Goal: Task Accomplishment & Management: Complete application form

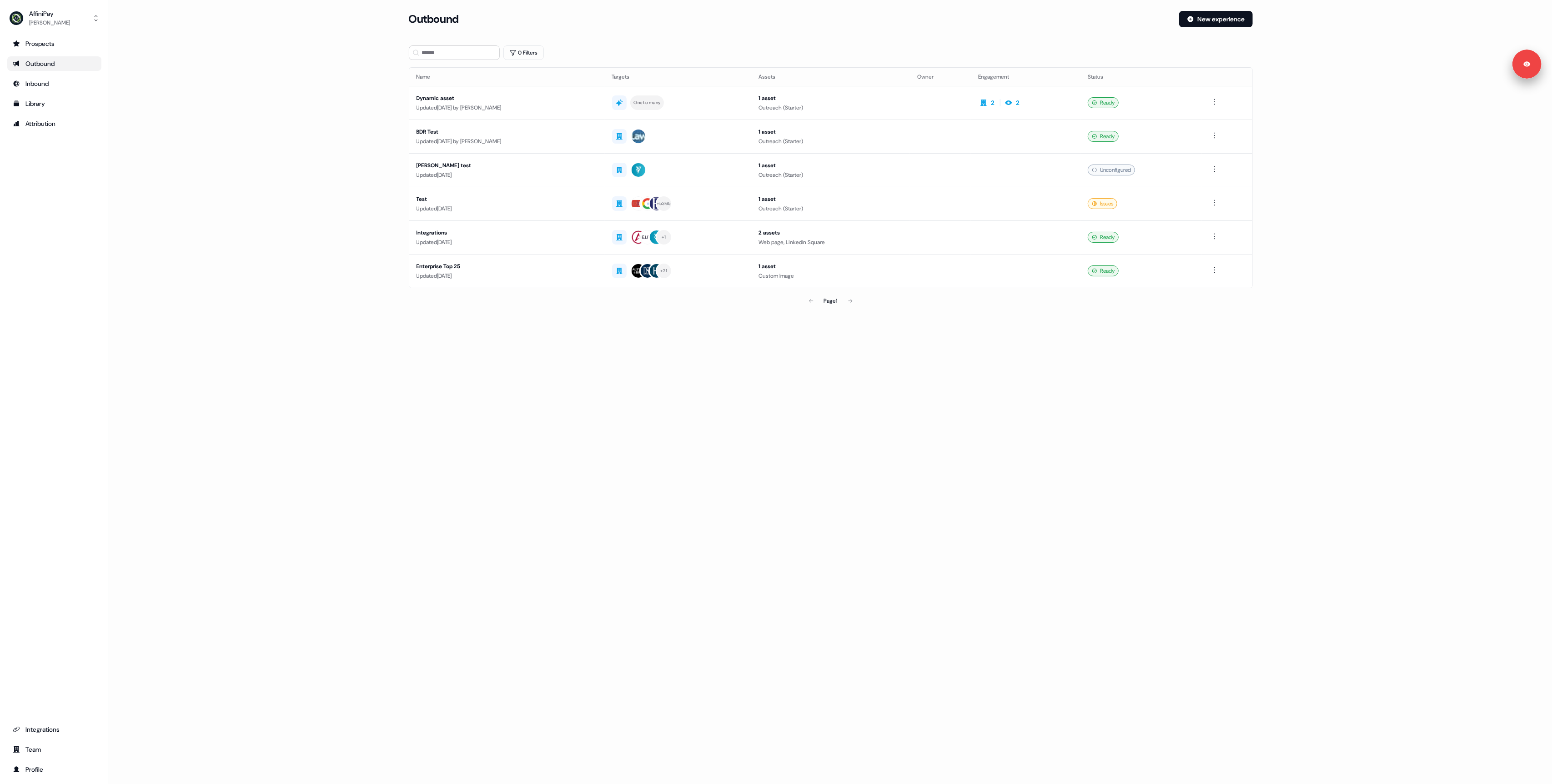
drag, startPoint x: 300, startPoint y: 347, endPoint x: 552, endPoint y: 330, distance: 252.6
click at [301, 347] on div "Loading... Outbound New experience 0 Filters Name Targets Assets Owner Engageme…" at bounding box center [831, 392] width 1443 height 784
click at [899, 430] on div "Loading... Outbound New experience 0 Filters Name Targets Assets Owner Engageme…" at bounding box center [831, 392] width 1443 height 784
click at [851, 302] on div "Page 1" at bounding box center [831, 300] width 277 height 18
click at [849, 302] on div "Page 1" at bounding box center [831, 300] width 277 height 18
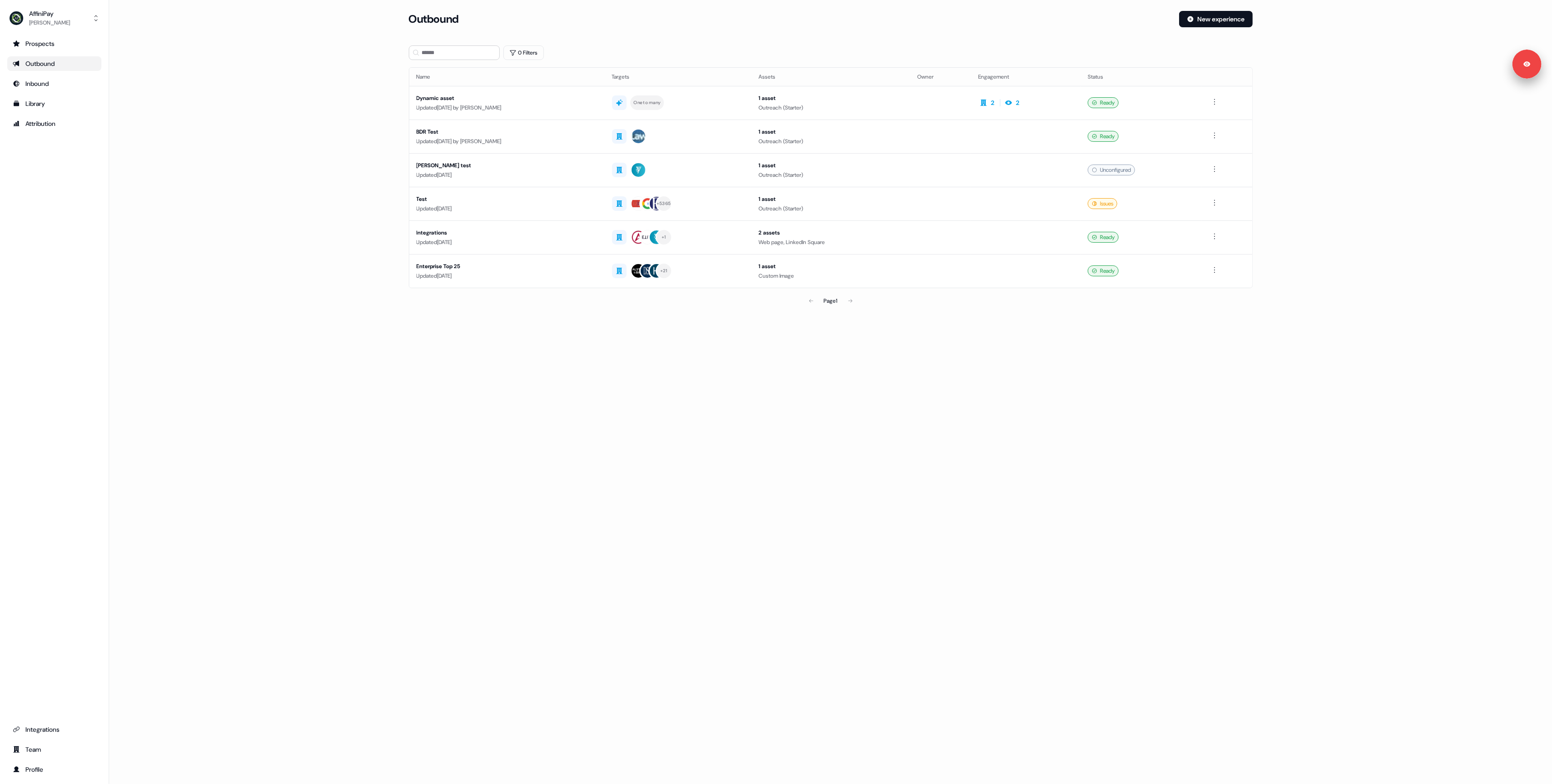
click at [413, 288] on div "Name Targets Assets Owner Engagement Status Dynamic asset Updated [DATE] by [PE…" at bounding box center [831, 178] width 844 height 221
drag, startPoint x: 212, startPoint y: 120, endPoint x: 218, endPoint y: 126, distance: 8.5
click at [212, 121] on main "Loading... Outbound New experience 0 Filters Name Targets Assets Owner Engageme…" at bounding box center [831, 173] width 1443 height 324
drag, startPoint x: 46, startPoint y: 734, endPoint x: 58, endPoint y: 726, distance: 14.4
click at [46, 734] on link "Integrations" at bounding box center [55, 729] width 94 height 14
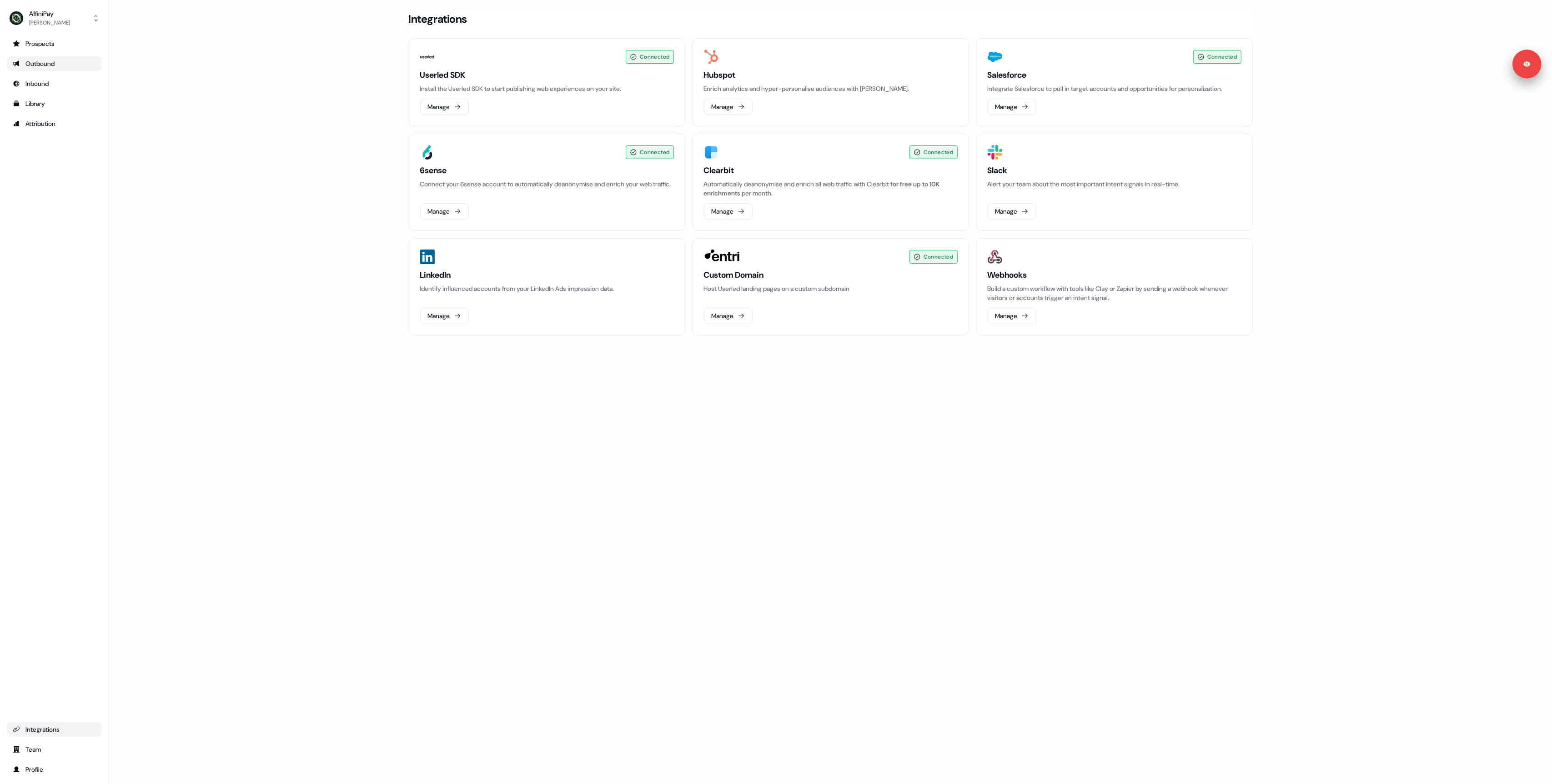
click at [36, 59] on div "Outbound" at bounding box center [54, 64] width 83 height 9
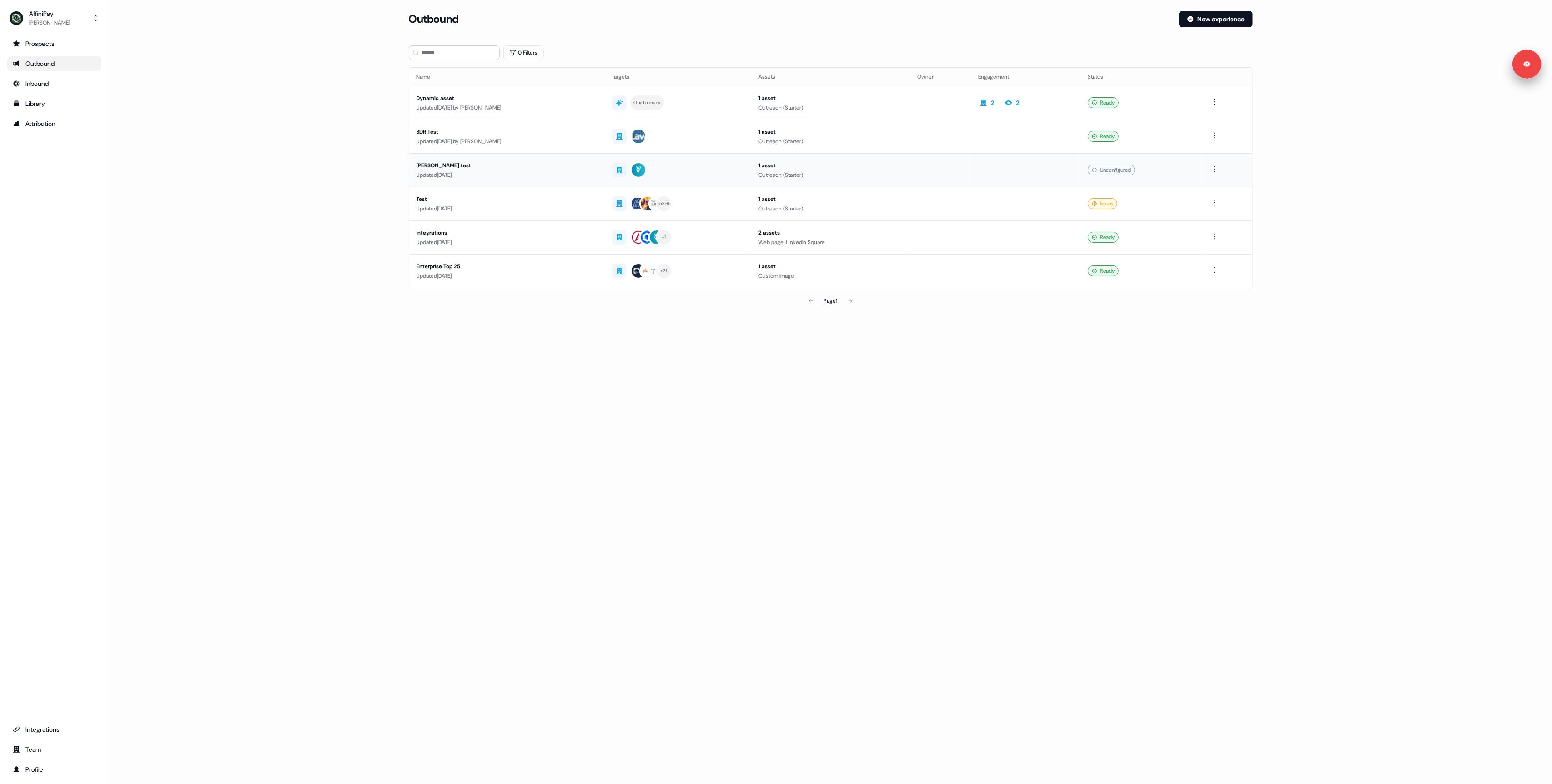
drag, startPoint x: 283, startPoint y: 247, endPoint x: 821, endPoint y: 168, distance: 543.8
click at [285, 247] on main "Loading... Outbound New experience 0 Filters Name Targets Assets Owner Engageme…" at bounding box center [831, 173] width 1443 height 324
click at [561, 201] on div "Test" at bounding box center [507, 199] width 181 height 9
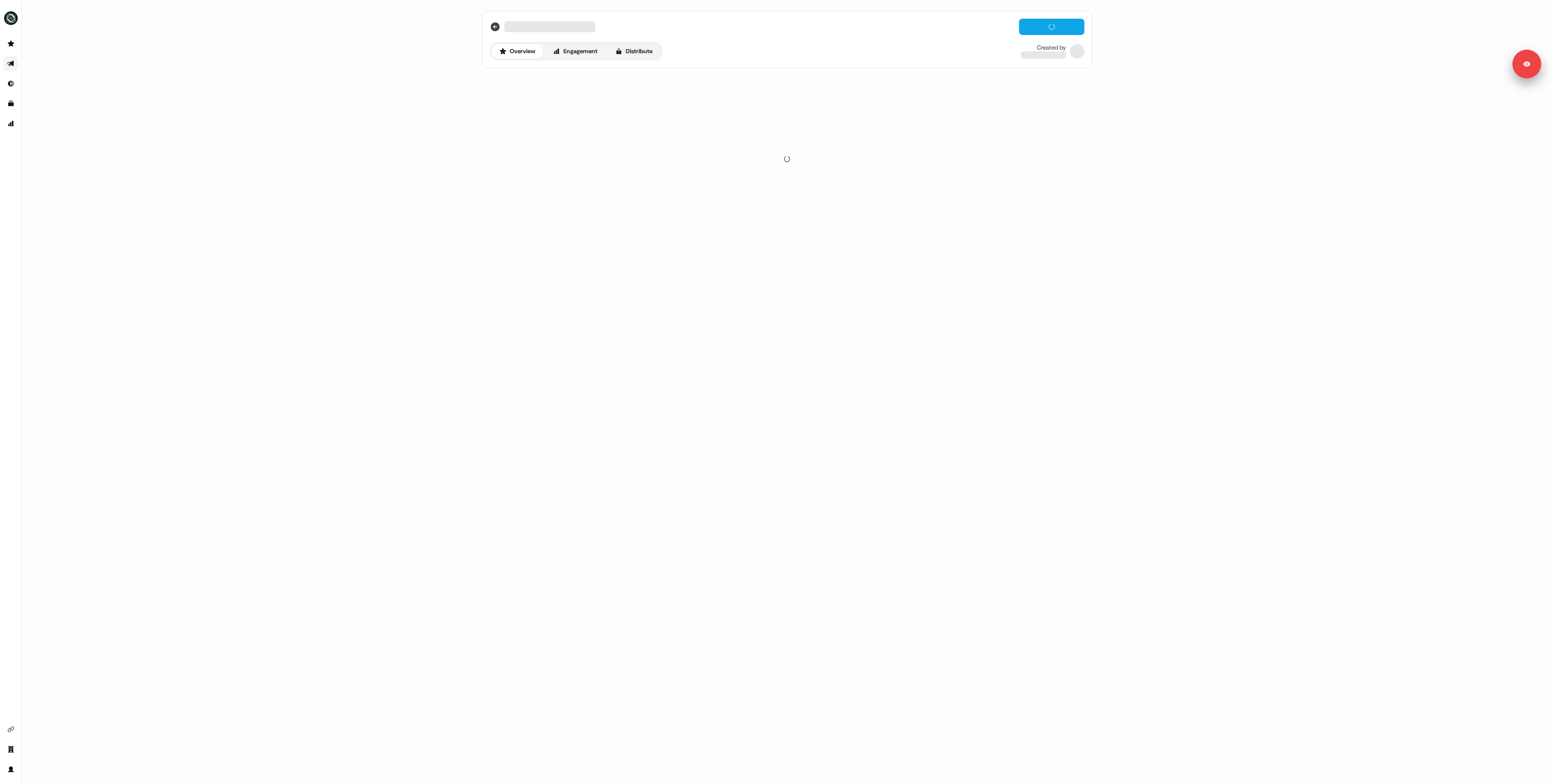
click at [495, 25] on icon at bounding box center [495, 27] width 9 height 9
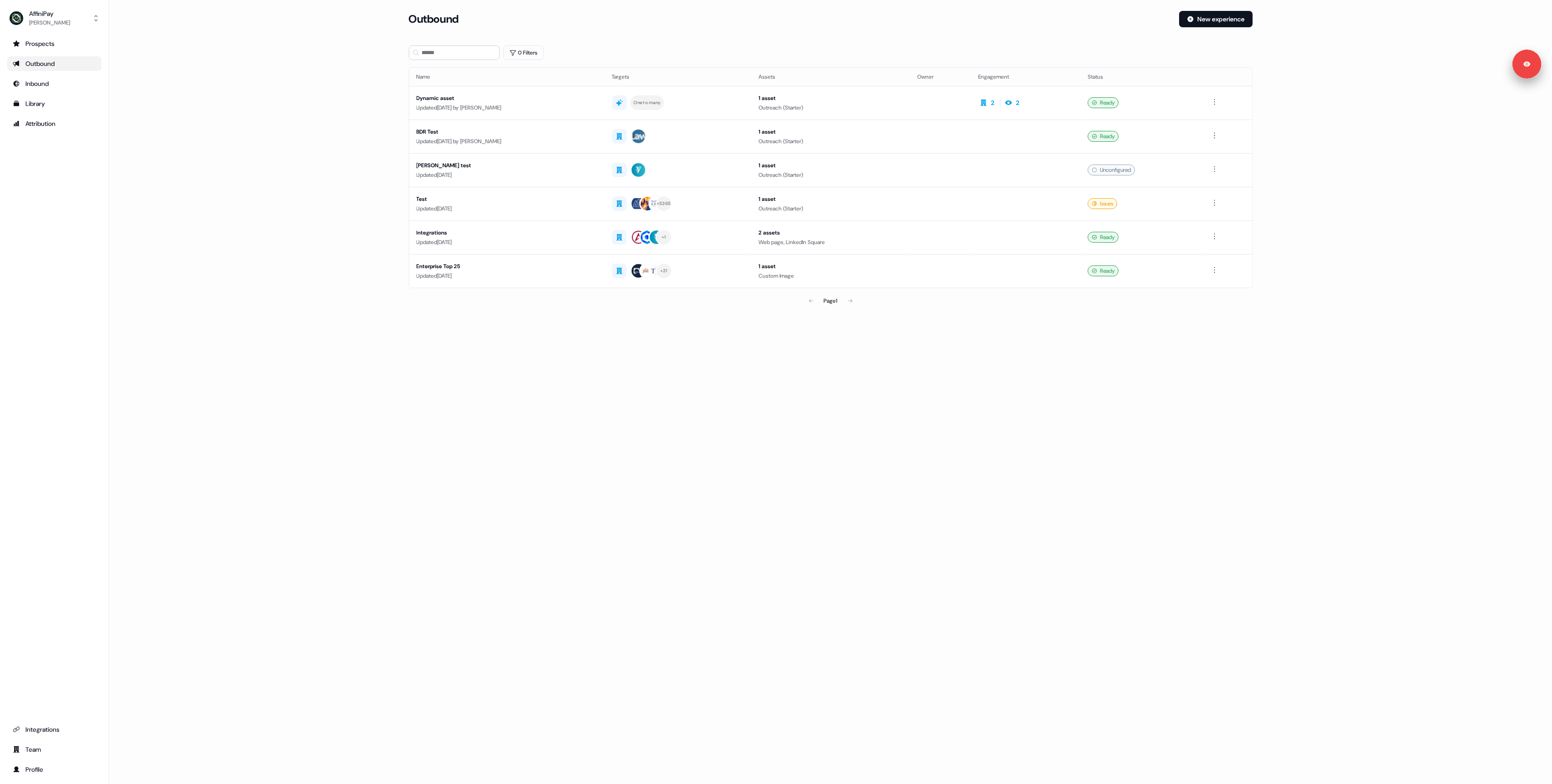
click at [333, 120] on main "Loading... Outbound New experience 0 Filters Name Targets Assets Owner Engageme…" at bounding box center [831, 173] width 1443 height 324
drag, startPoint x: 1439, startPoint y: 165, endPoint x: 1346, endPoint y: 124, distance: 101.6
click at [1438, 165] on main "Loading... Outbound New experience 0 Filters Name Targets Assets Owner Engageme…" at bounding box center [831, 173] width 1443 height 324
click at [293, 108] on main "Loading... Outbound New experience 0 Filters Name Targets Assets Owner Engageme…" at bounding box center [831, 173] width 1443 height 324
click at [1235, 20] on button "New experience" at bounding box center [1216, 19] width 74 height 16
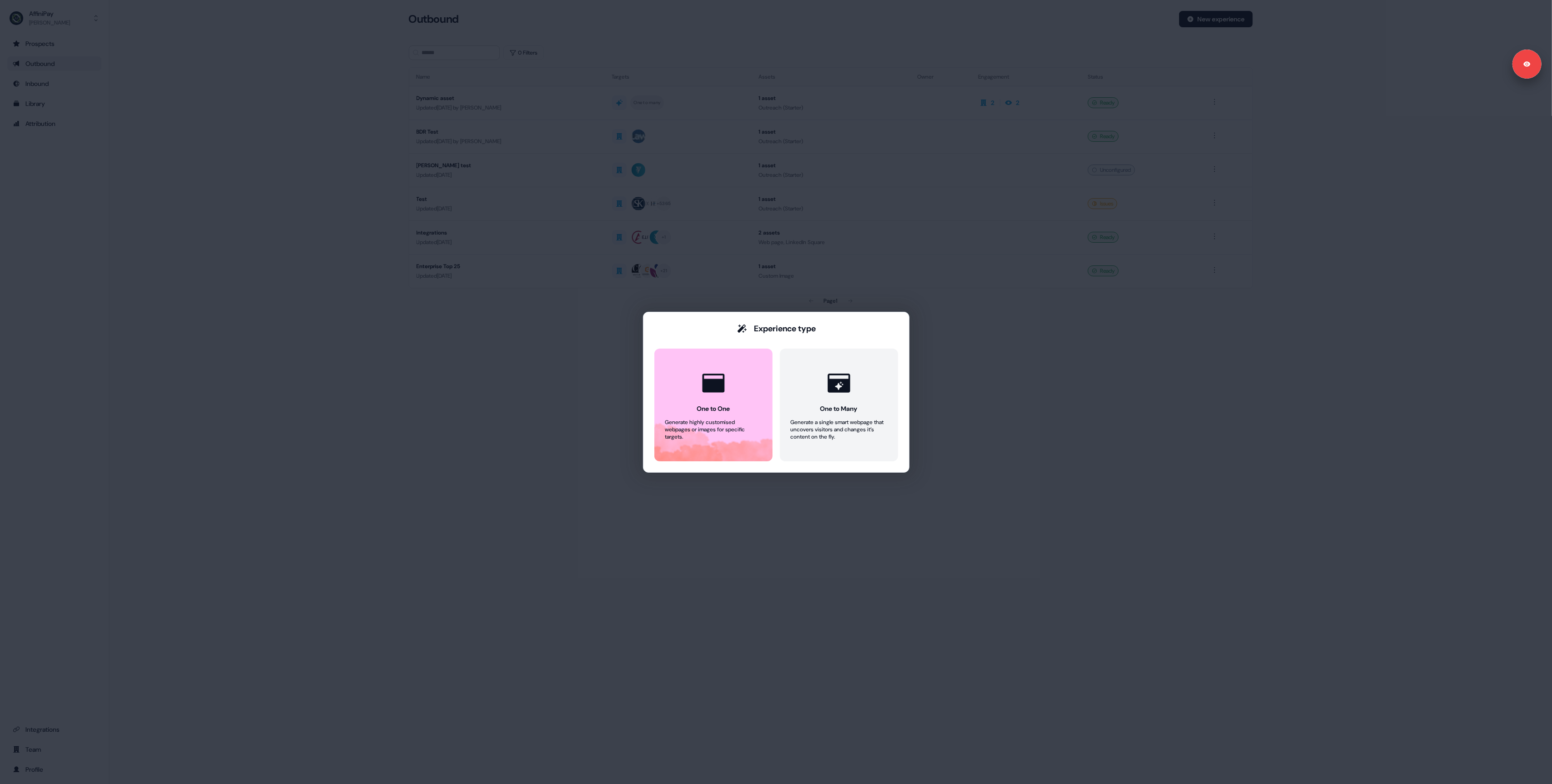
drag, startPoint x: 524, startPoint y: 398, endPoint x: 647, endPoint y: 407, distance: 123.3
click at [527, 398] on div "Experience type One to One Generate highly customised webpages or images for sp…" at bounding box center [776, 392] width 1552 height 784
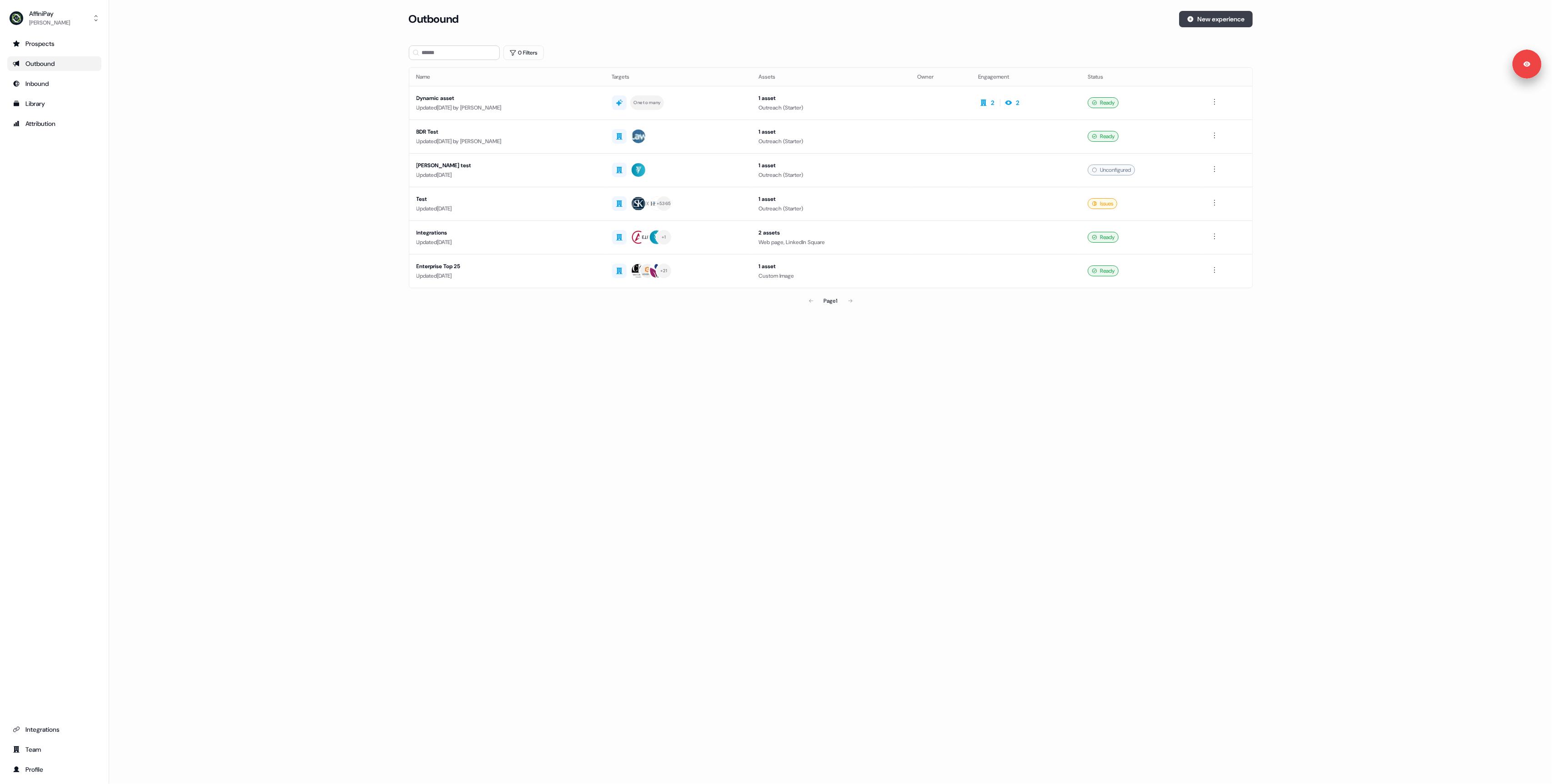
click at [1190, 21] on icon at bounding box center [1190, 19] width 7 height 7
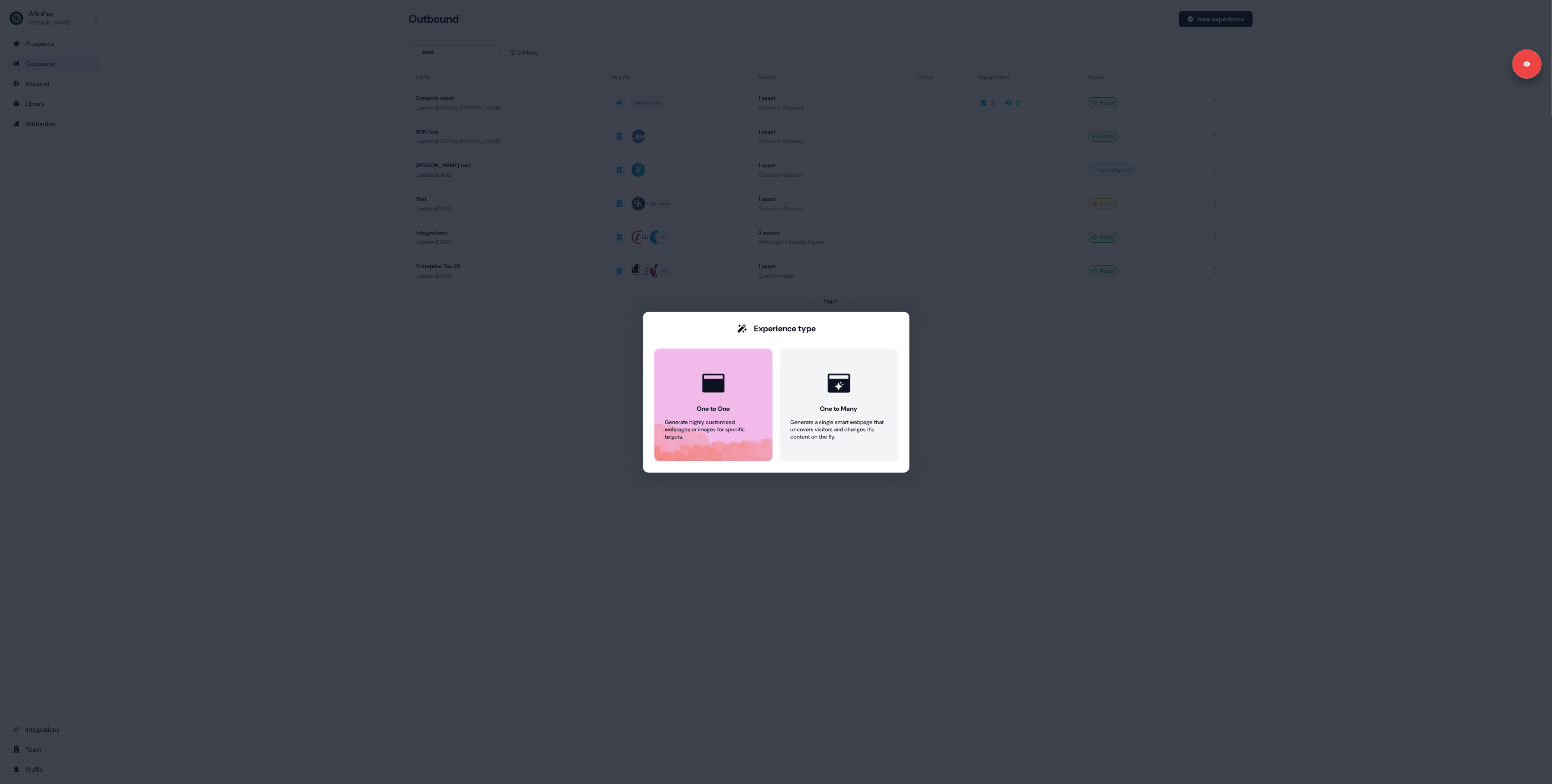
click at [698, 417] on button "One to One Generate highly customised webpages or images for specific targets." at bounding box center [713, 404] width 118 height 113
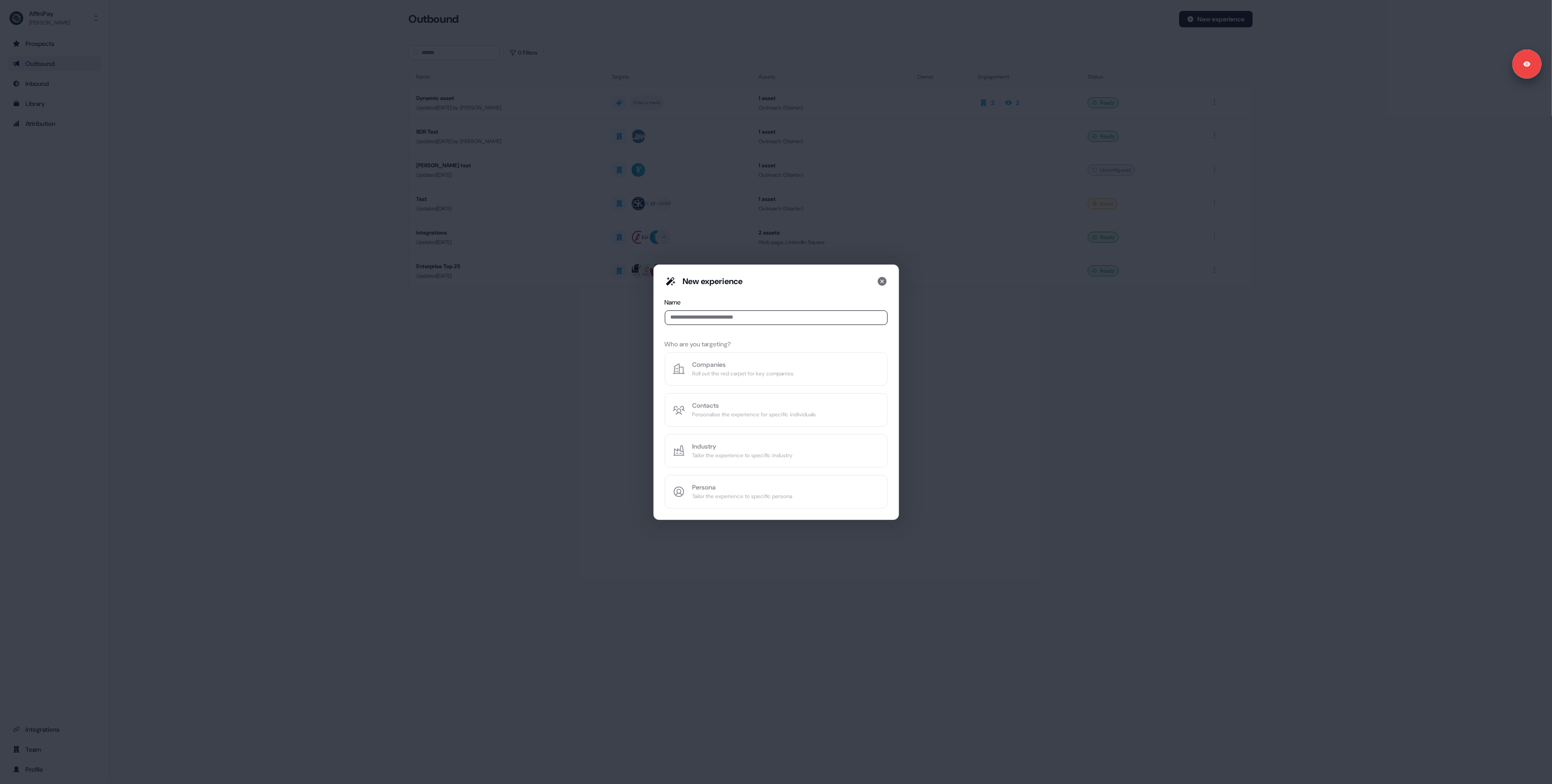
click at [701, 318] on input at bounding box center [776, 317] width 223 height 14
type input "********"
type input "**********"
click at [771, 373] on div "Roll out the red carpet for key companies" at bounding box center [743, 374] width 102 height 9
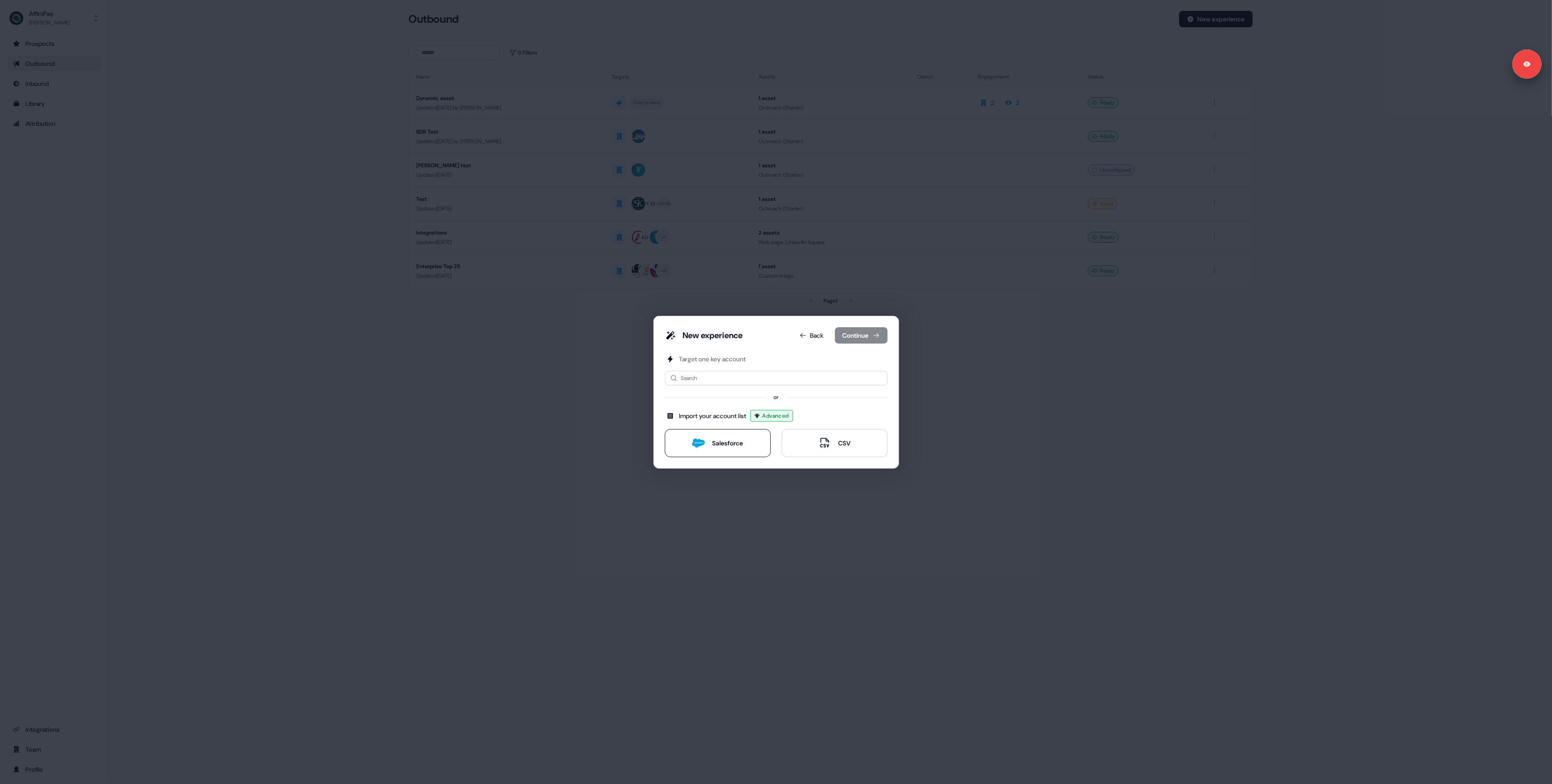
click at [704, 451] on button "Salesforce" at bounding box center [718, 443] width 106 height 28
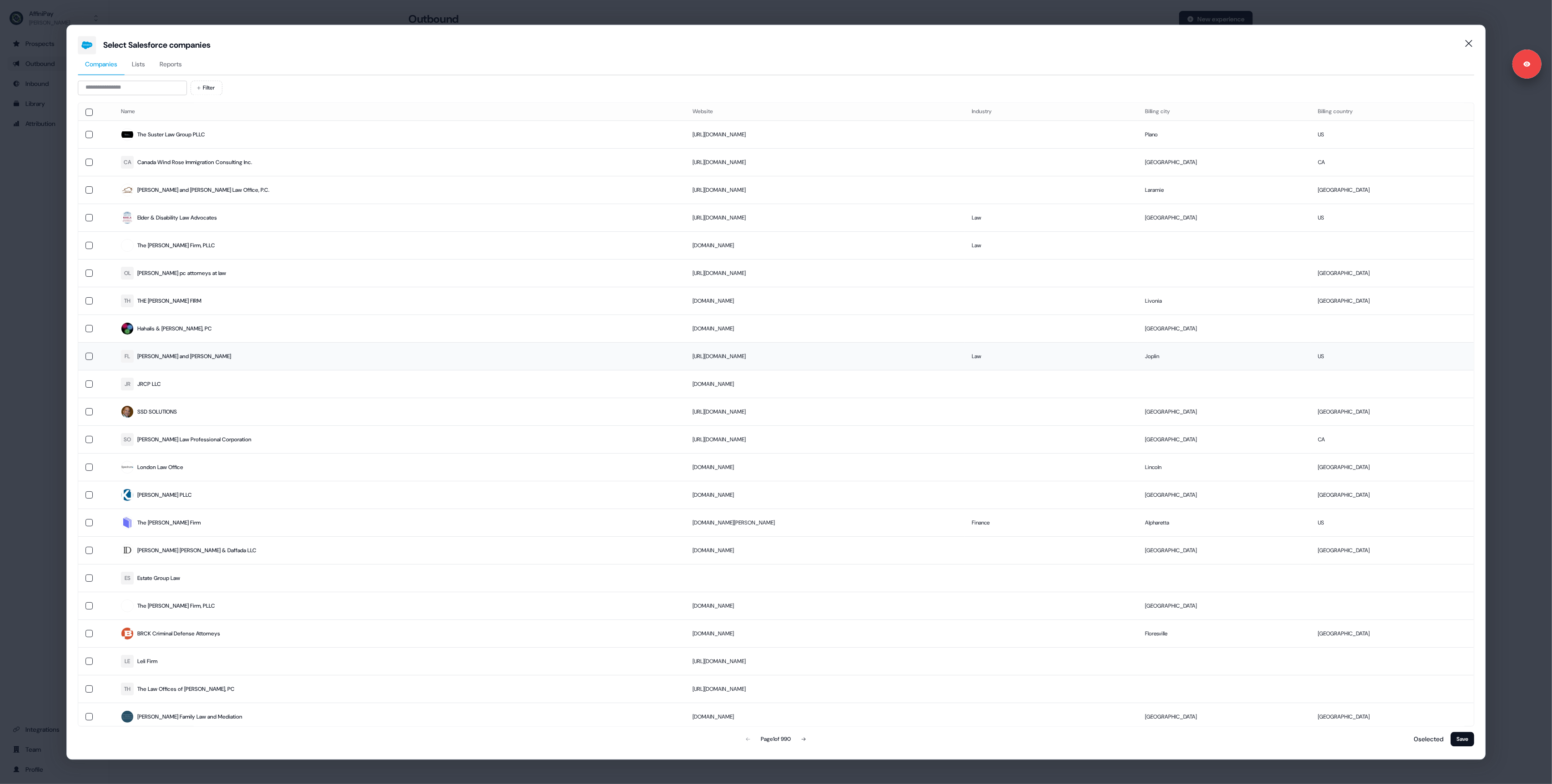
click at [89, 356] on button "button" at bounding box center [89, 356] width 7 height 7
click at [88, 495] on button "button" at bounding box center [89, 495] width 7 height 7
drag, startPoint x: 1470, startPoint y: 741, endPoint x: 1447, endPoint y: 735, distance: 23.8
click at [1469, 741] on button "Save" at bounding box center [1462, 738] width 24 height 14
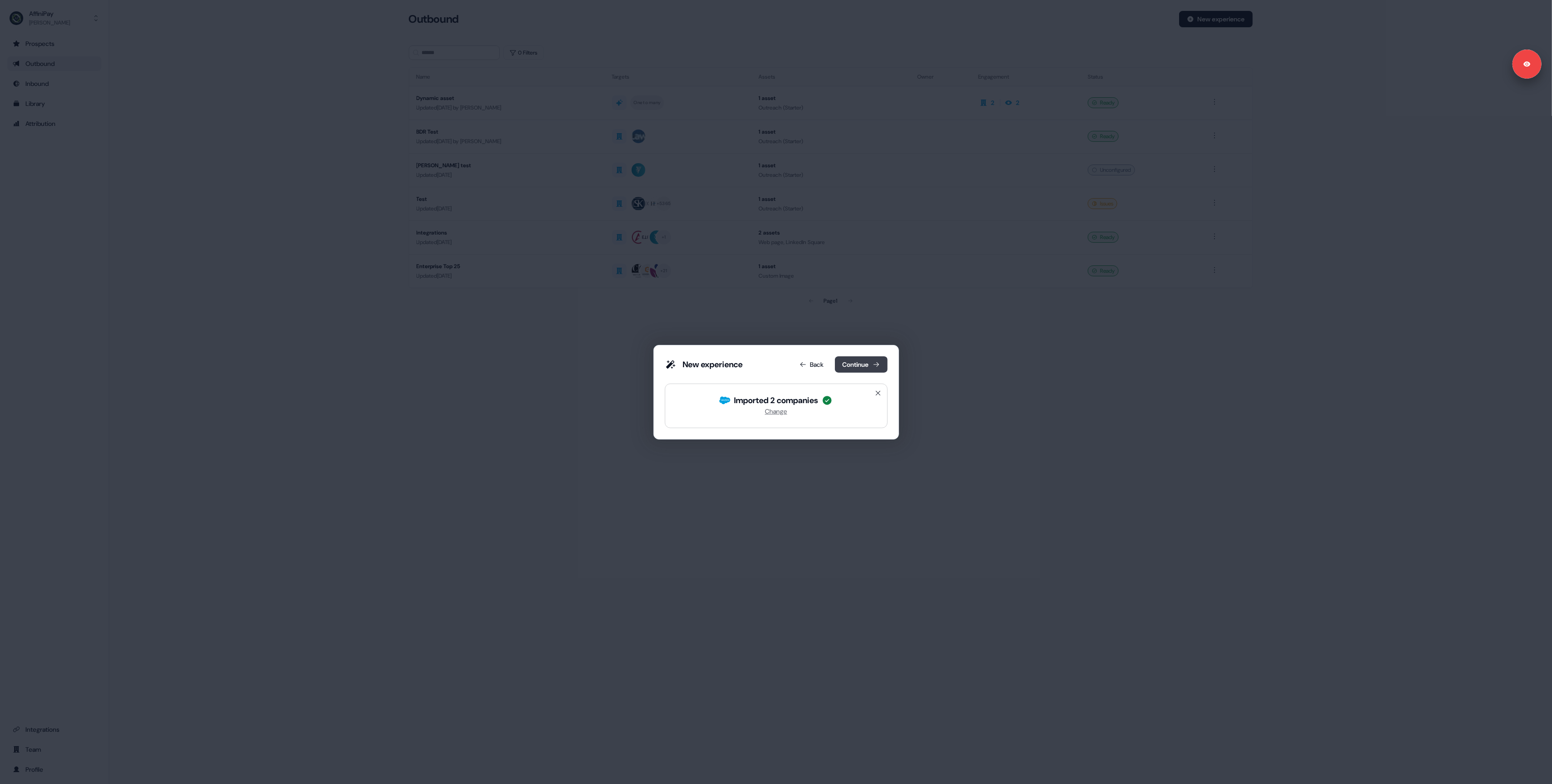
click at [867, 365] on button "Continue" at bounding box center [861, 365] width 53 height 16
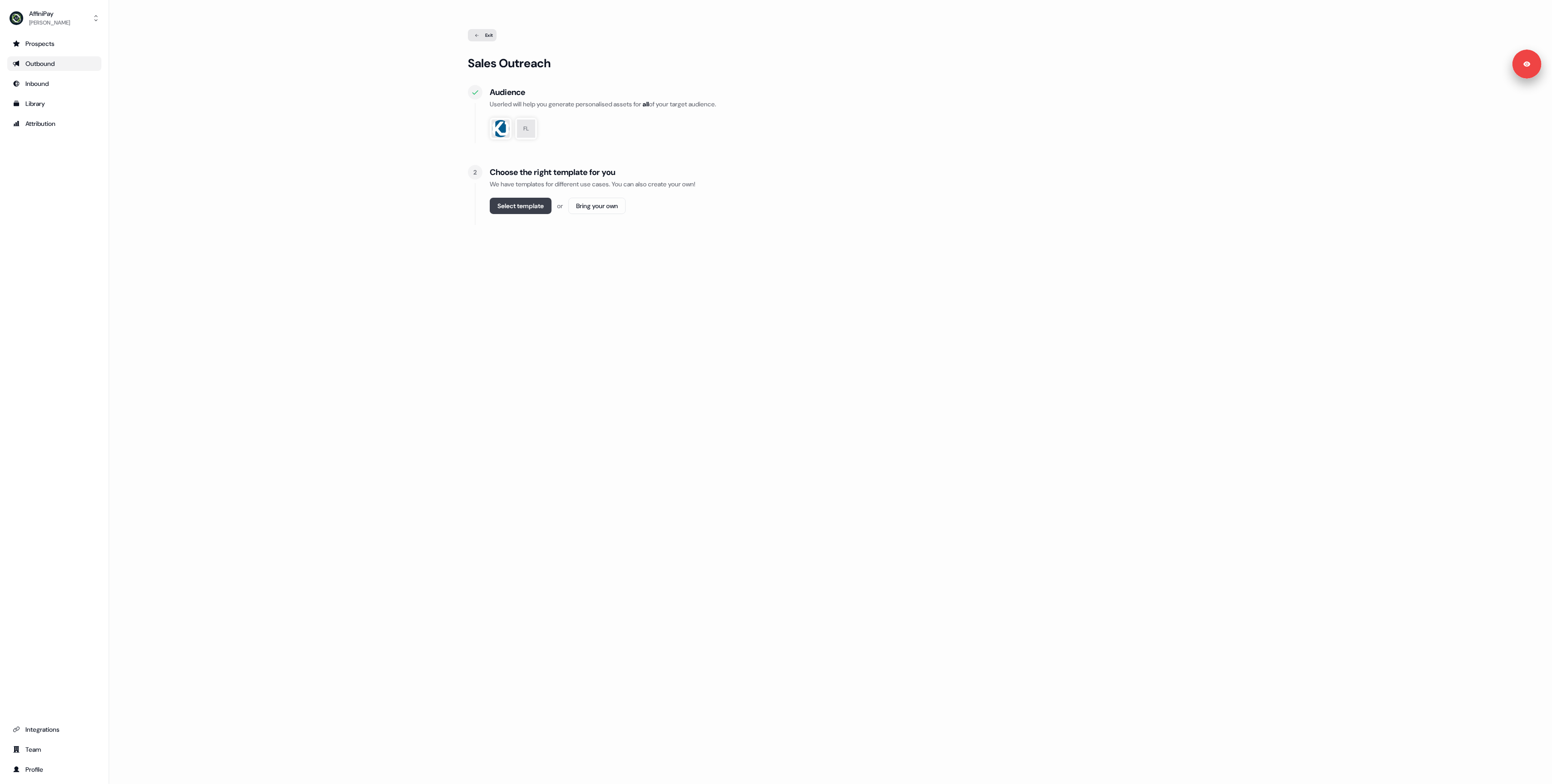
click at [531, 205] on button "Select template" at bounding box center [520, 206] width 62 height 16
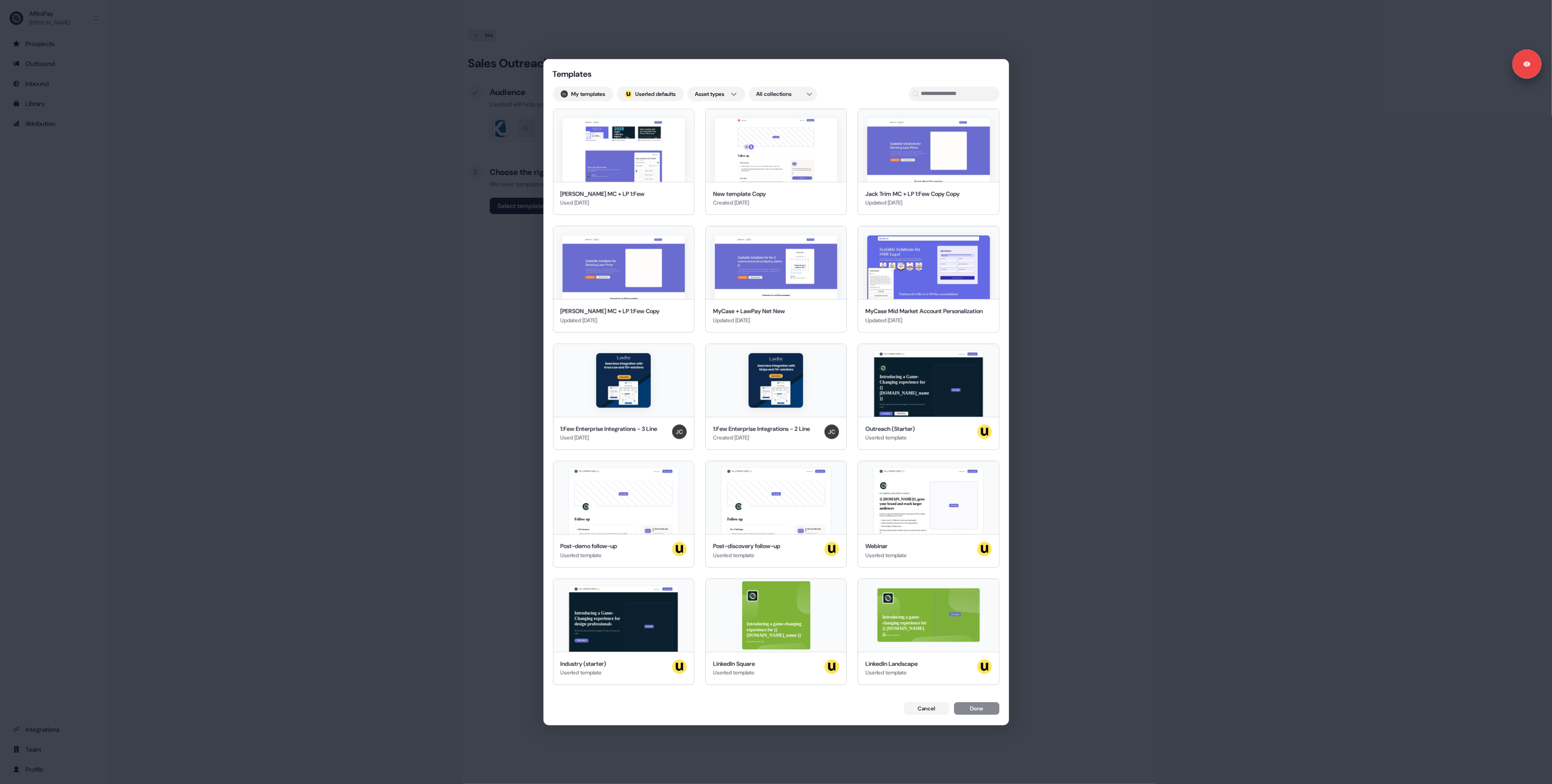
click at [436, 113] on div "Templates My templates ; Userled defaults Asset types All collections [PERSON_N…" at bounding box center [776, 392] width 1552 height 784
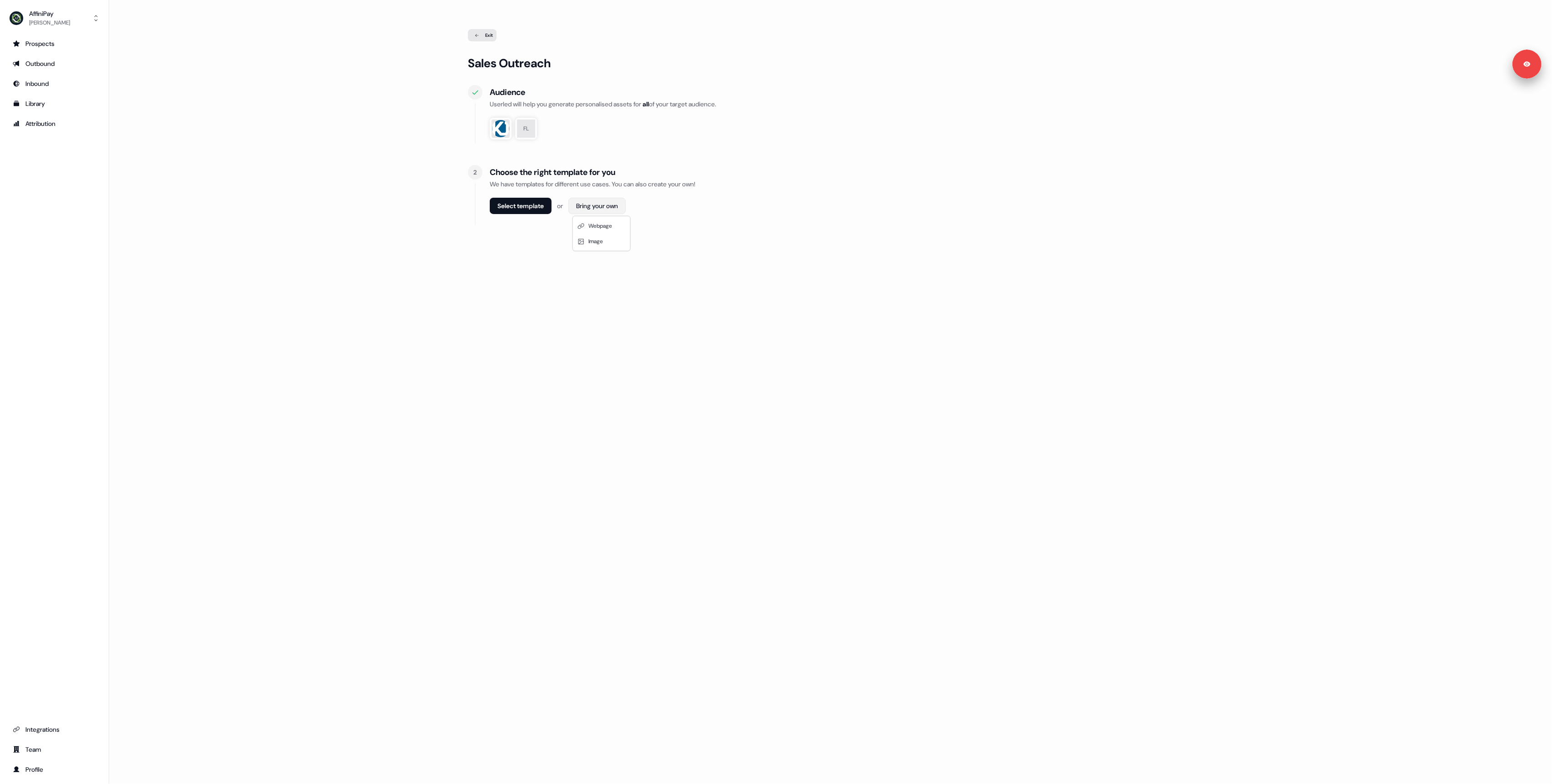
click at [613, 206] on html "Signed in as [PERSON_NAME] Sign out For the best experience switch devices to a…" at bounding box center [776, 392] width 1552 height 784
click at [603, 224] on span "Webpage" at bounding box center [600, 226] width 24 height 7
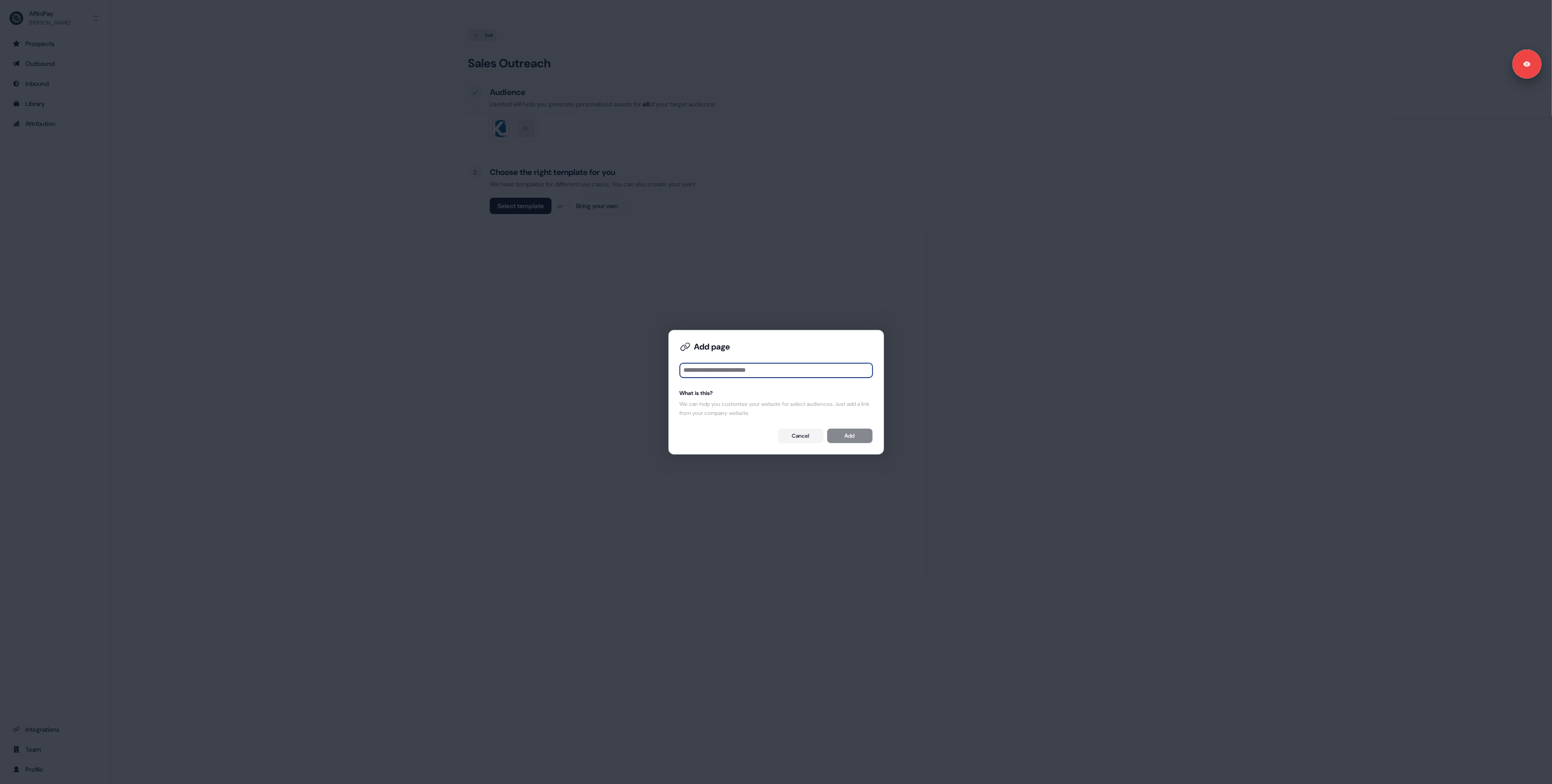
click at [721, 368] on input at bounding box center [776, 370] width 193 height 14
paste input "**********"
type input "**********"
click at [842, 437] on button "Add" at bounding box center [849, 435] width 46 height 14
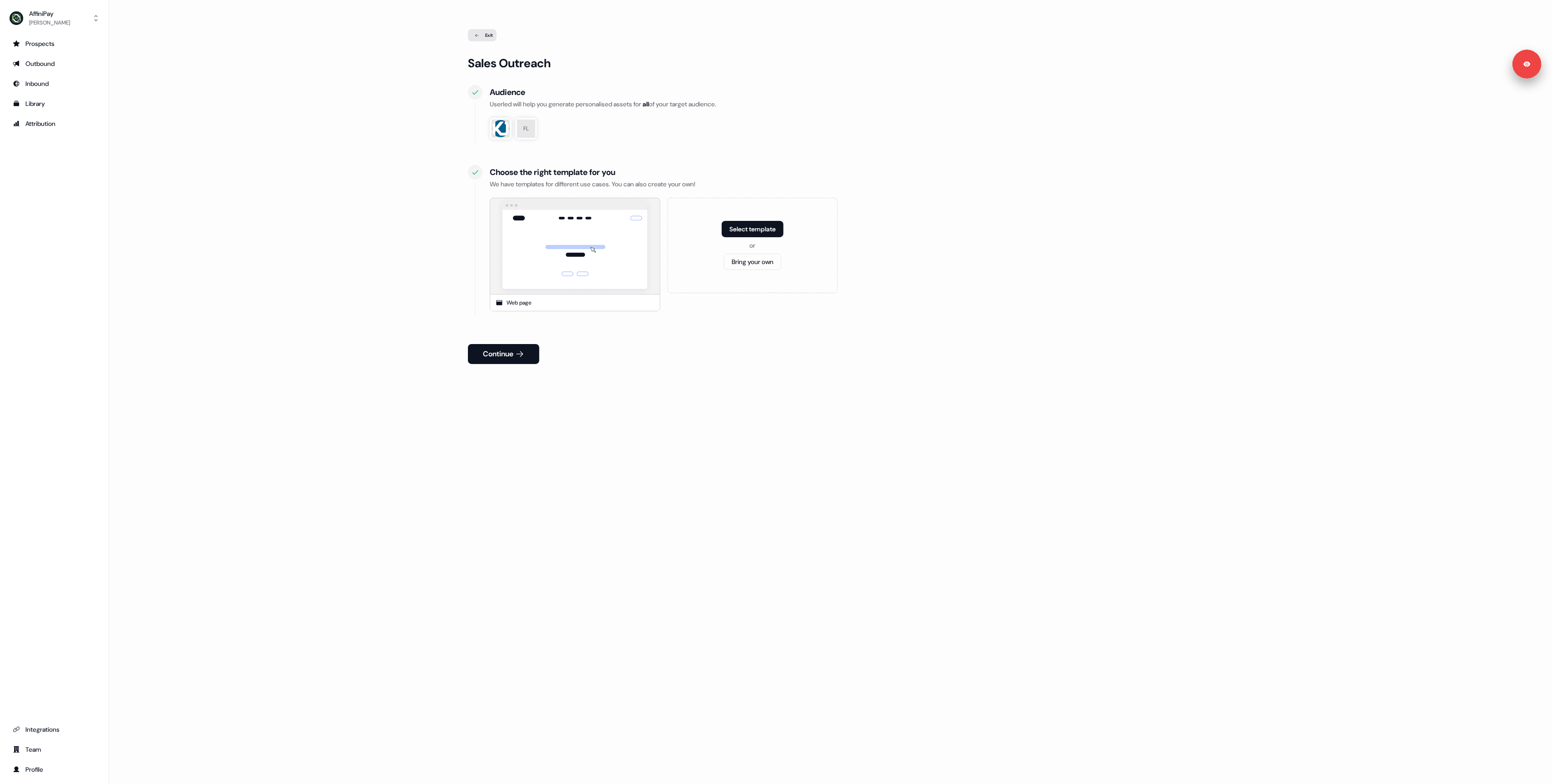
click at [496, 359] on button "Continue" at bounding box center [503, 354] width 71 height 20
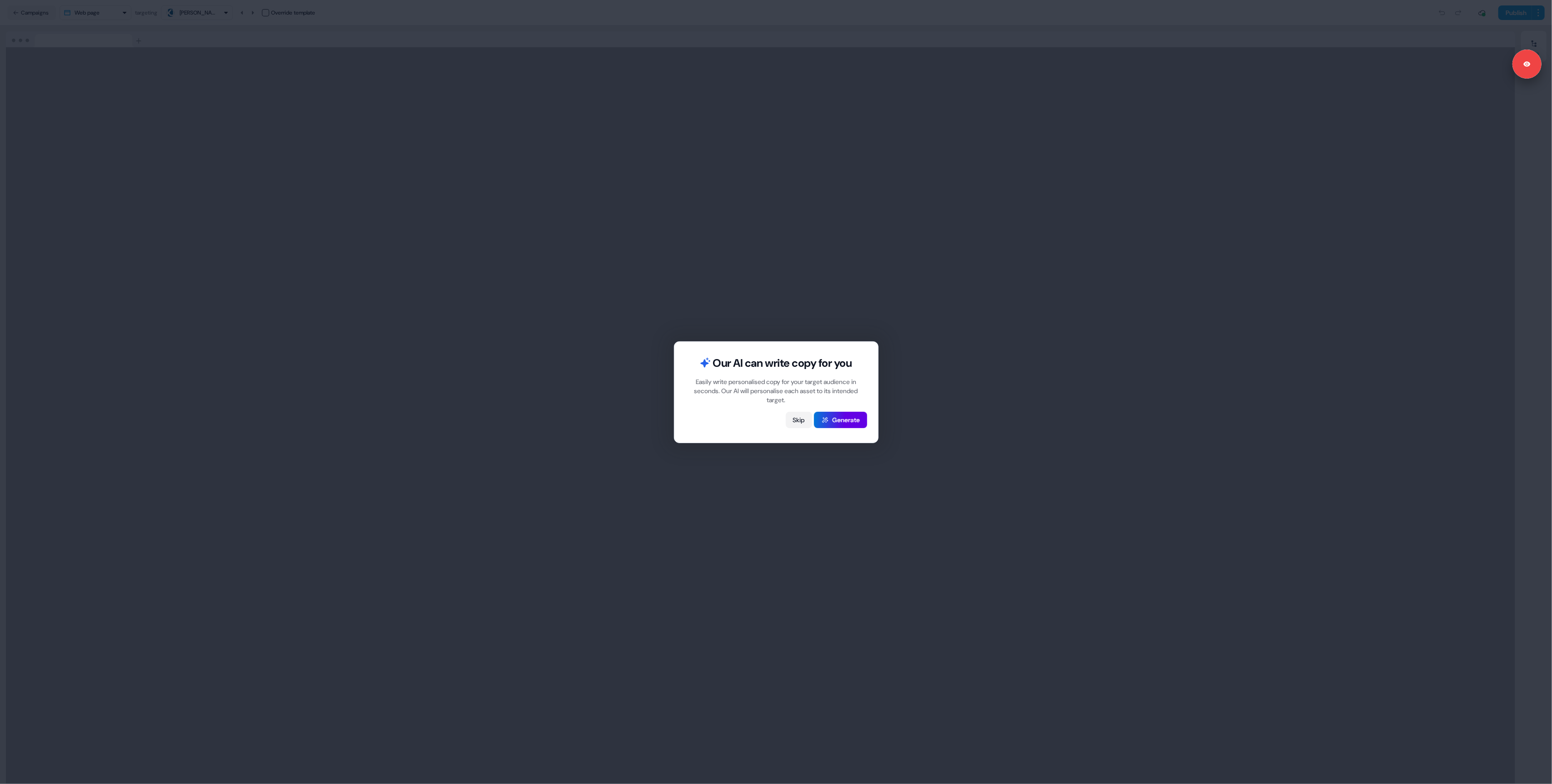
click at [792, 418] on button "Skip" at bounding box center [798, 420] width 26 height 16
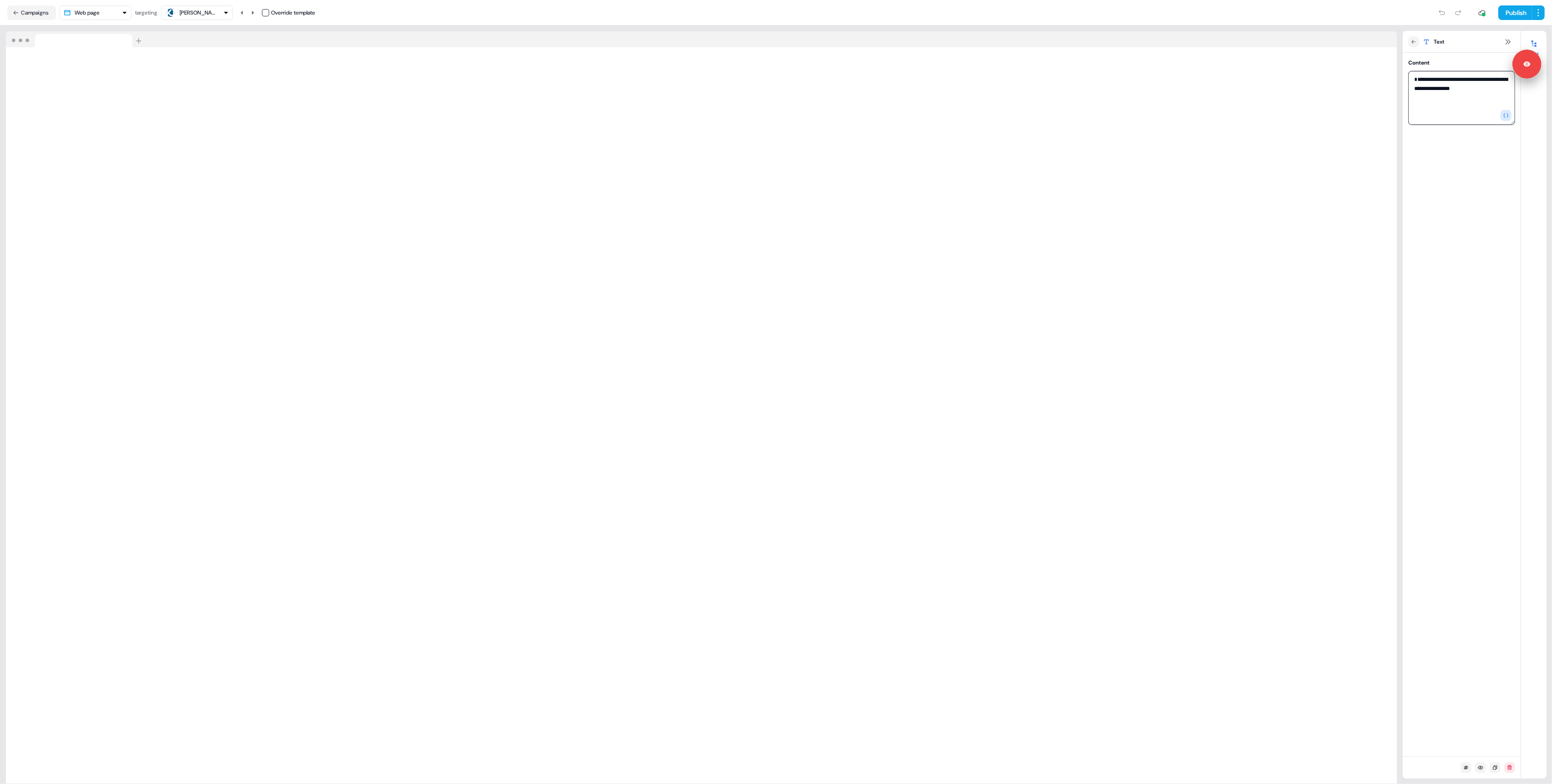
click at [1447, 89] on textarea "**********" at bounding box center [1461, 98] width 107 height 54
drag, startPoint x: 1416, startPoint y: 78, endPoint x: 1414, endPoint y: 82, distance: 4.5
click at [1416, 78] on textarea "**********" at bounding box center [1461, 98] width 107 height 54
drag, startPoint x: 1505, startPoint y: 114, endPoint x: 1499, endPoint y: 118, distance: 7.2
click at [1505, 115] on icon "button" at bounding box center [1505, 115] width 5 height 5
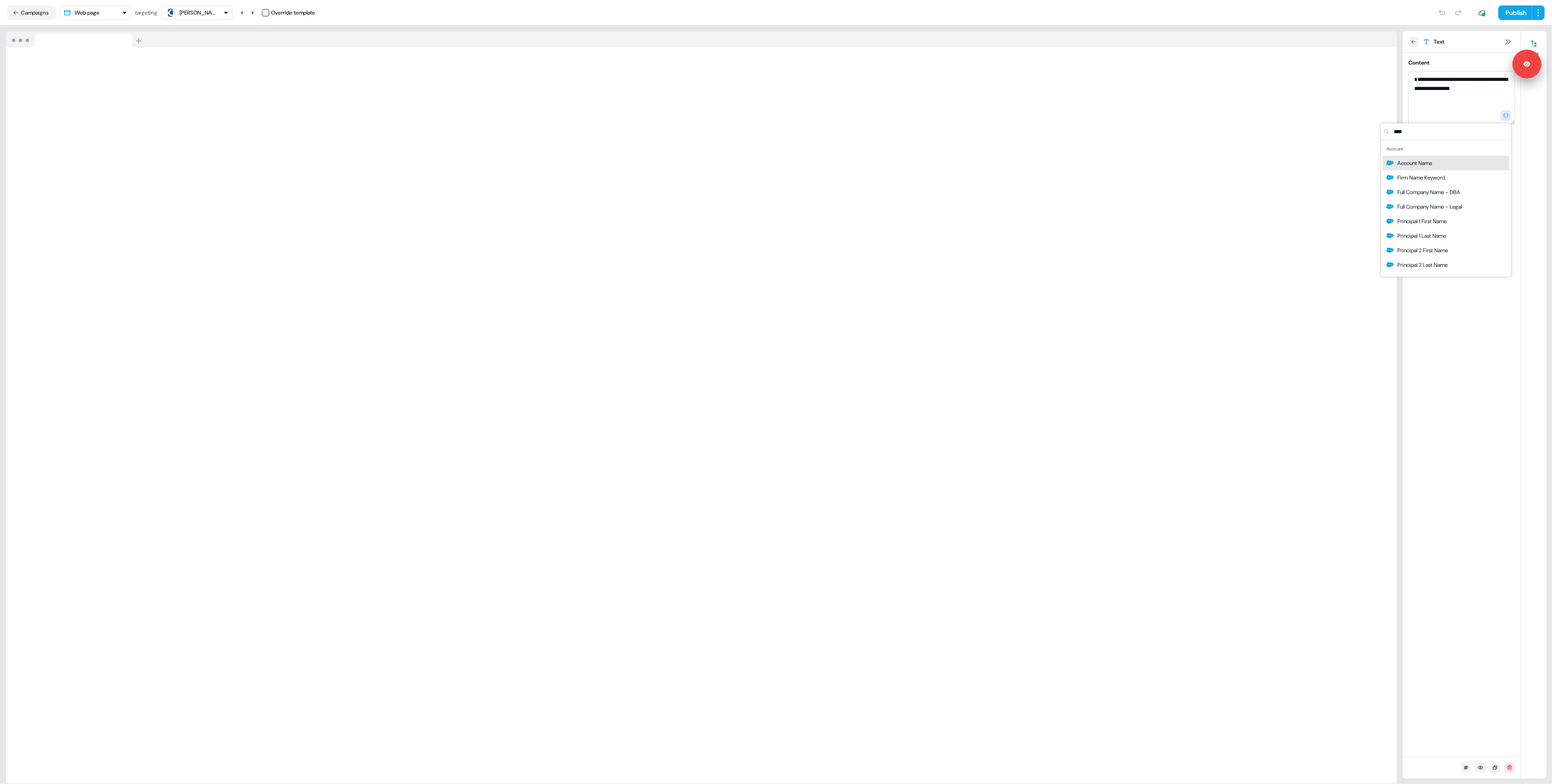
type input "****"
click at [1420, 161] on span "Account Name" at bounding box center [1414, 163] width 34 height 9
click at [1496, 78] on textarea "**********" at bounding box center [1461, 98] width 107 height 54
click at [1492, 77] on textarea "**********" at bounding box center [1461, 98] width 107 height 54
drag, startPoint x: 1448, startPoint y: 88, endPoint x: 1445, endPoint y: 99, distance: 11.4
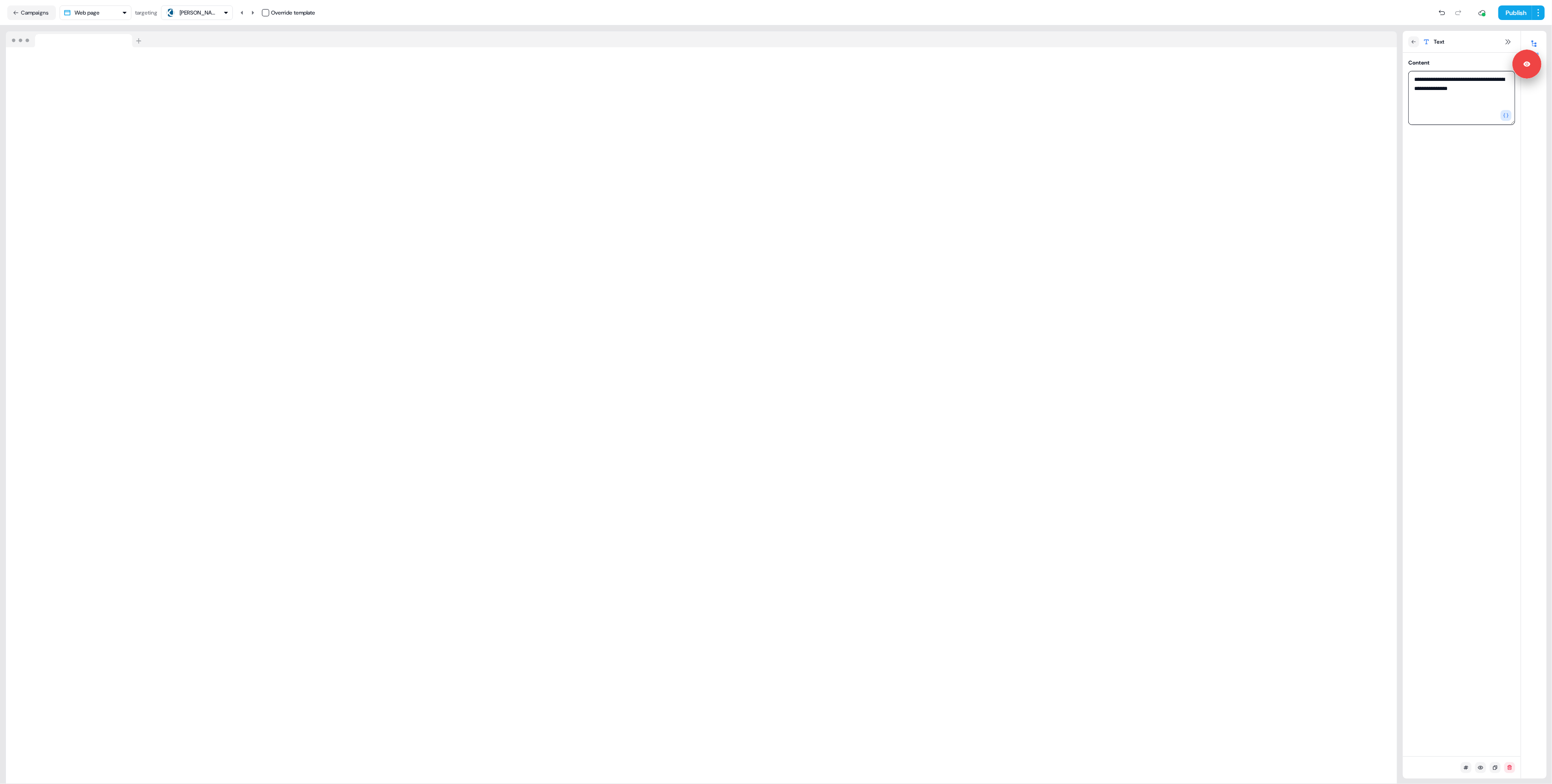
click at [1448, 88] on textarea "**********" at bounding box center [1461, 98] width 107 height 54
click at [1495, 89] on textarea "**********" at bounding box center [1461, 98] width 107 height 54
paste textarea "**********"
type textarea "**********"
drag, startPoint x: 1471, startPoint y: 227, endPoint x: 1491, endPoint y: 170, distance: 60.4
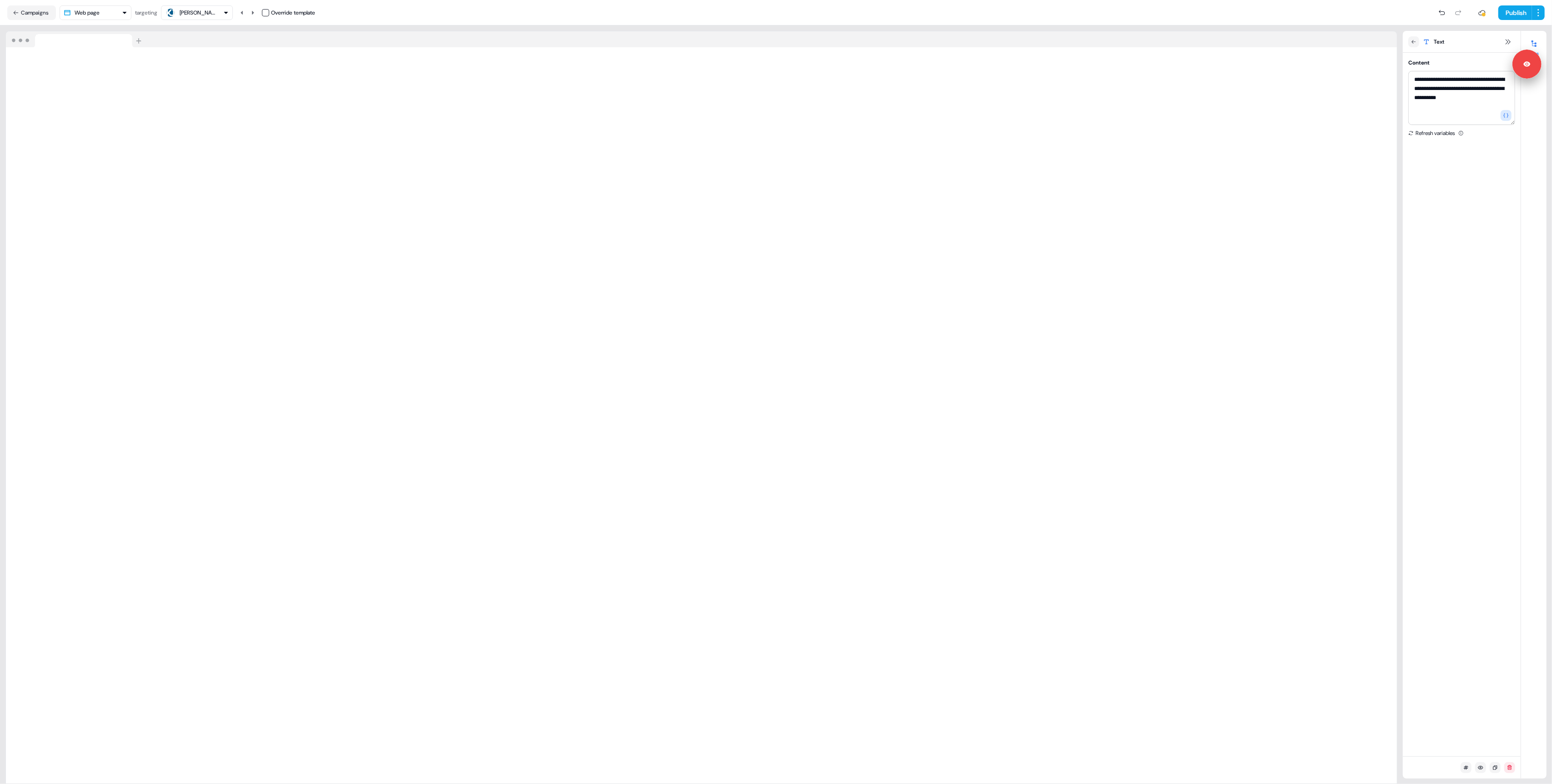
click at [1473, 219] on div "**********" at bounding box center [1462, 404] width 118 height 703
click at [1506, 40] on icon at bounding box center [1508, 42] width 7 height 7
drag, startPoint x: 1477, startPoint y: 217, endPoint x: 1473, endPoint y: 212, distance: 6.4
click at [1479, 217] on div "**********" at bounding box center [1462, 404] width 118 height 703
drag, startPoint x: 1530, startPoint y: 61, endPoint x: 1504, endPoint y: 493, distance: 432.8
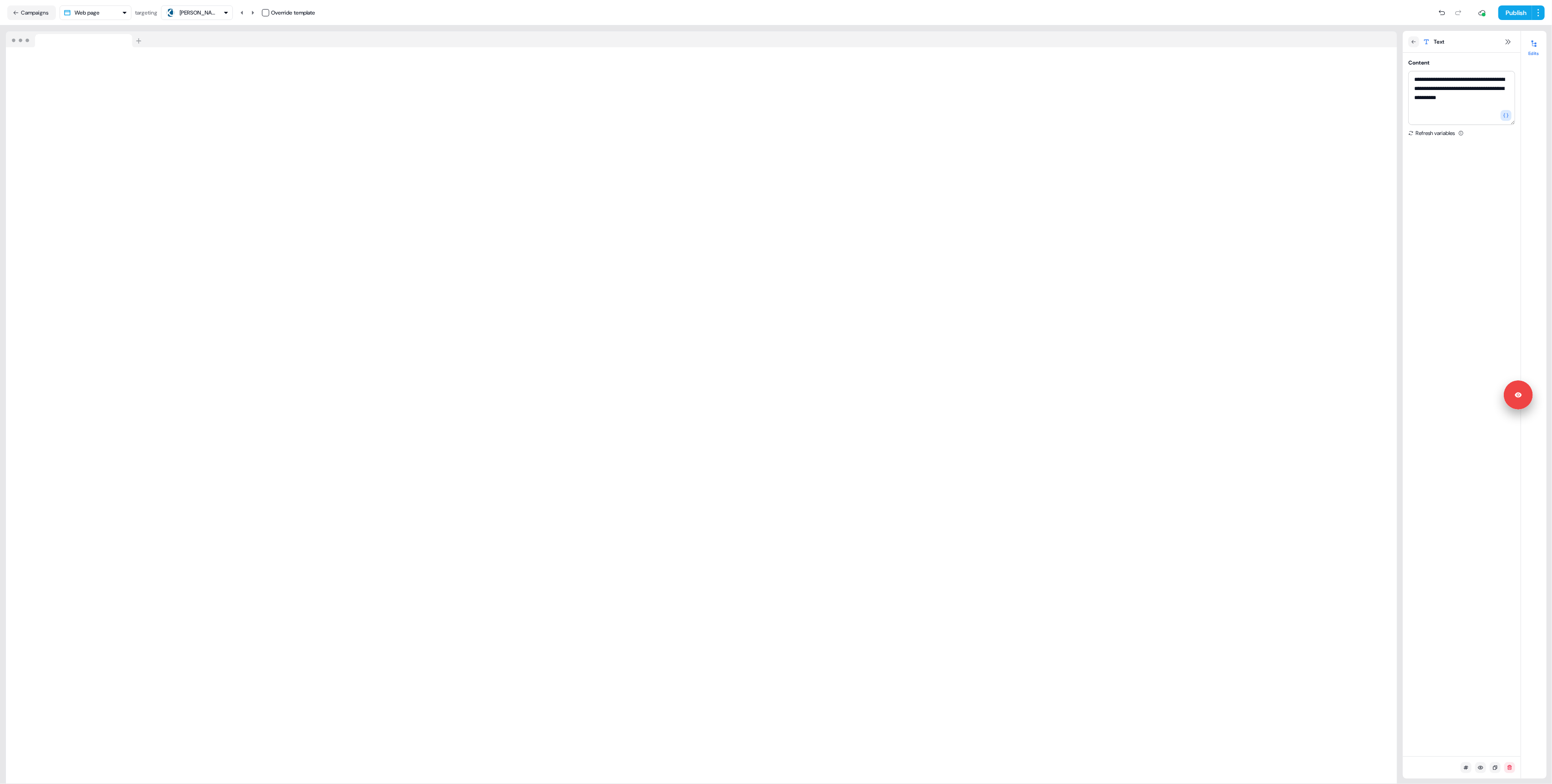
click at [1504, 499] on body "**********" at bounding box center [776, 392] width 1552 height 784
click at [1442, 189] on div "**********" at bounding box center [1462, 404] width 118 height 703
click at [1539, 41] on div at bounding box center [1533, 43] width 14 height 14
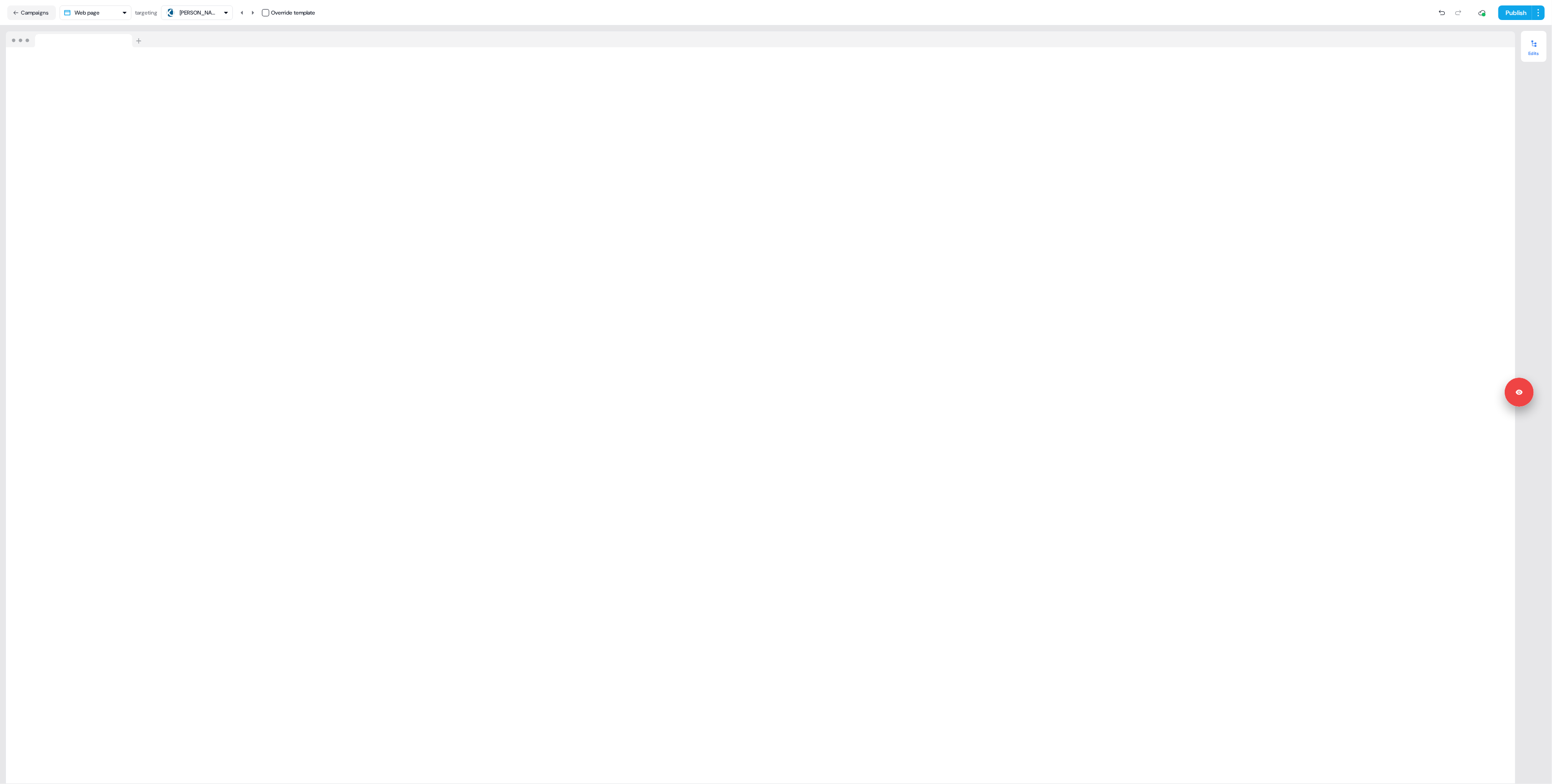
click at [1539, 41] on div at bounding box center [1533, 43] width 14 height 14
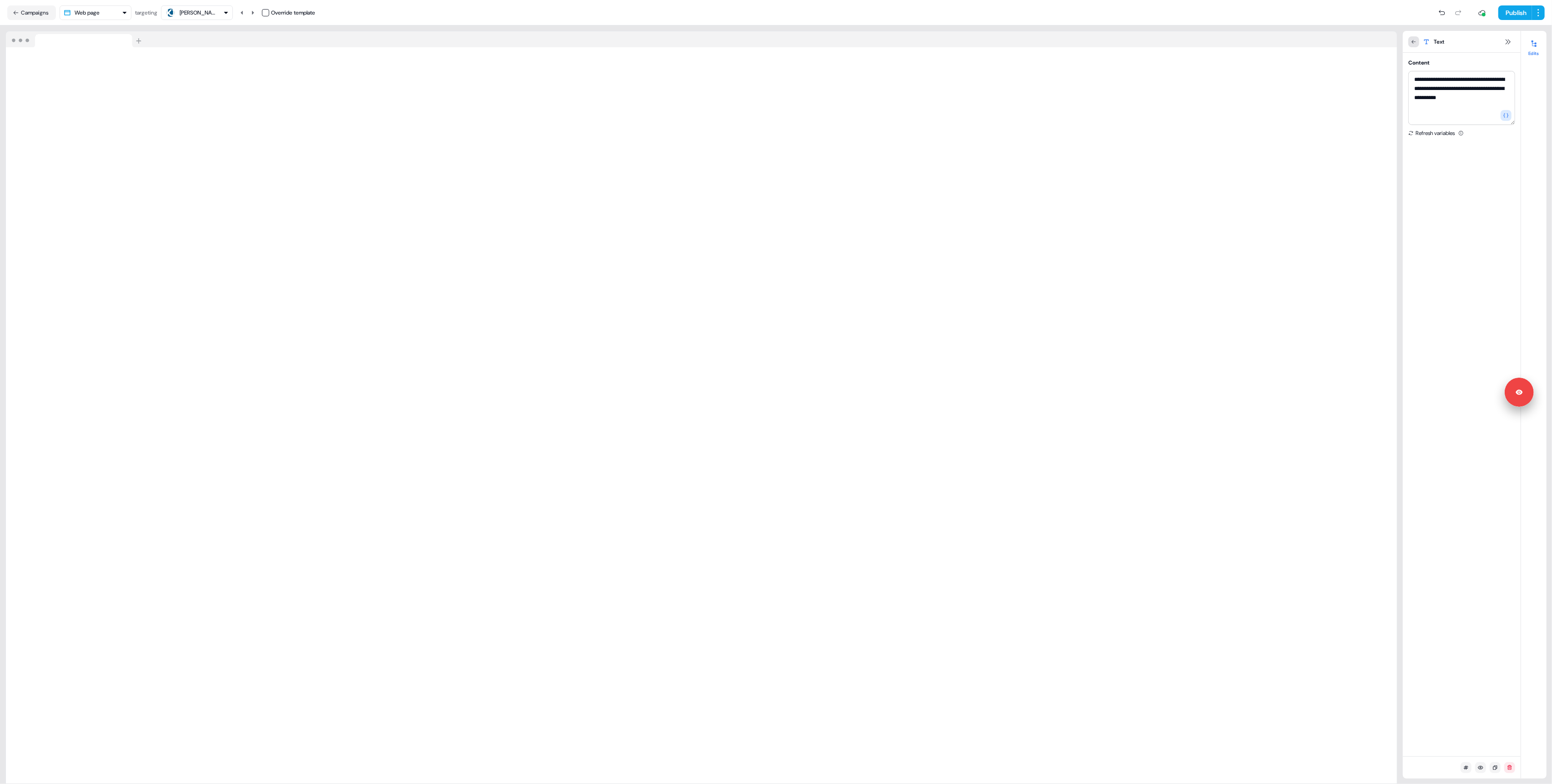
click at [1414, 41] on icon at bounding box center [1413, 41] width 5 height 5
click at [1446, 78] on div "Text" at bounding box center [1461, 78] width 99 height 9
drag, startPoint x: 1490, startPoint y: 99, endPoint x: 1495, endPoint y: 86, distance: 13.9
click at [1495, 86] on textarea "**********" at bounding box center [1461, 98] width 107 height 54
click at [1508, 35] on div "Text" at bounding box center [1462, 41] width 118 height 22
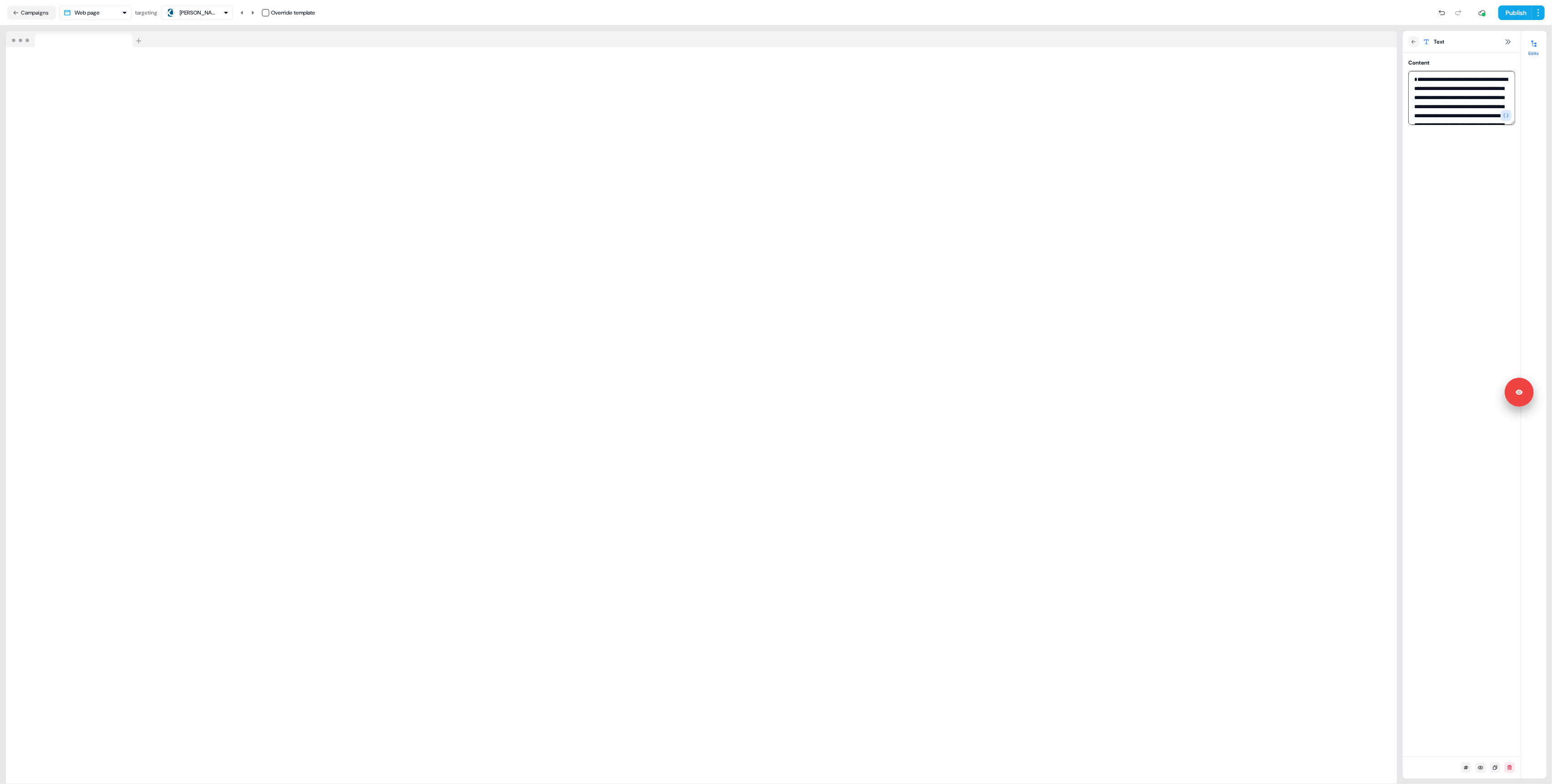
click at [1446, 107] on textarea "**********" at bounding box center [1461, 98] width 107 height 54
click at [1450, 110] on textarea "**********" at bounding box center [1461, 98] width 107 height 54
drag, startPoint x: 1490, startPoint y: 99, endPoint x: 1494, endPoint y: 90, distance: 9.8
click at [1494, 90] on textarea "**********" at bounding box center [1461, 98] width 107 height 54
click at [1512, 125] on textarea "**********" at bounding box center [1461, 98] width 107 height 55
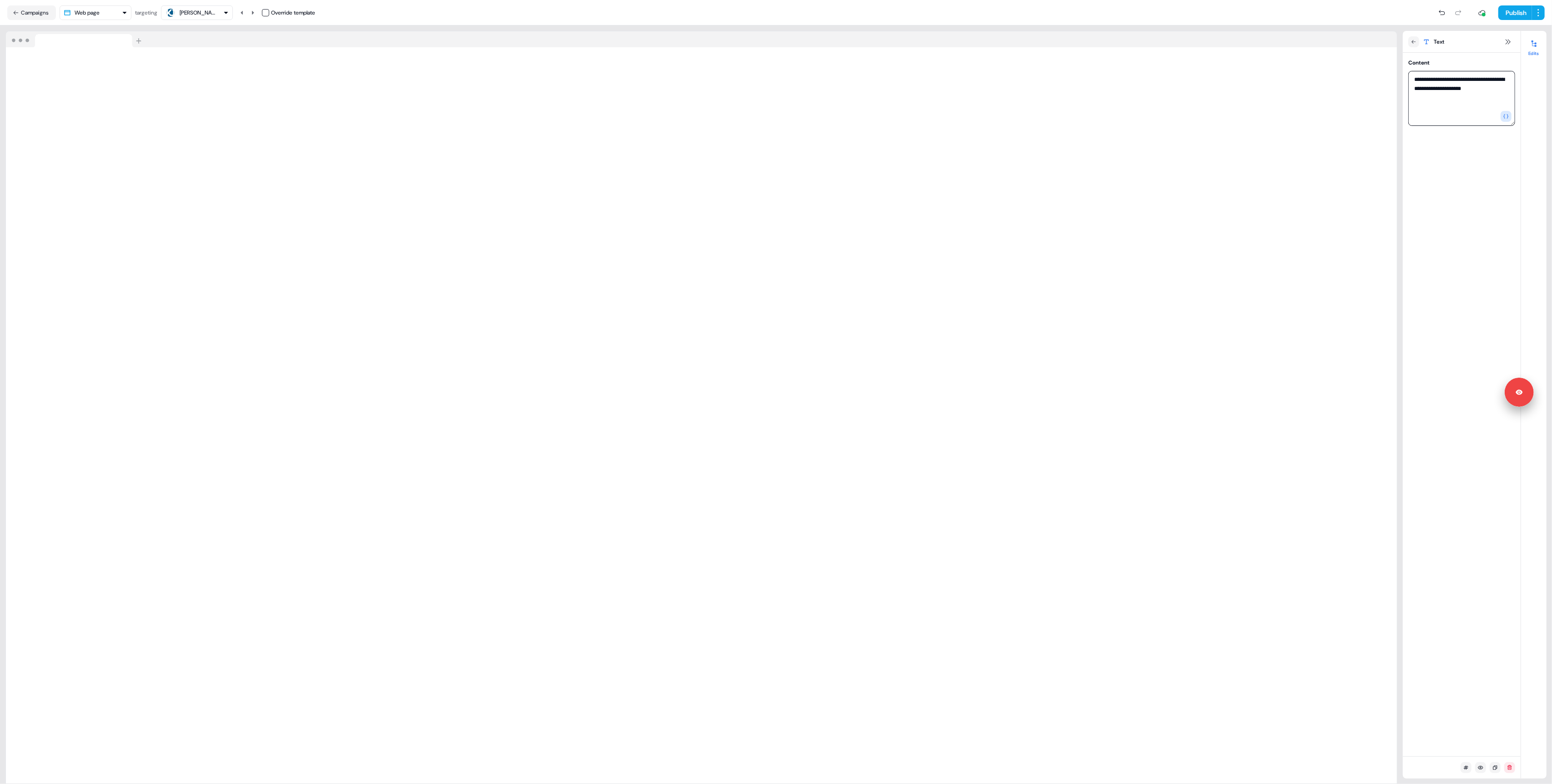
type textarea "**********"
click at [1469, 79] on html "Signed in as [PERSON_NAME] Sign out For the best experience switch devices to a…" at bounding box center [776, 392] width 1552 height 784
click at [1468, 355] on div "Image Target logo Automatically use the target logo. Style Width original Heigh…" at bounding box center [1462, 404] width 118 height 703
drag, startPoint x: 1446, startPoint y: 533, endPoint x: 1391, endPoint y: 537, distance: 55.1
click at [1416, 537] on div "Image Target logo Automatically use the target logo. Style Width original Heigh…" at bounding box center [1462, 404] width 118 height 703
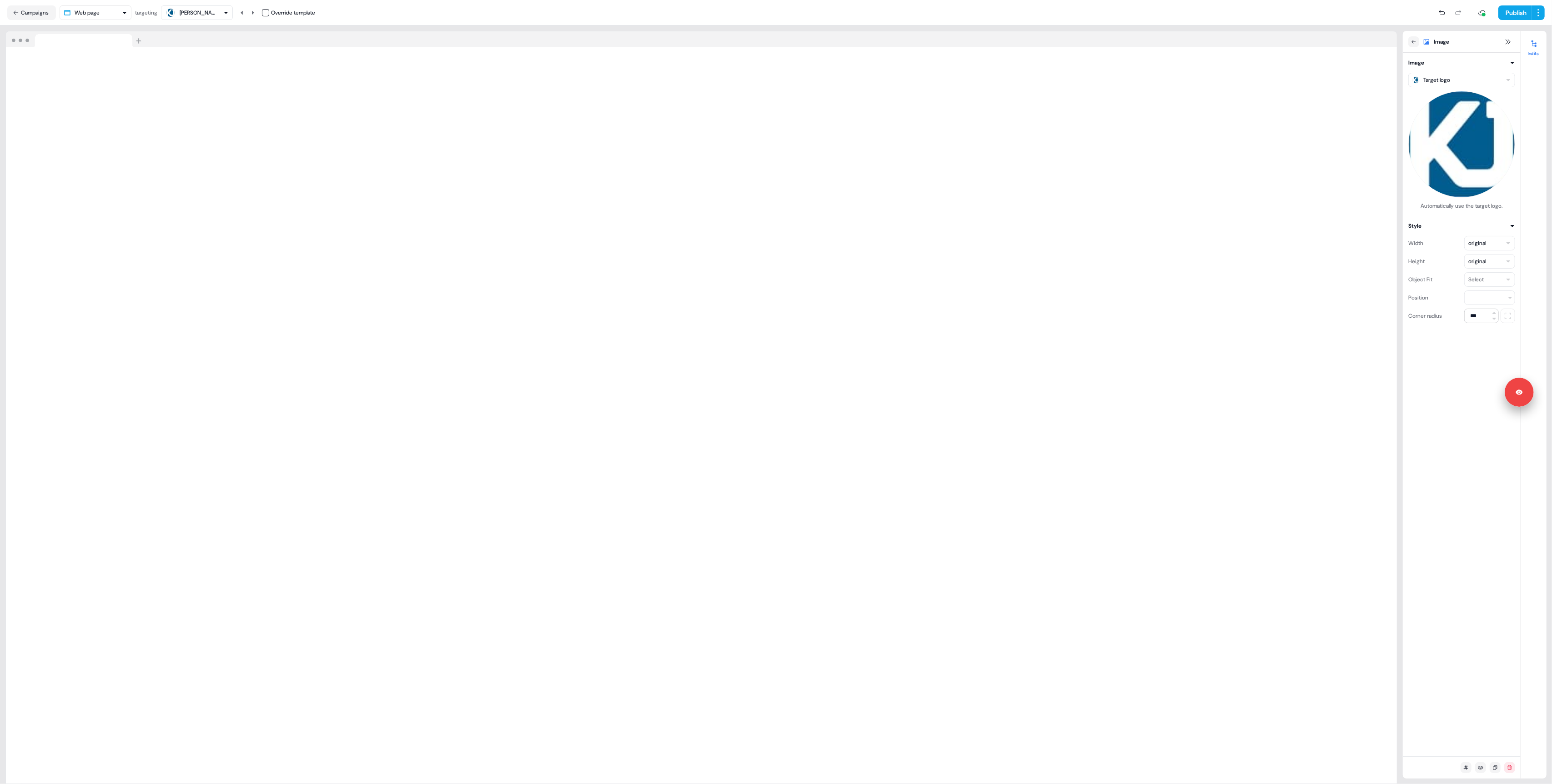
click at [1479, 244] on html "Signed in as [PERSON_NAME] Sign out For the best experience switch devices to a…" at bounding box center [776, 392] width 1552 height 784
drag, startPoint x: 1482, startPoint y: 302, endPoint x: 1479, endPoint y: 291, distance: 11.4
click at [1491, 244] on html "Signed in as [PERSON_NAME] Sign out For the best experience switch devices to a…" at bounding box center [776, 392] width 1552 height 784
click at [1444, 388] on div "Image Target logo Automatically use the target logo. Style Width original Heigh…" at bounding box center [1462, 404] width 118 height 703
click at [1450, 359] on div "Image Target logo Automatically use the target logo. Style Width original Heigh…" at bounding box center [1462, 404] width 118 height 703
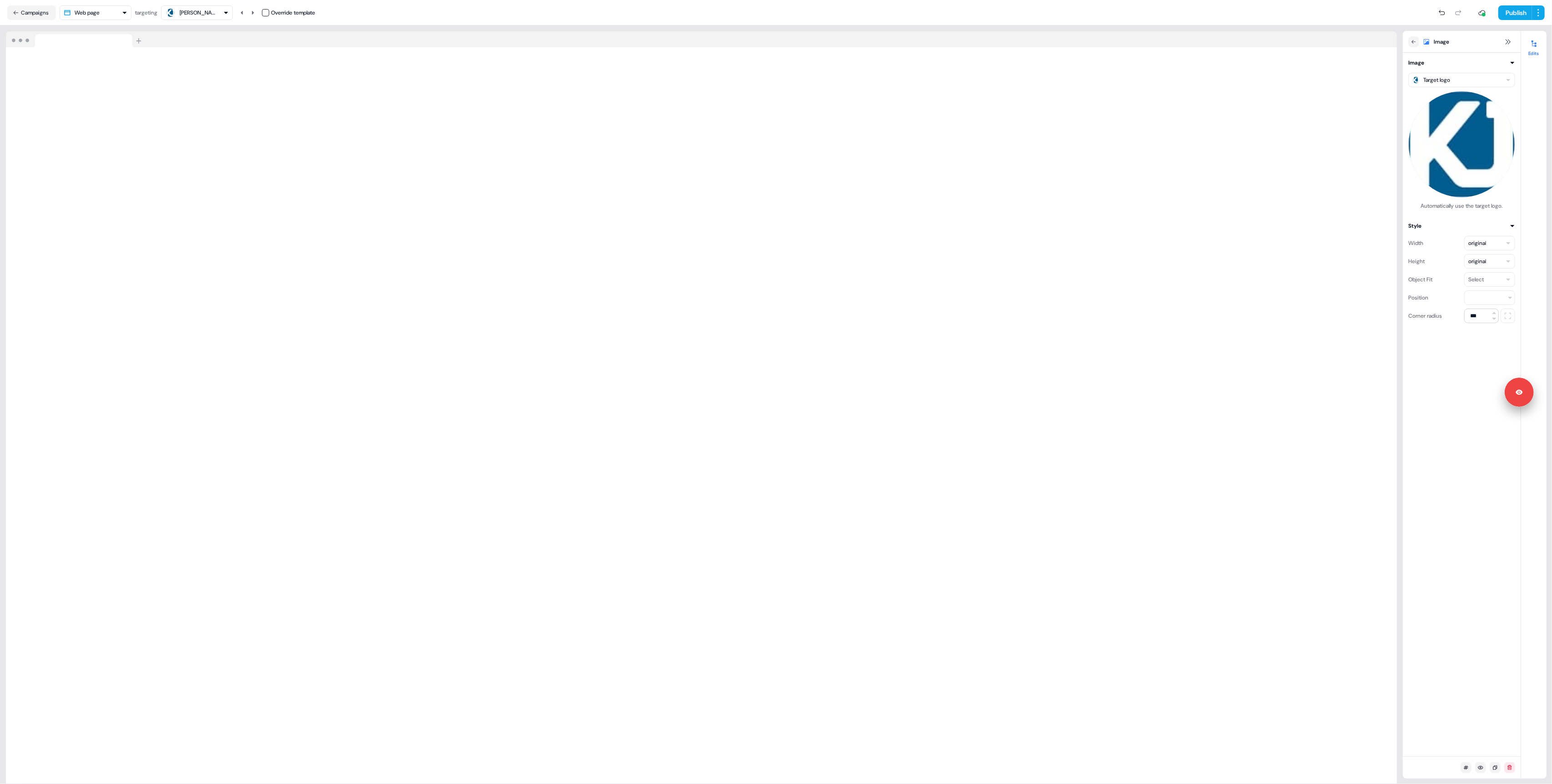
click at [1428, 407] on div "Image Target logo Automatically use the target logo. Style Width original Heigh…" at bounding box center [1462, 404] width 118 height 703
drag, startPoint x: 1414, startPoint y: 476, endPoint x: 1473, endPoint y: 135, distance: 346.1
click at [1414, 474] on div "Image Target logo Automatically use the target logo. Style Width original Heigh…" at bounding box center [1462, 404] width 118 height 703
click at [1452, 79] on html "Signed in as [PERSON_NAME] Sign out For the best experience switch devices to a…" at bounding box center [776, 392] width 1552 height 784
click at [1452, 84] on html "Signed in as [PERSON_NAME] Sign out For the best experience switch devices to a…" at bounding box center [776, 392] width 1552 height 784
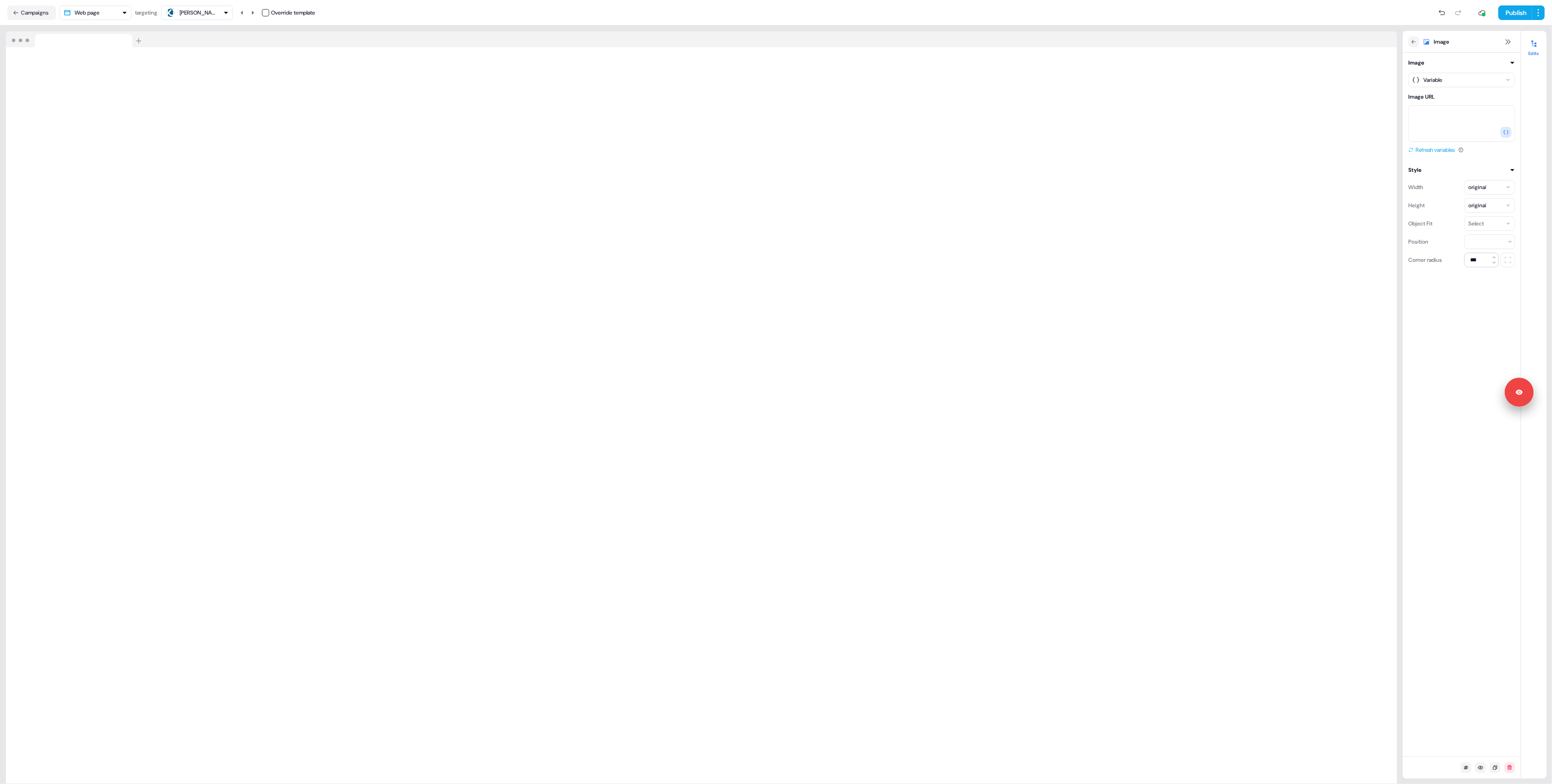
click at [1438, 149] on button "Refresh variables" at bounding box center [1431, 150] width 46 height 9
click at [1441, 81] on html "Signed in as [PERSON_NAME] Sign out For the best experience switch devices to a…" at bounding box center [776, 392] width 1552 height 784
click at [1438, 91] on input at bounding box center [1461, 98] width 107 height 14
click at [1439, 78] on html "Signed in as [PERSON_NAME] Sign out For the best experience switch devices to a…" at bounding box center [776, 392] width 1552 height 784
click at [1478, 243] on html "Signed in as [PERSON_NAME] Sign out For the best experience switch devices to a…" at bounding box center [776, 392] width 1552 height 784
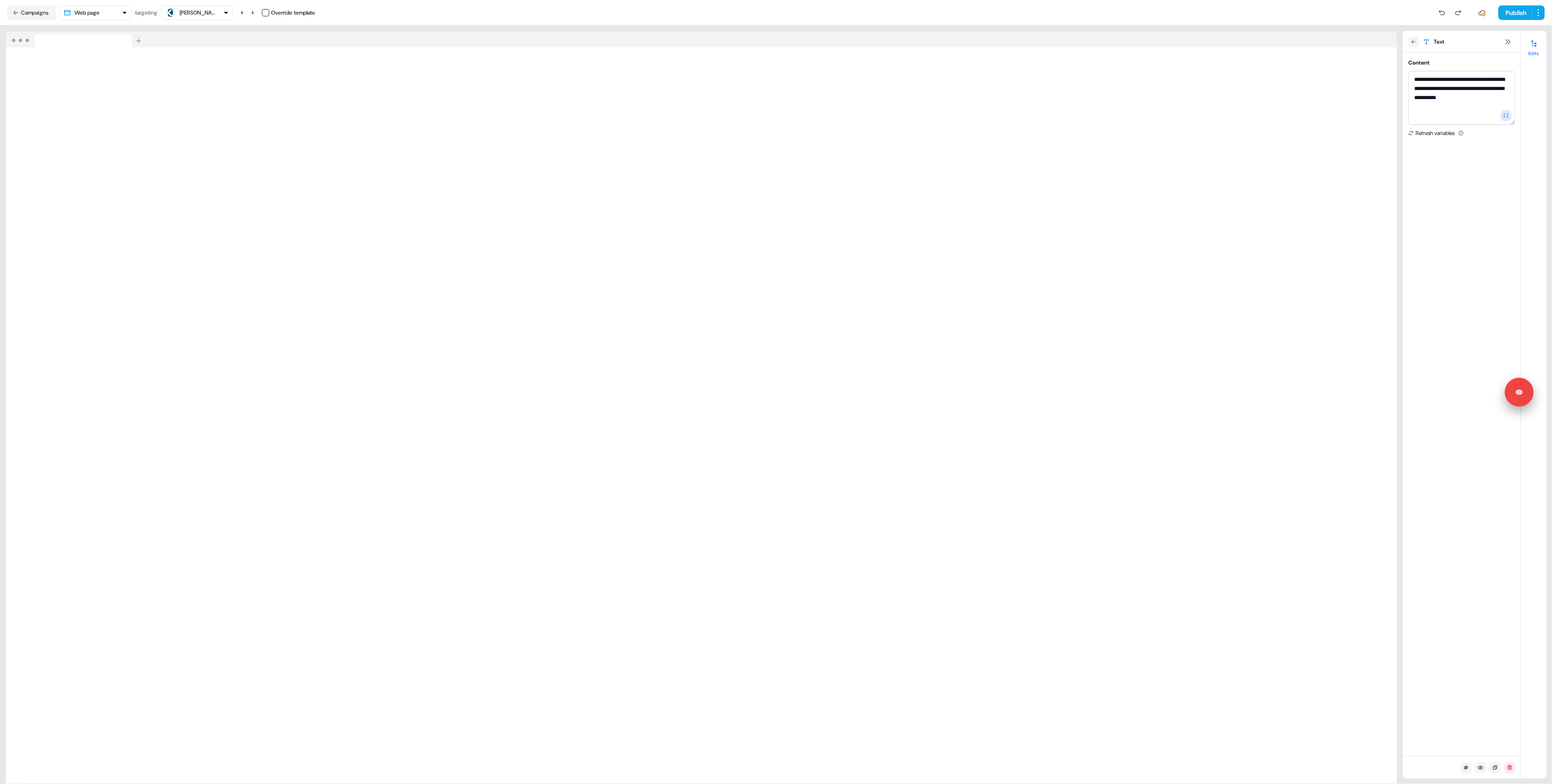
type textarea "**********"
click at [1438, 71] on div "Target logo Automatically use the target logo." at bounding box center [1461, 139] width 107 height 143
click at [1441, 76] on html "Signed in as [PERSON_NAME] Sign out For the best experience switch devices to a…" at bounding box center [776, 392] width 1552 height 784
click at [1433, 80] on html "Signed in as [PERSON_NAME] Sign out For the best experience switch devices to a…" at bounding box center [776, 392] width 1552 height 784
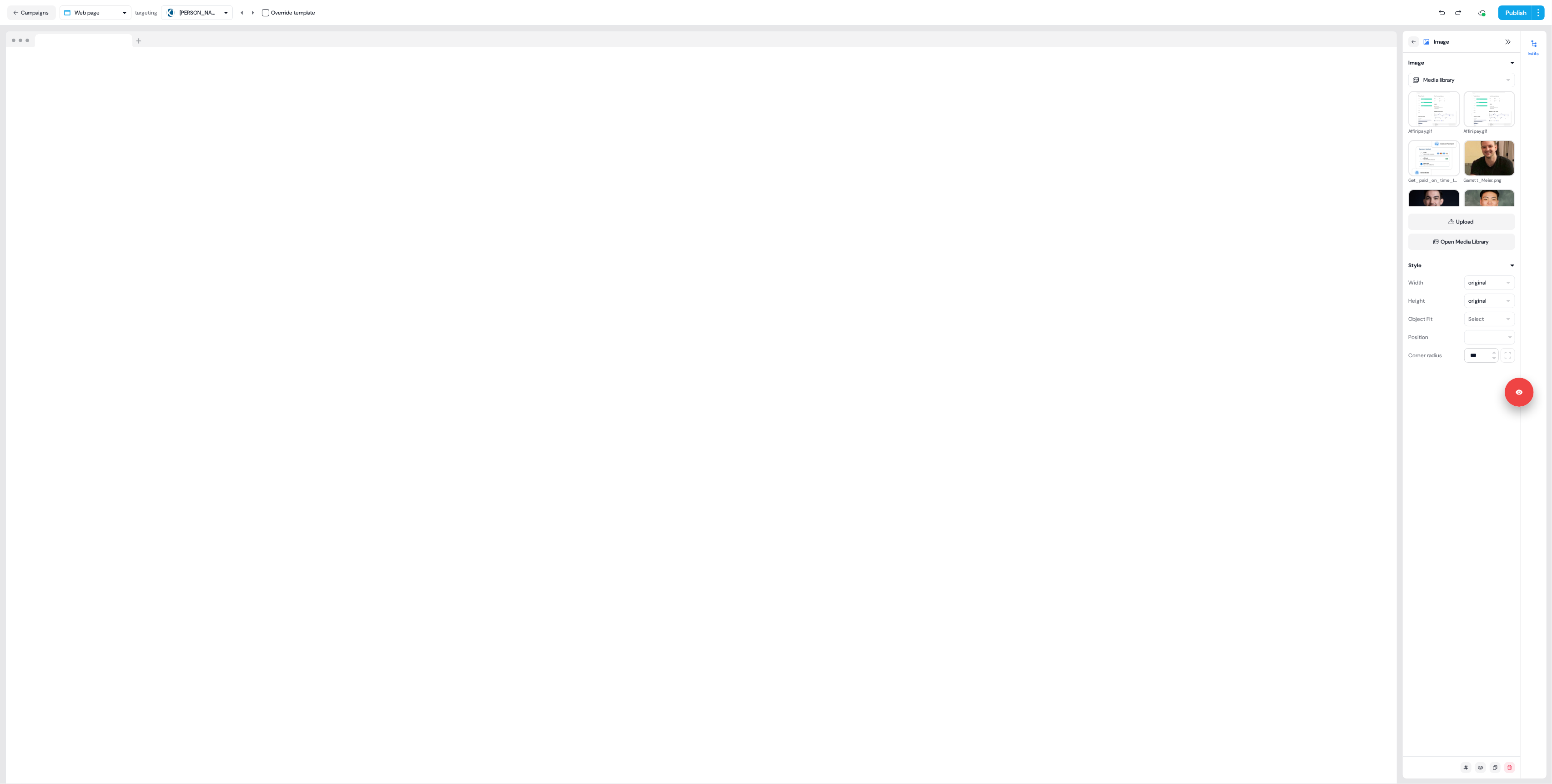
click at [1463, 80] on html "Signed in as [PERSON_NAME] Sign out For the best experience switch devices to a…" at bounding box center [776, 392] width 1552 height 784
drag, startPoint x: 1458, startPoint y: 116, endPoint x: 1393, endPoint y: 121, distance: 65.2
click at [1450, 81] on html "Signed in as [PERSON_NAME] Sign out For the best experience switch devices to a…" at bounding box center [776, 392] width 1552 height 784
drag, startPoint x: 1466, startPoint y: 363, endPoint x: 1454, endPoint y: 303, distance: 61.2
click at [1465, 360] on html "Signed in as [PERSON_NAME] Sign out For the best experience switch devices to a…" at bounding box center [776, 392] width 1552 height 784
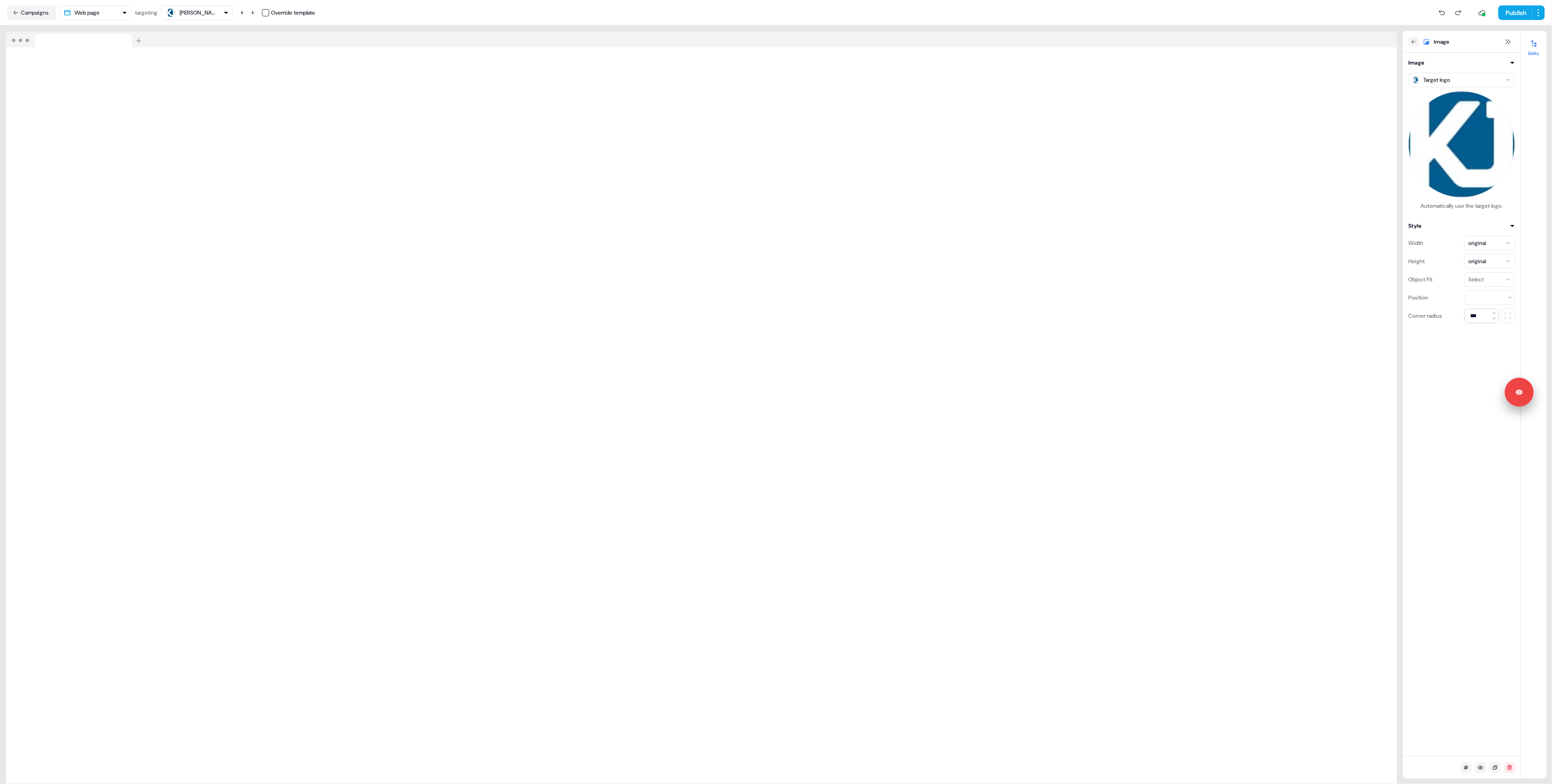
drag, startPoint x: 1466, startPoint y: 209, endPoint x: 1476, endPoint y: 96, distance: 113.4
click at [1466, 202] on div "Automatically use the target logo." at bounding box center [1461, 206] width 107 height 9
click at [1438, 11] on icon at bounding box center [1441, 13] width 7 height 7
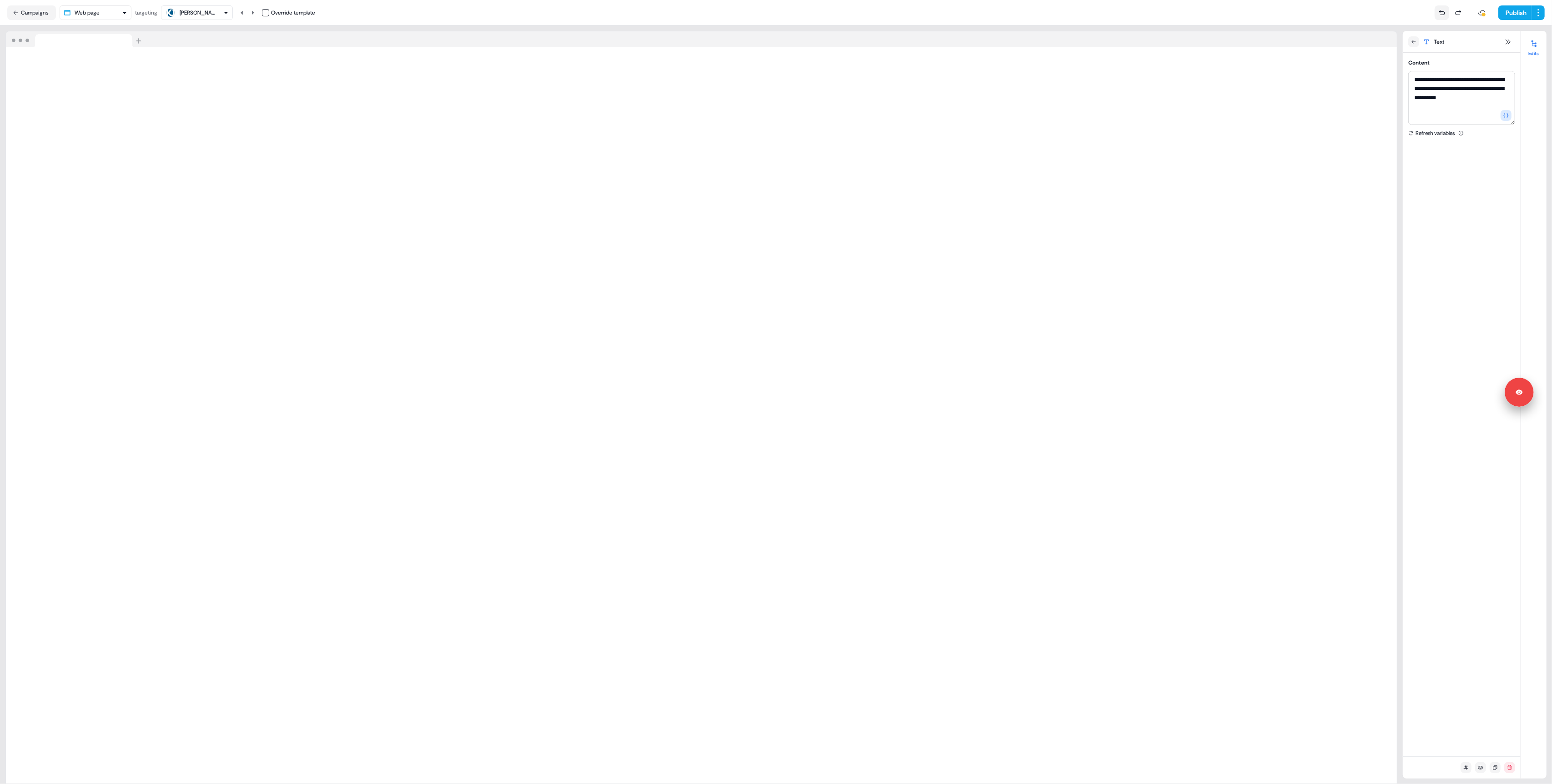
click at [1438, 11] on icon at bounding box center [1441, 13] width 7 height 7
type textarea "**********"
click at [1438, 11] on icon at bounding box center [1441, 13] width 7 height 7
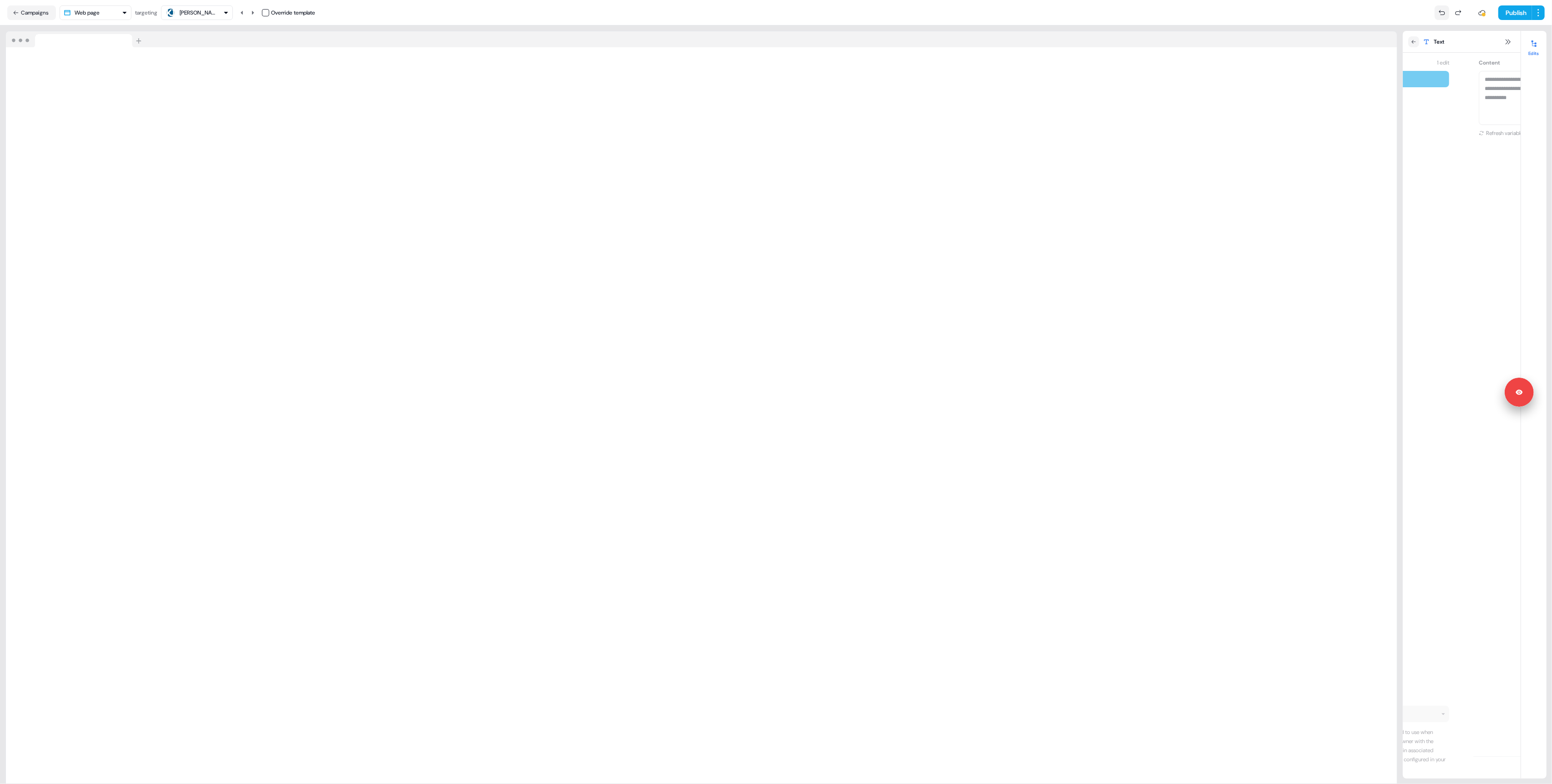
click at [1438, 11] on icon at bounding box center [1441, 13] width 7 height 7
click at [1459, 80] on html "Signed in as [PERSON_NAME] Sign out For the best experience switch devices to a…" at bounding box center [776, 392] width 1552 height 784
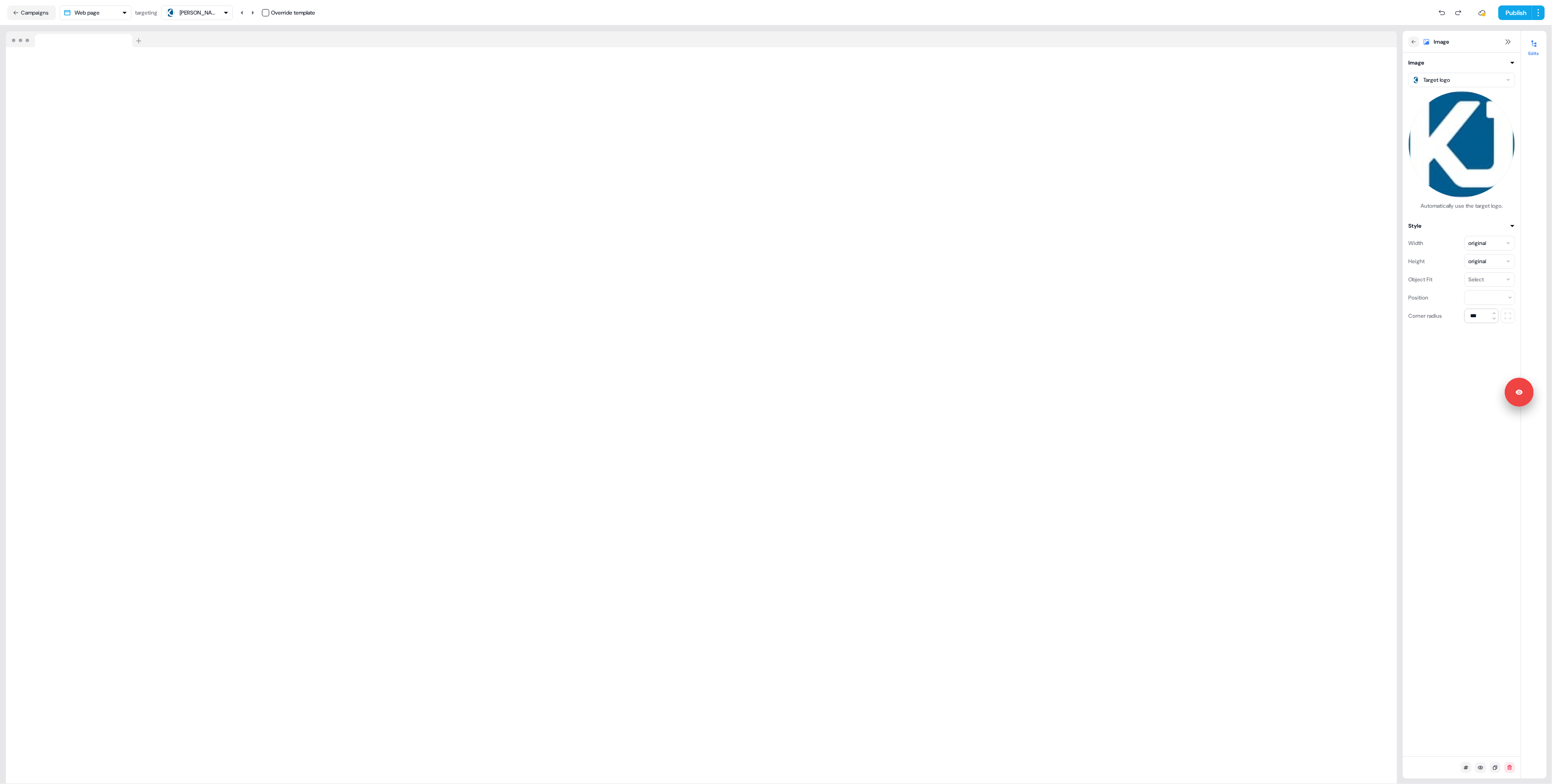
drag, startPoint x: 1450, startPoint y: 70, endPoint x: 1450, endPoint y: 78, distance: 8.0
click at [1450, 70] on div "Target logo Automatically use the target logo." at bounding box center [1461, 139] width 107 height 143
click at [1450, 78] on html "Signed in as [PERSON_NAME] Sign out For the best experience switch devices to a…" at bounding box center [776, 392] width 1552 height 784
drag, startPoint x: 1121, startPoint y: 506, endPoint x: 1433, endPoint y: 84, distance: 524.8
click at [1432, 87] on html "Signed in as [PERSON_NAME] Sign out For the best experience switch devices to a…" at bounding box center [776, 392] width 1552 height 784
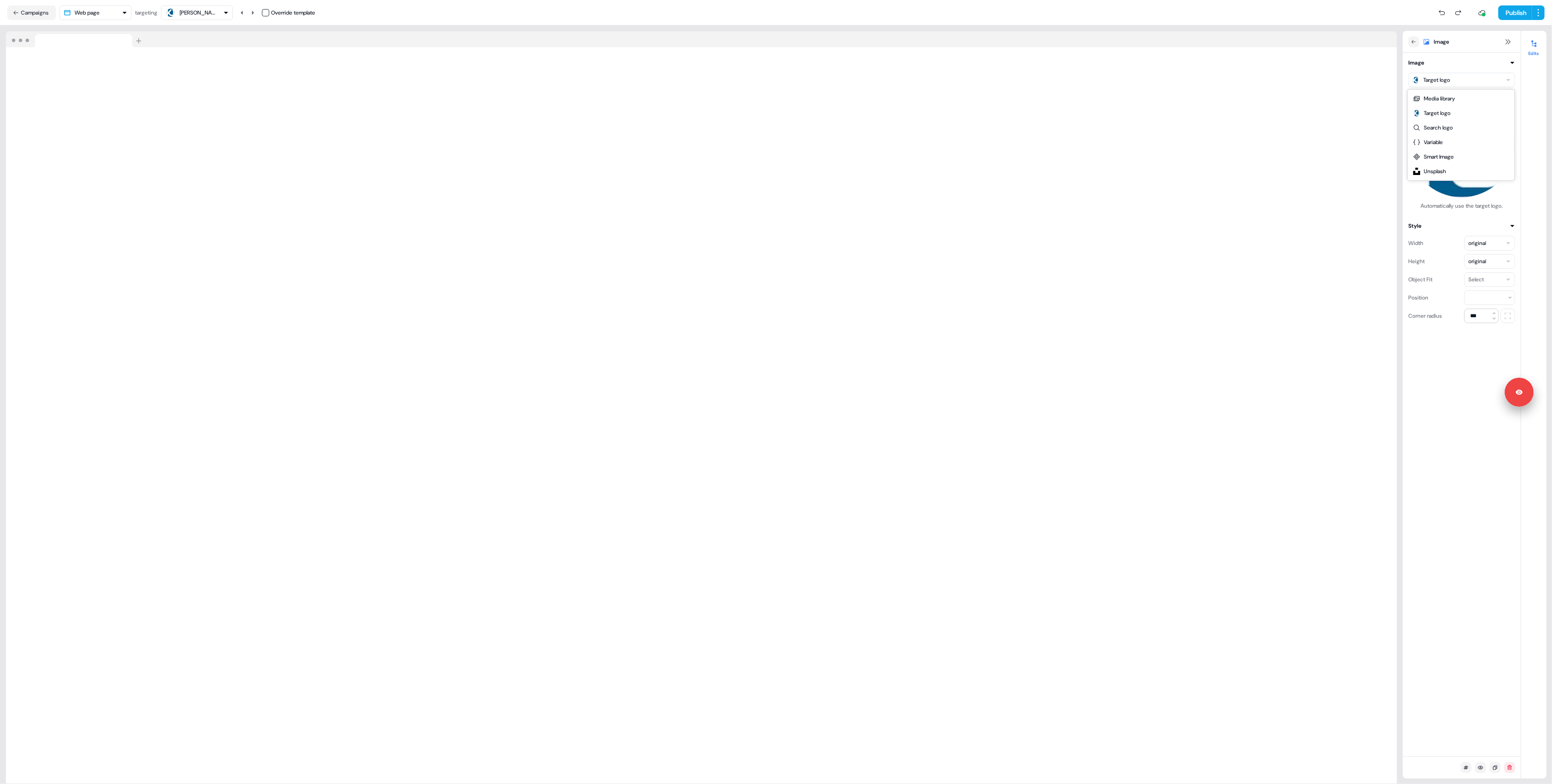
drag, startPoint x: 1443, startPoint y: 405, endPoint x: 1447, endPoint y: 375, distance: 30.3
click at [1443, 405] on html "Signed in as [PERSON_NAME] Sign out For the best experience switch devices to a…" at bounding box center [776, 392] width 1552 height 784
click at [1459, 213] on div "Image Target logo Automatically use the target logo. Style Width original Heigh…" at bounding box center [1462, 191] width 118 height 265
click at [1432, 39] on div "Image" at bounding box center [1453, 42] width 90 height 11
click at [1444, 62] on button "Image" at bounding box center [1461, 63] width 107 height 9
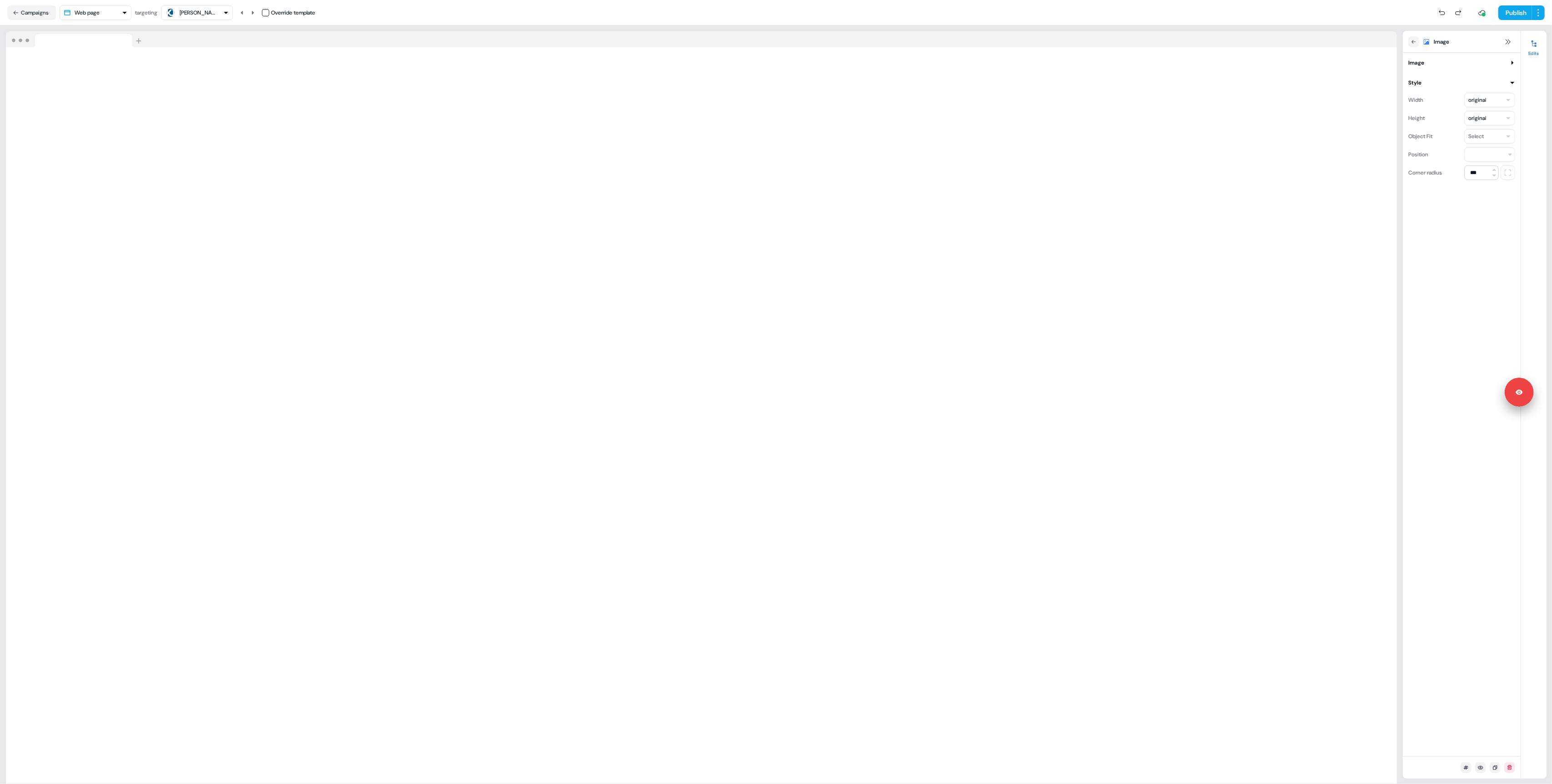
drag, startPoint x: 1445, startPoint y: 65, endPoint x: 1450, endPoint y: 76, distance: 12.1
click at [1445, 65] on button "Image" at bounding box center [1461, 63] width 107 height 9
click at [1450, 83] on html "Signed in as [PERSON_NAME] Sign out For the best experience switch devices to a…" at bounding box center [776, 392] width 1552 height 784
click at [1445, 108] on img at bounding box center [1434, 108] width 50 height 43
click at [1454, 80] on html "Signed in as [PERSON_NAME] Sign out For the best experience switch devices to a…" at bounding box center [776, 392] width 1552 height 784
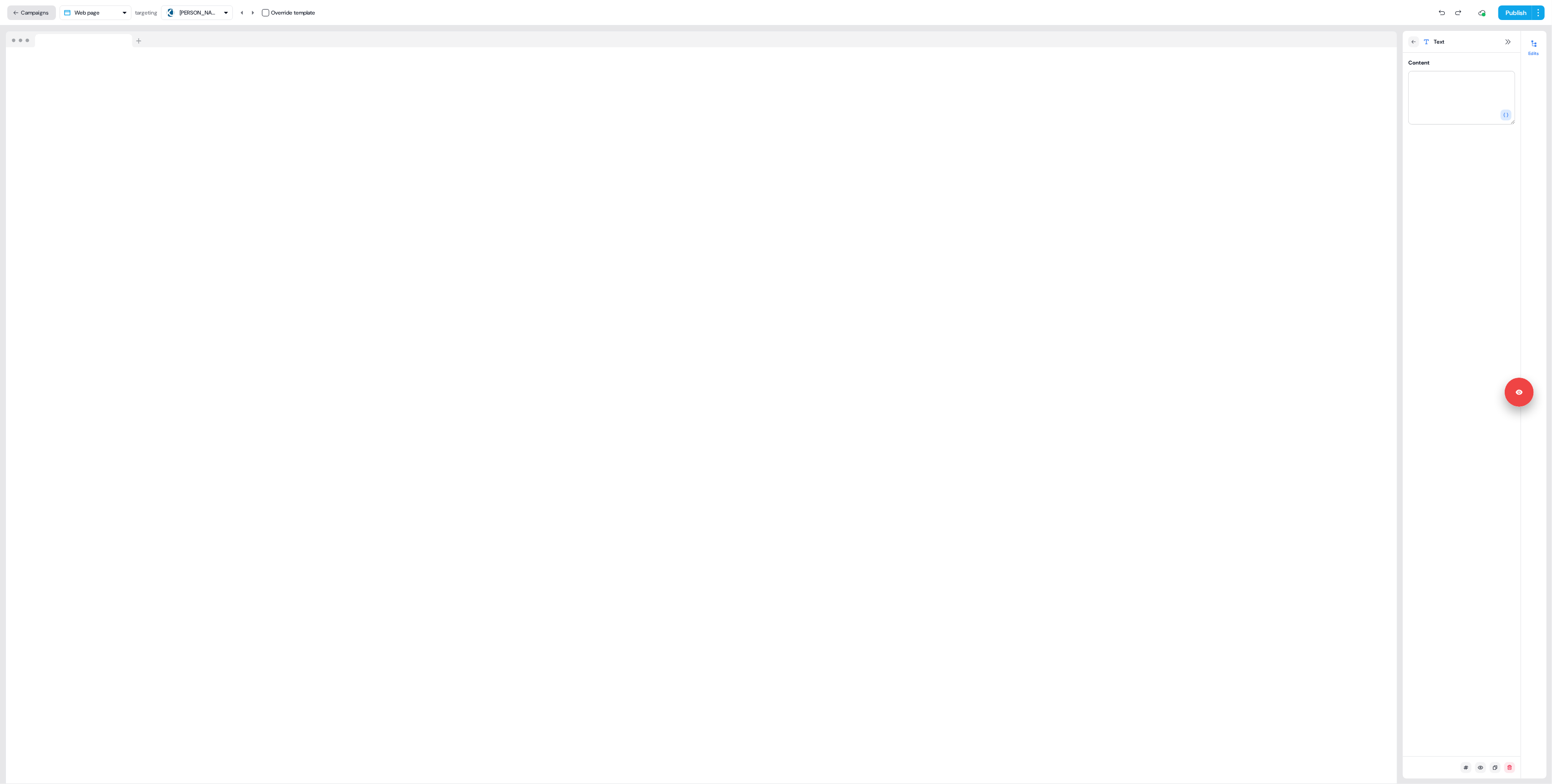
click at [28, 11] on button "Campaigns" at bounding box center [31, 12] width 49 height 14
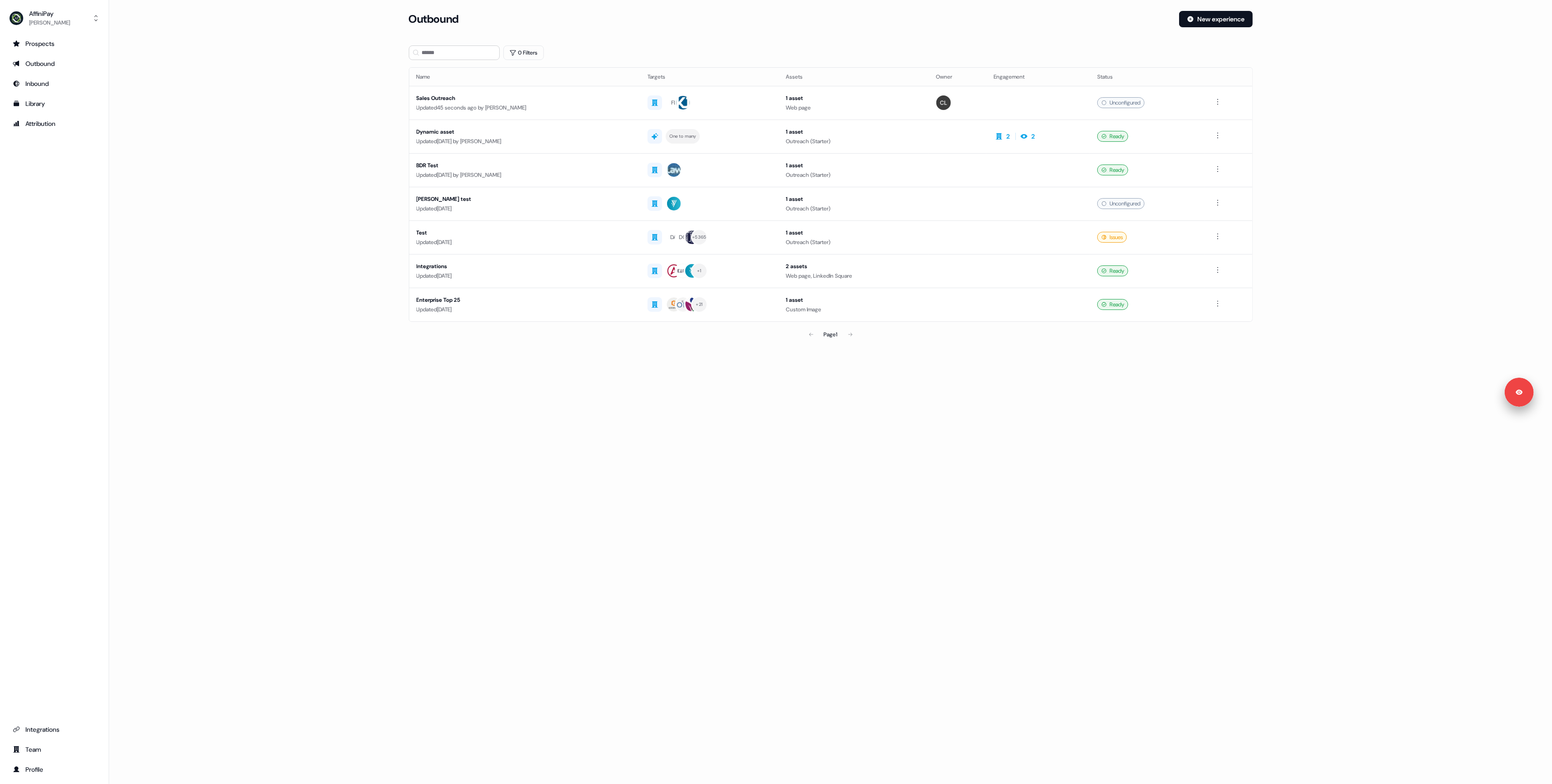
click at [1216, 102] on html "Signed in as [PERSON_NAME] Sign out For the best experience switch devices to a…" at bounding box center [776, 392] width 1552 height 784
click at [1207, 132] on span "Delete" at bounding box center [1202, 133] width 16 height 7
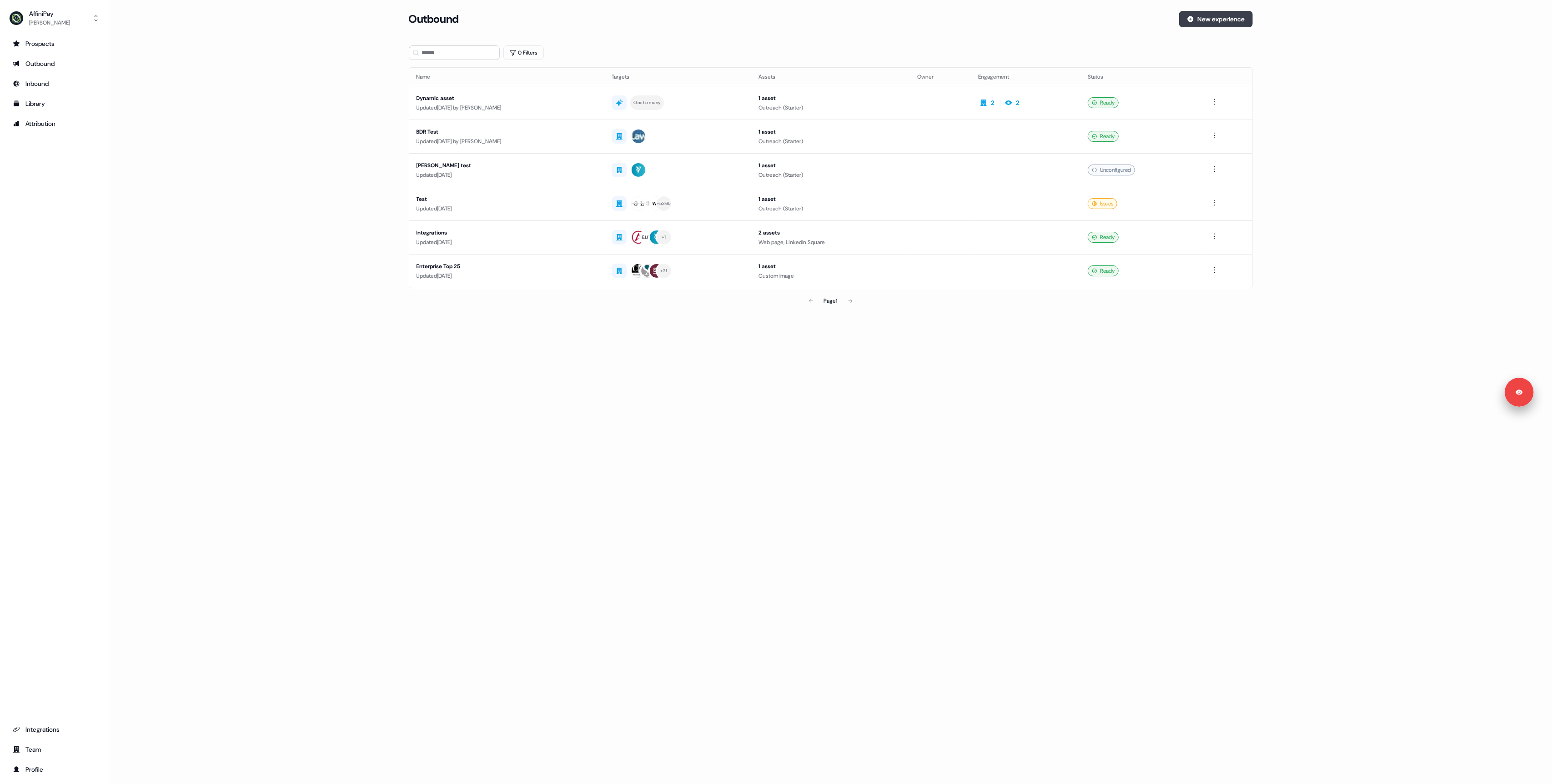
click at [1206, 22] on button "New experience" at bounding box center [1216, 19] width 74 height 16
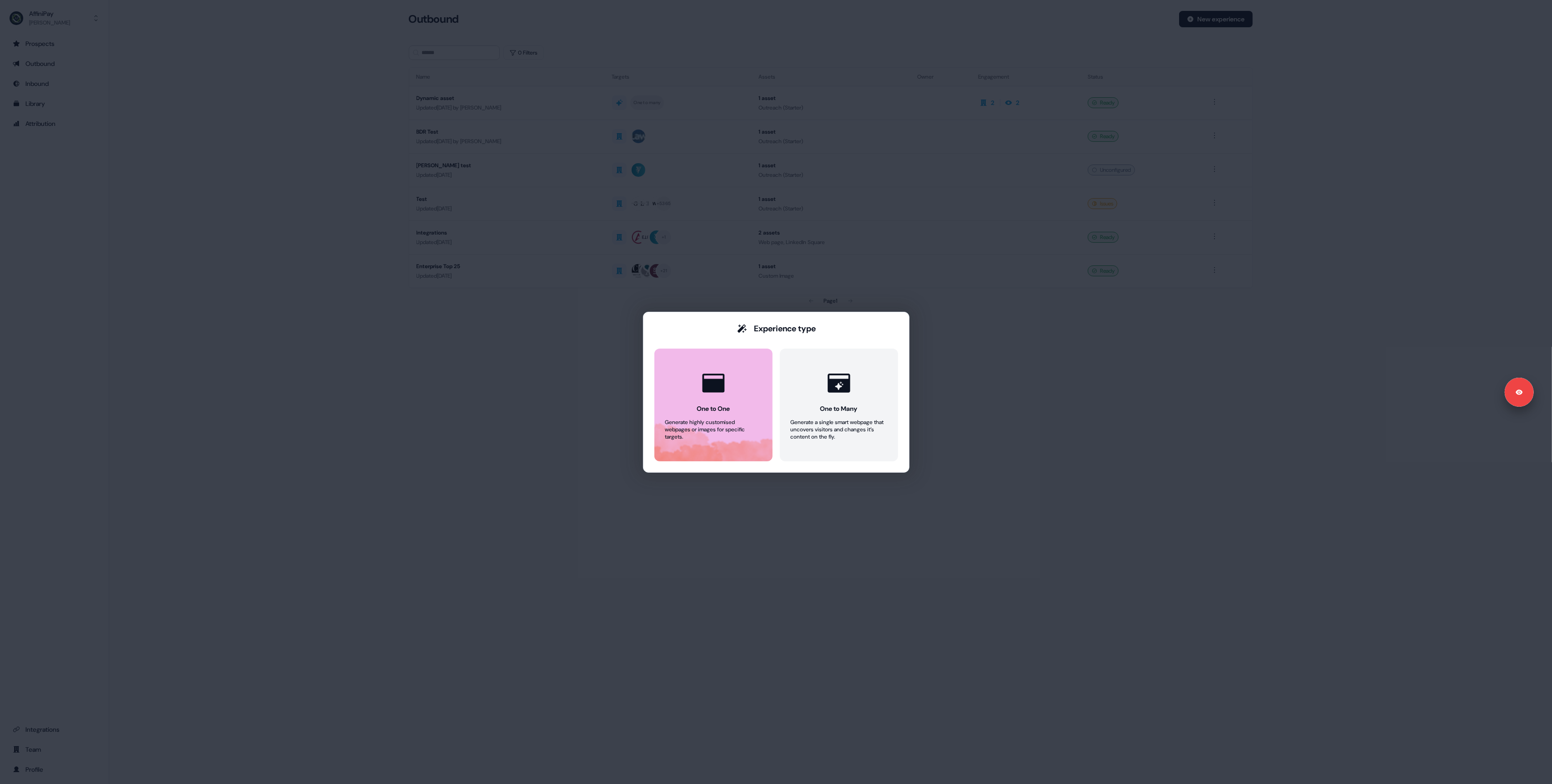
click at [709, 395] on icon at bounding box center [713, 383] width 27 height 27
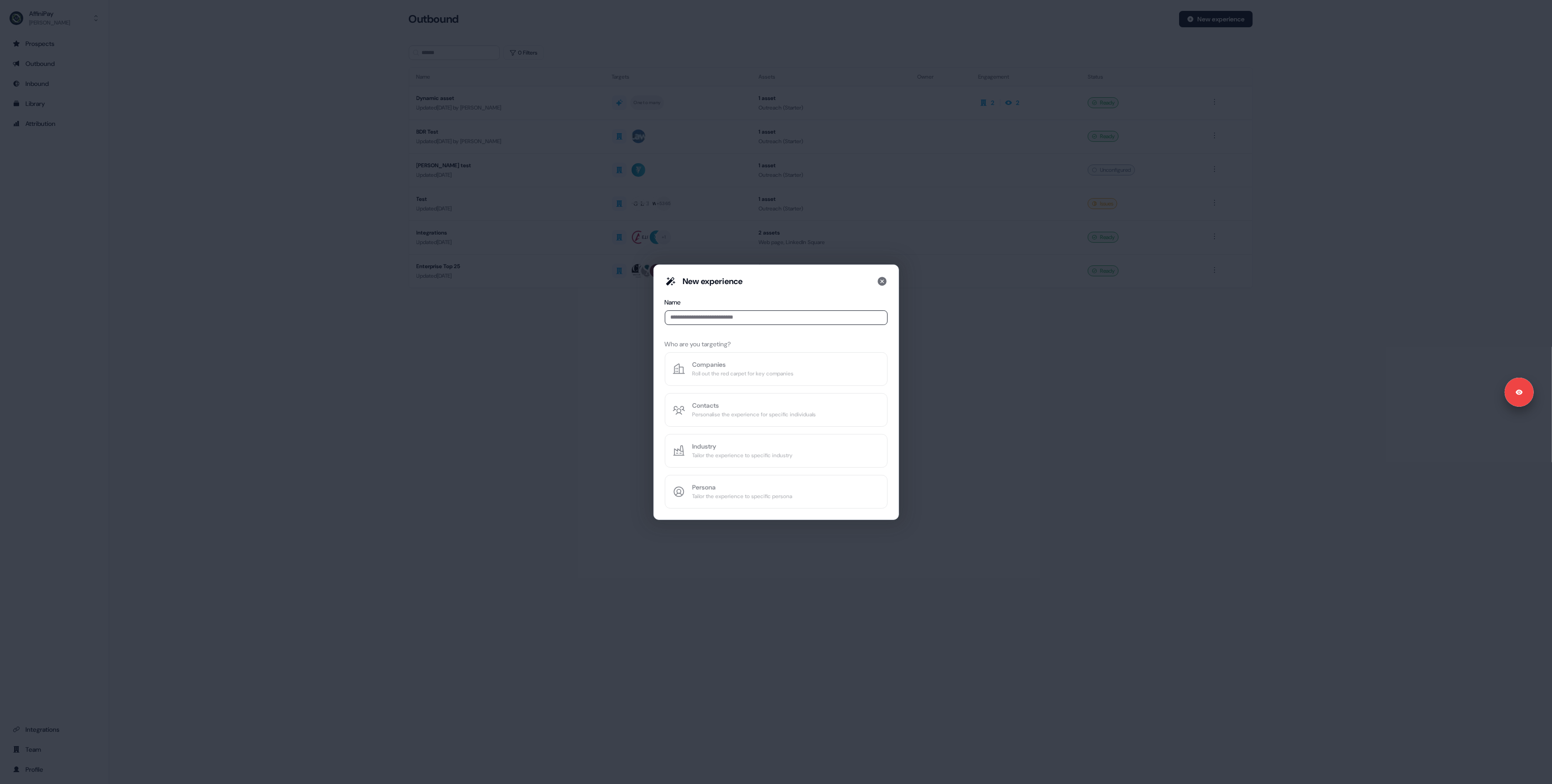
click at [709, 315] on input at bounding box center [776, 317] width 223 height 14
click at [882, 280] on icon at bounding box center [882, 281] width 9 height 9
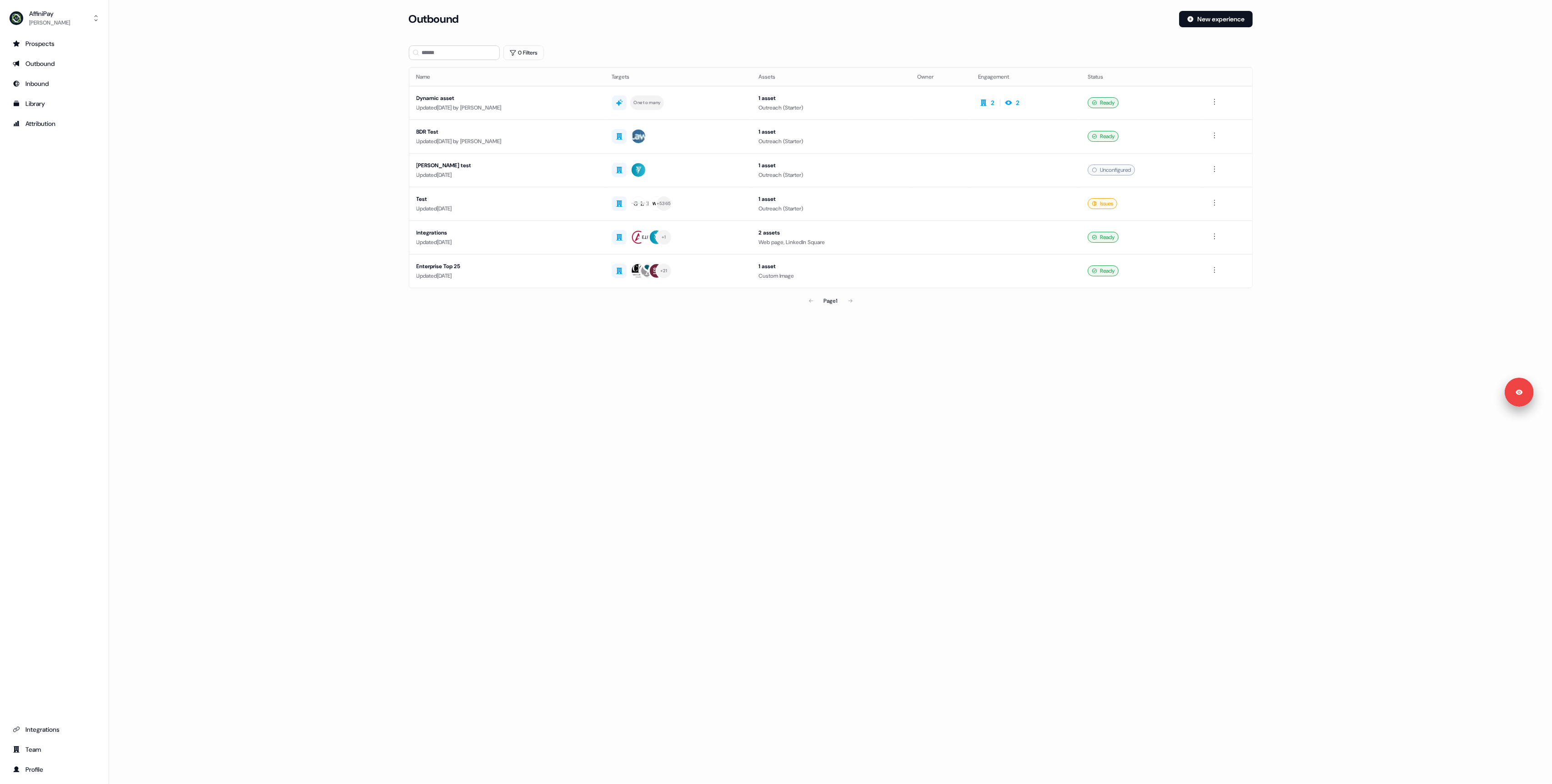
click at [286, 183] on main "Loading... Outbound New experience 0 Filters Name Targets Assets Owner Engageme…" at bounding box center [831, 173] width 1443 height 324
click at [265, 164] on main "Loading... Outbound New experience 0 Filters Name Targets Assets Owner Engageme…" at bounding box center [831, 173] width 1443 height 324
click at [566, 89] on td "Dynamic asset Updated [DATE] by [PERSON_NAME]" at bounding box center [506, 102] width 195 height 34
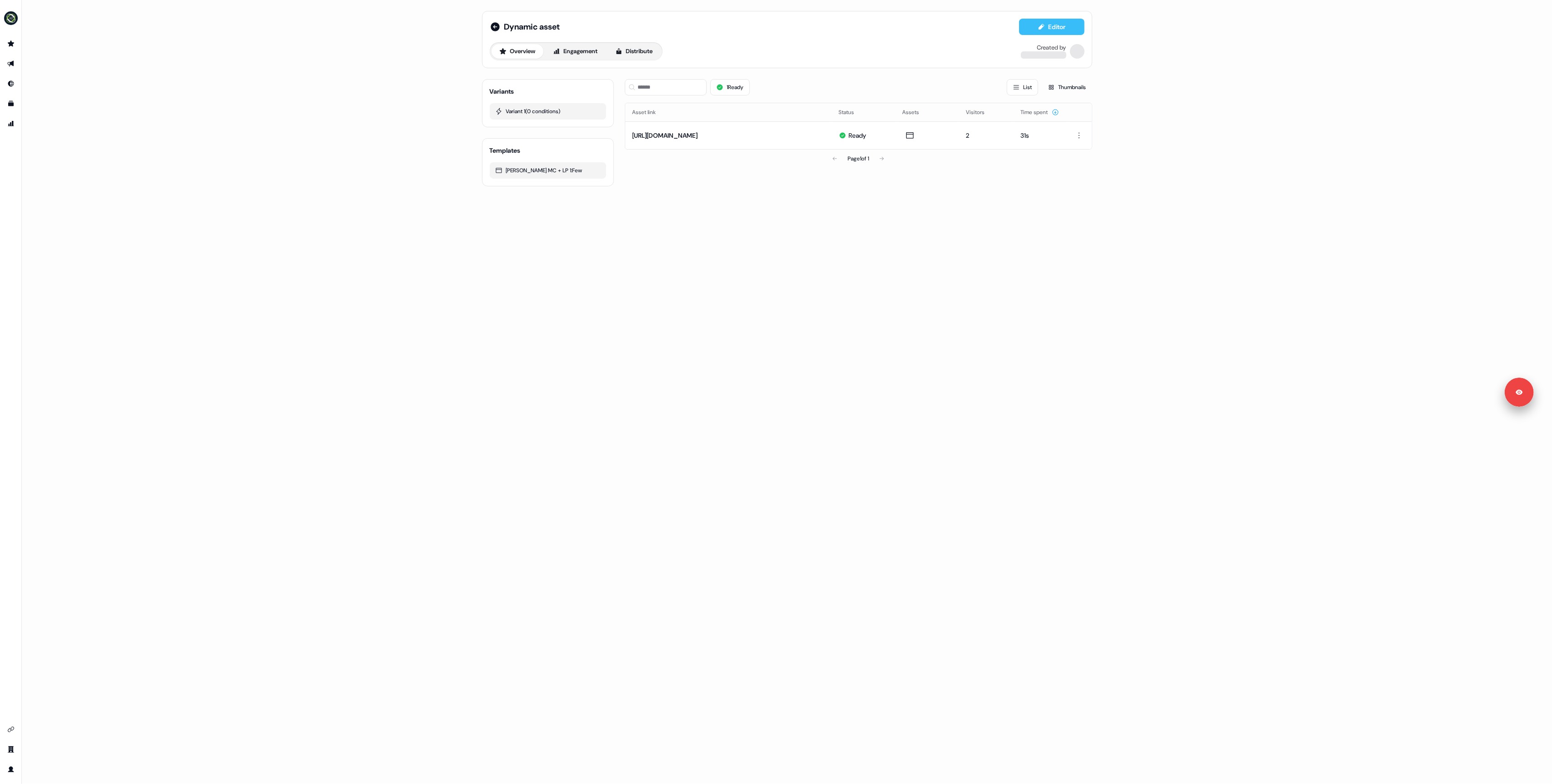
click at [1054, 24] on button "Editor" at bounding box center [1052, 27] width 66 height 16
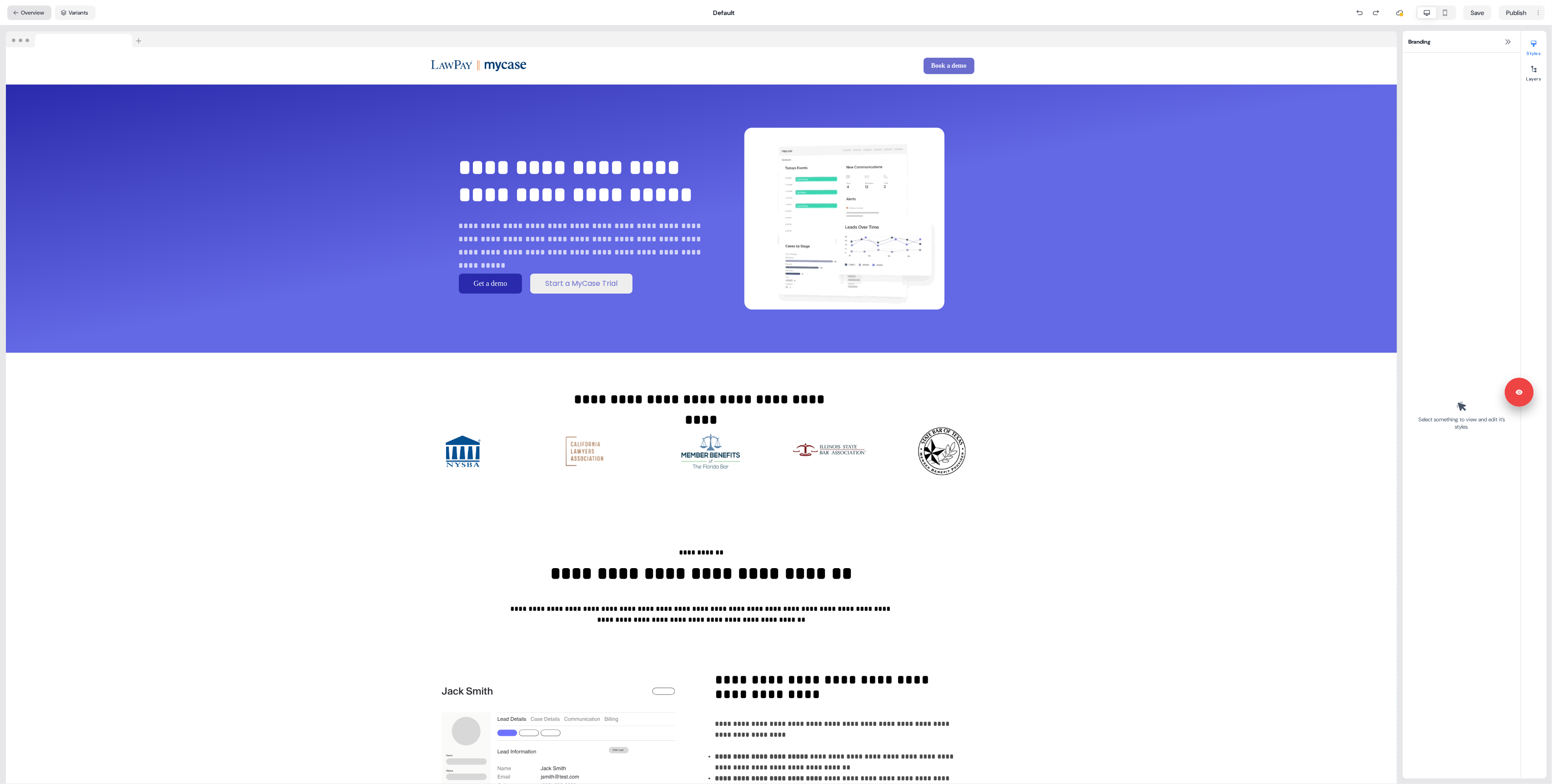
click at [31, 7] on button "Overview" at bounding box center [29, 12] width 44 height 14
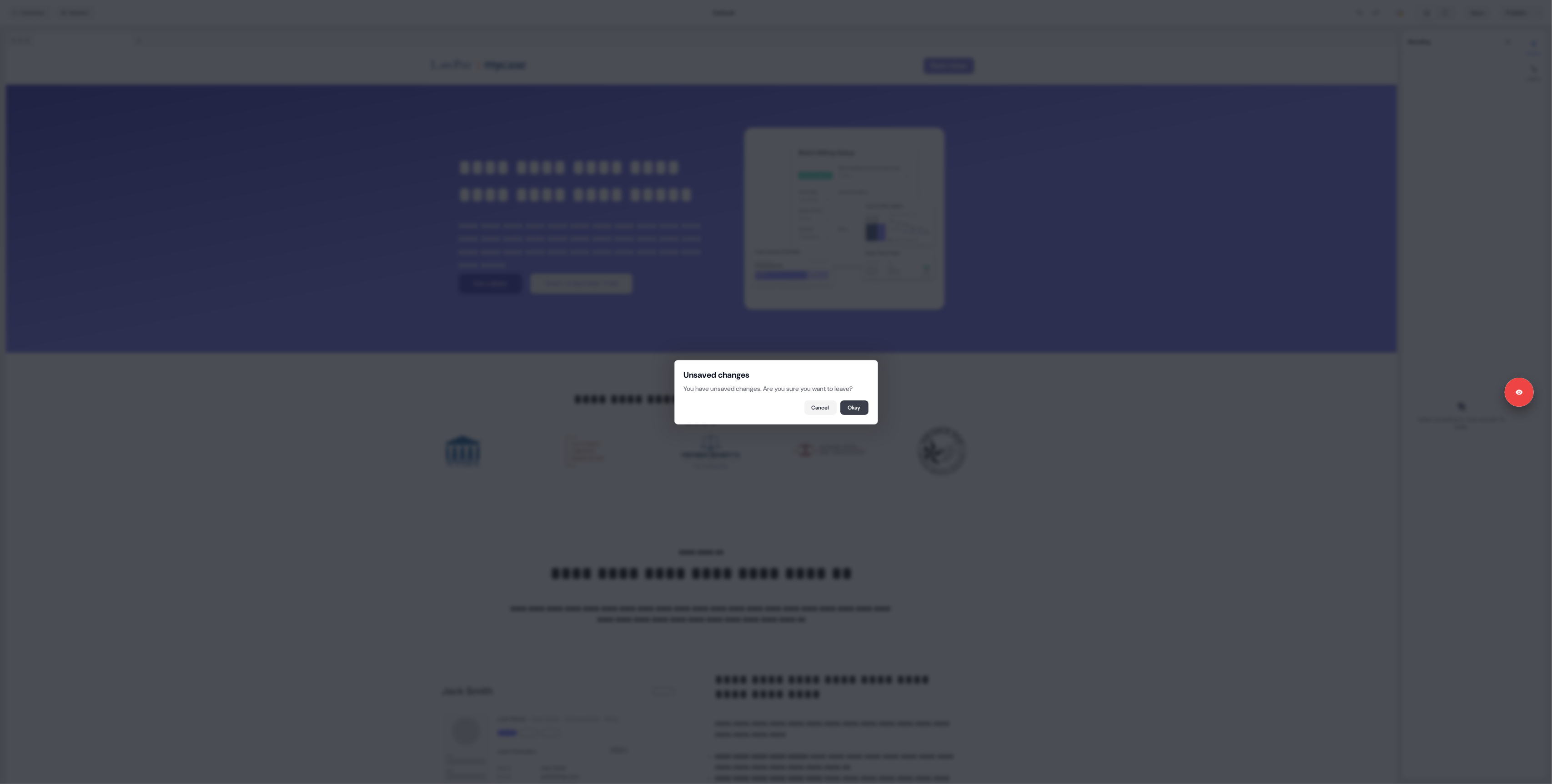
click at [862, 413] on button "Okay" at bounding box center [854, 407] width 28 height 14
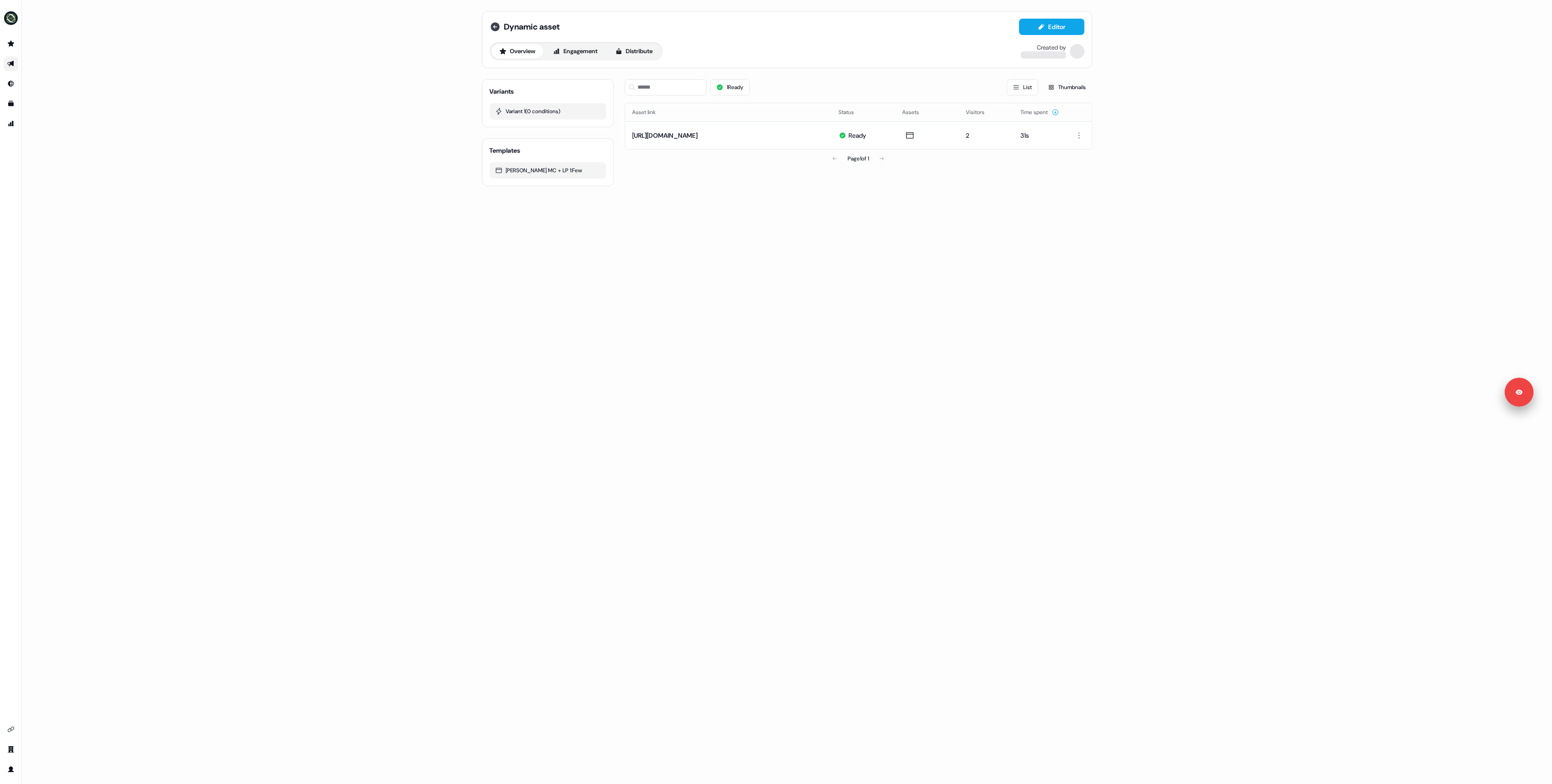
click at [495, 29] on icon at bounding box center [495, 27] width 9 height 9
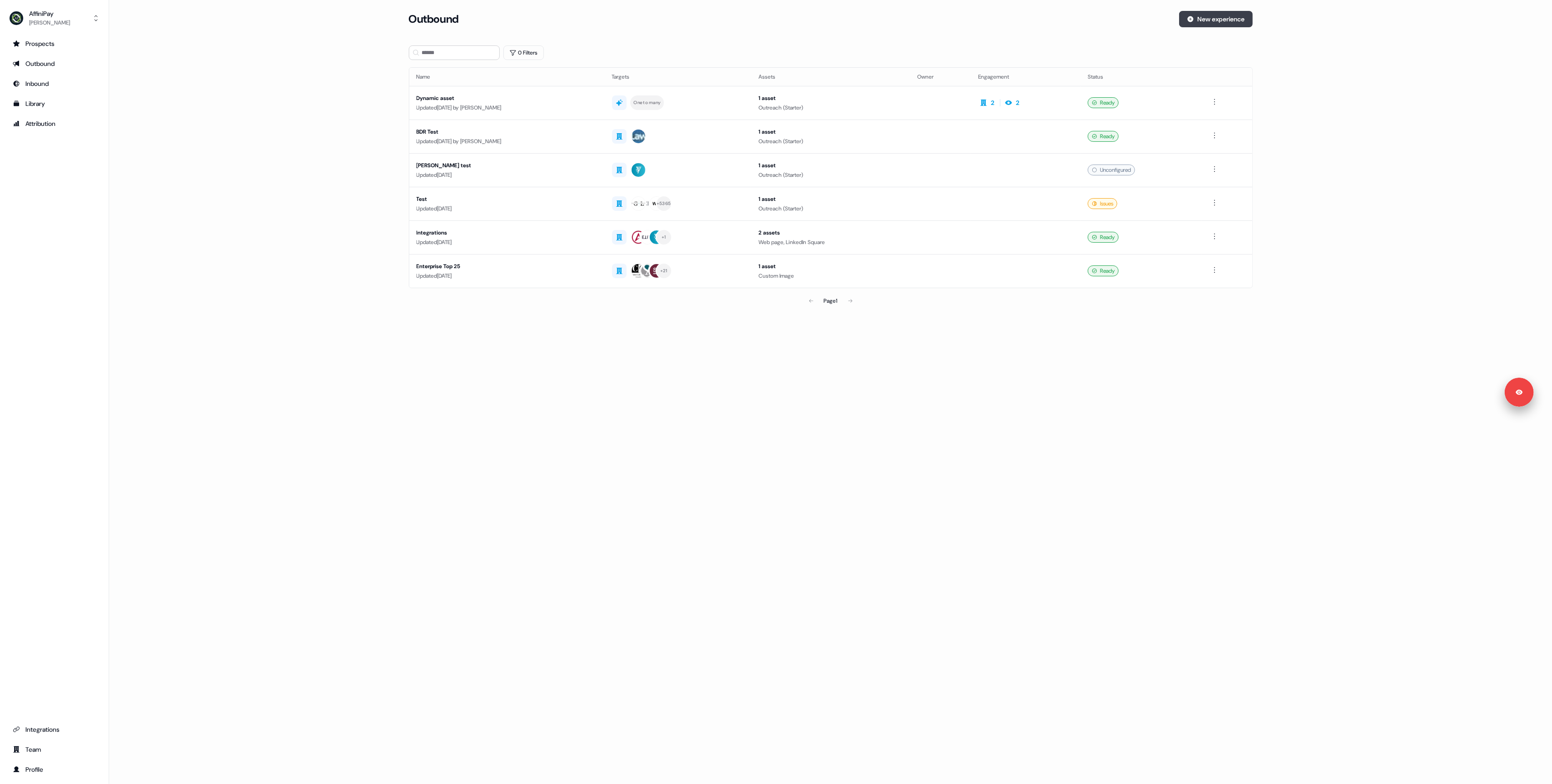
click at [1214, 26] on button "New experience" at bounding box center [1216, 19] width 74 height 16
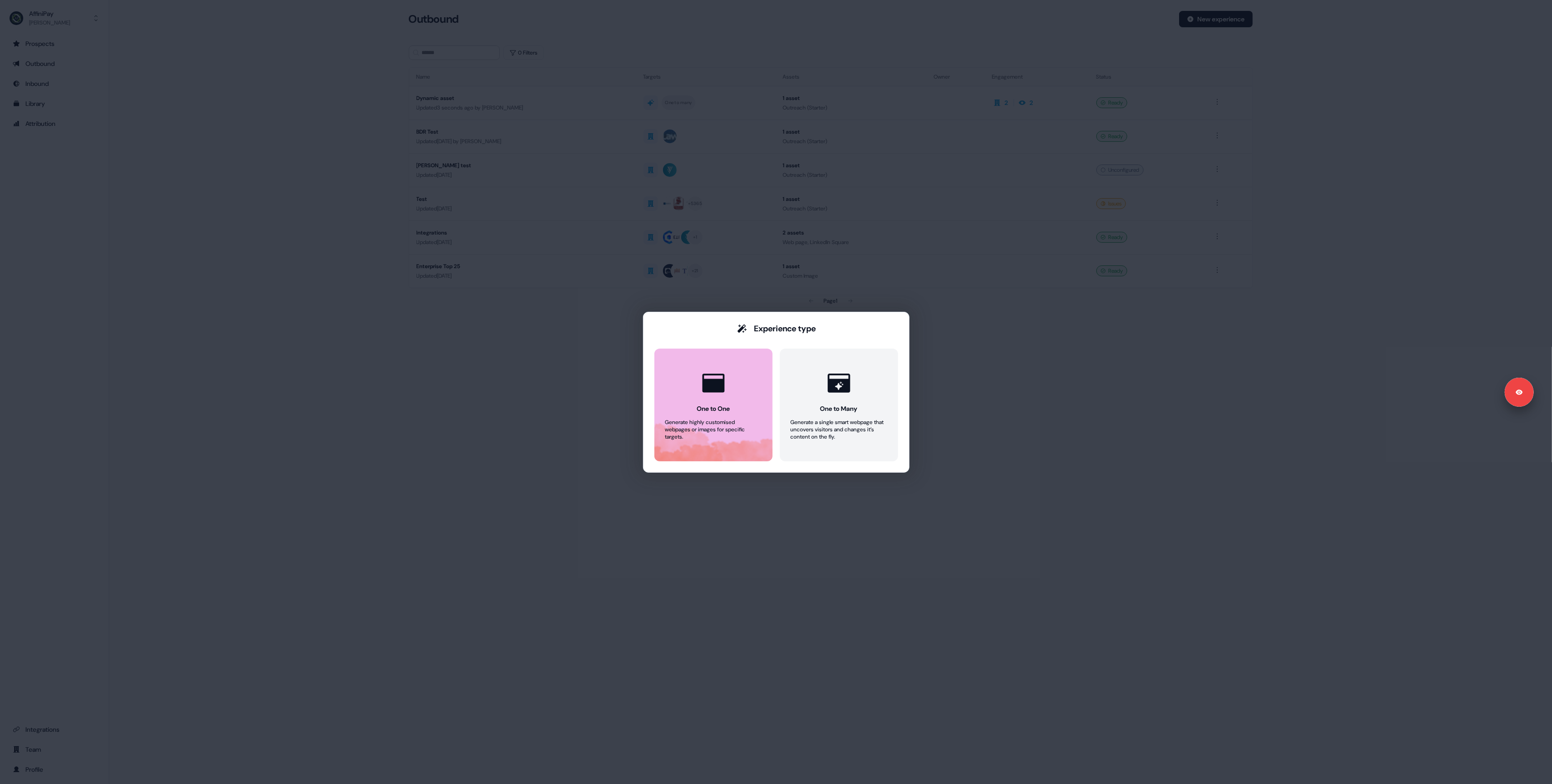
click at [727, 436] on div "Generate highly customised webpages or images for specific targets." at bounding box center [713, 429] width 96 height 22
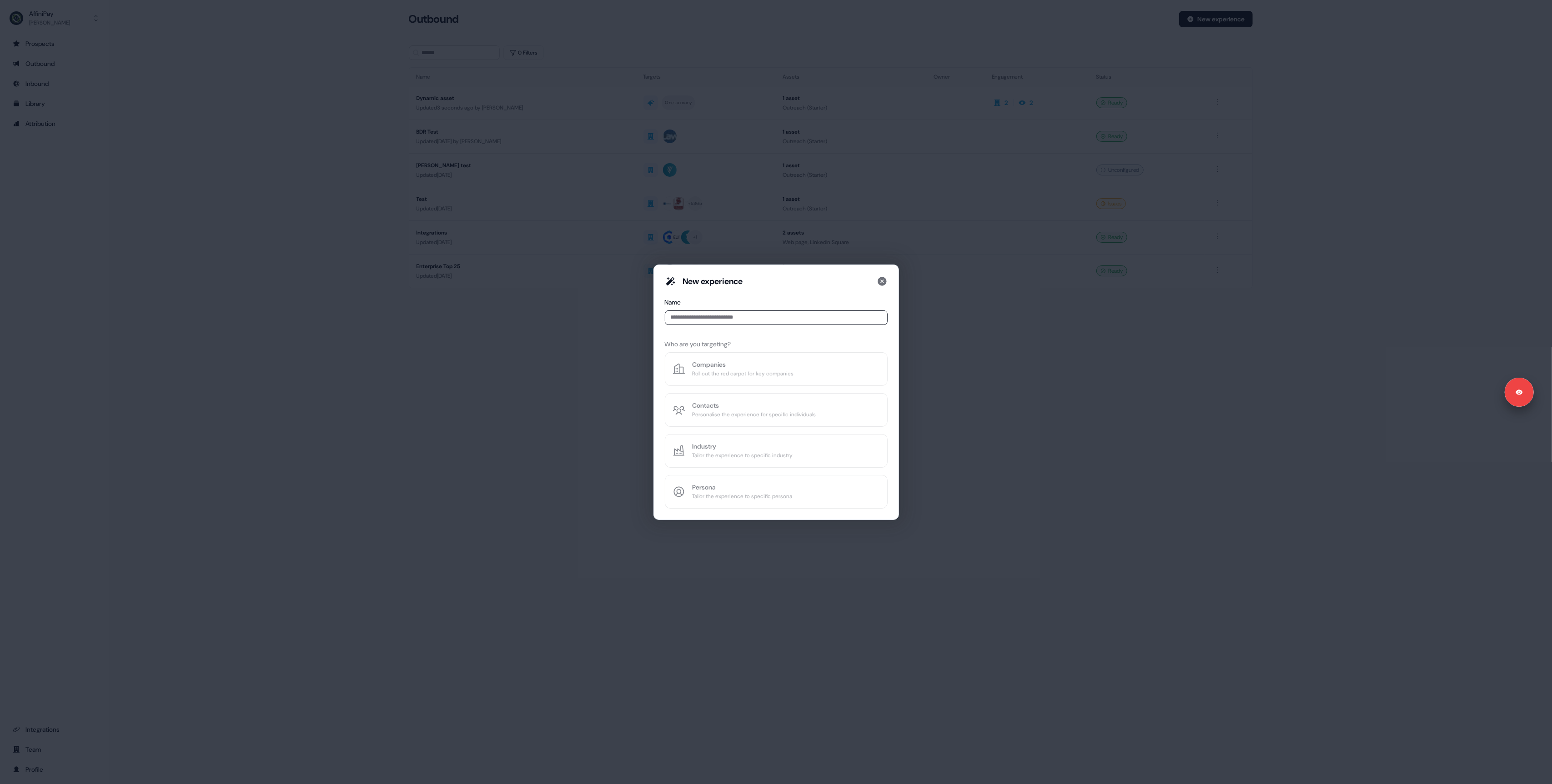
click at [724, 316] on input at bounding box center [776, 317] width 223 height 14
type input "**********"
drag, startPoint x: 483, startPoint y: 451, endPoint x: 533, endPoint y: 450, distance: 50.0
click at [485, 451] on div "**********" at bounding box center [776, 392] width 1552 height 784
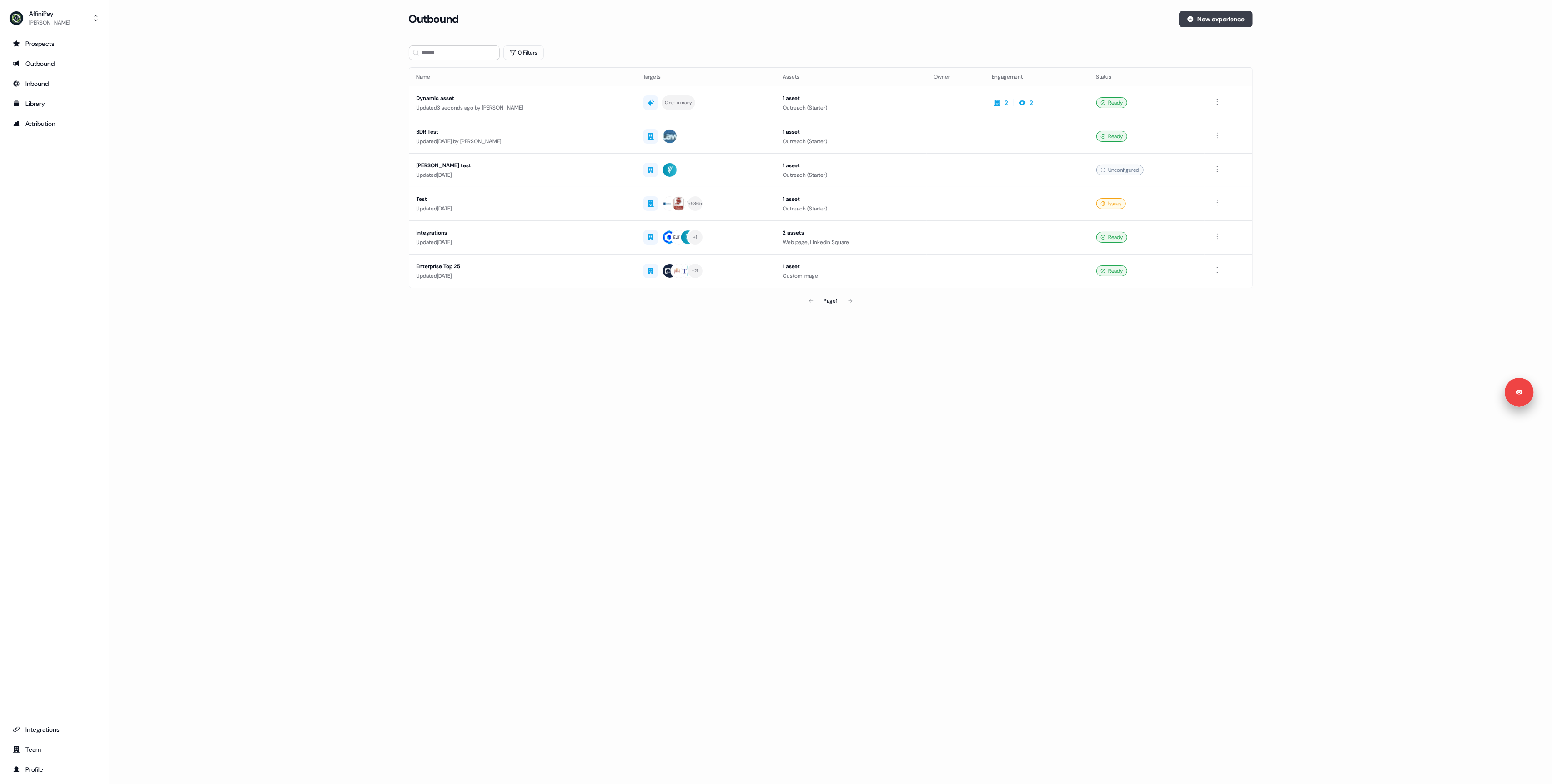
click at [1212, 16] on button "New experience" at bounding box center [1216, 19] width 74 height 16
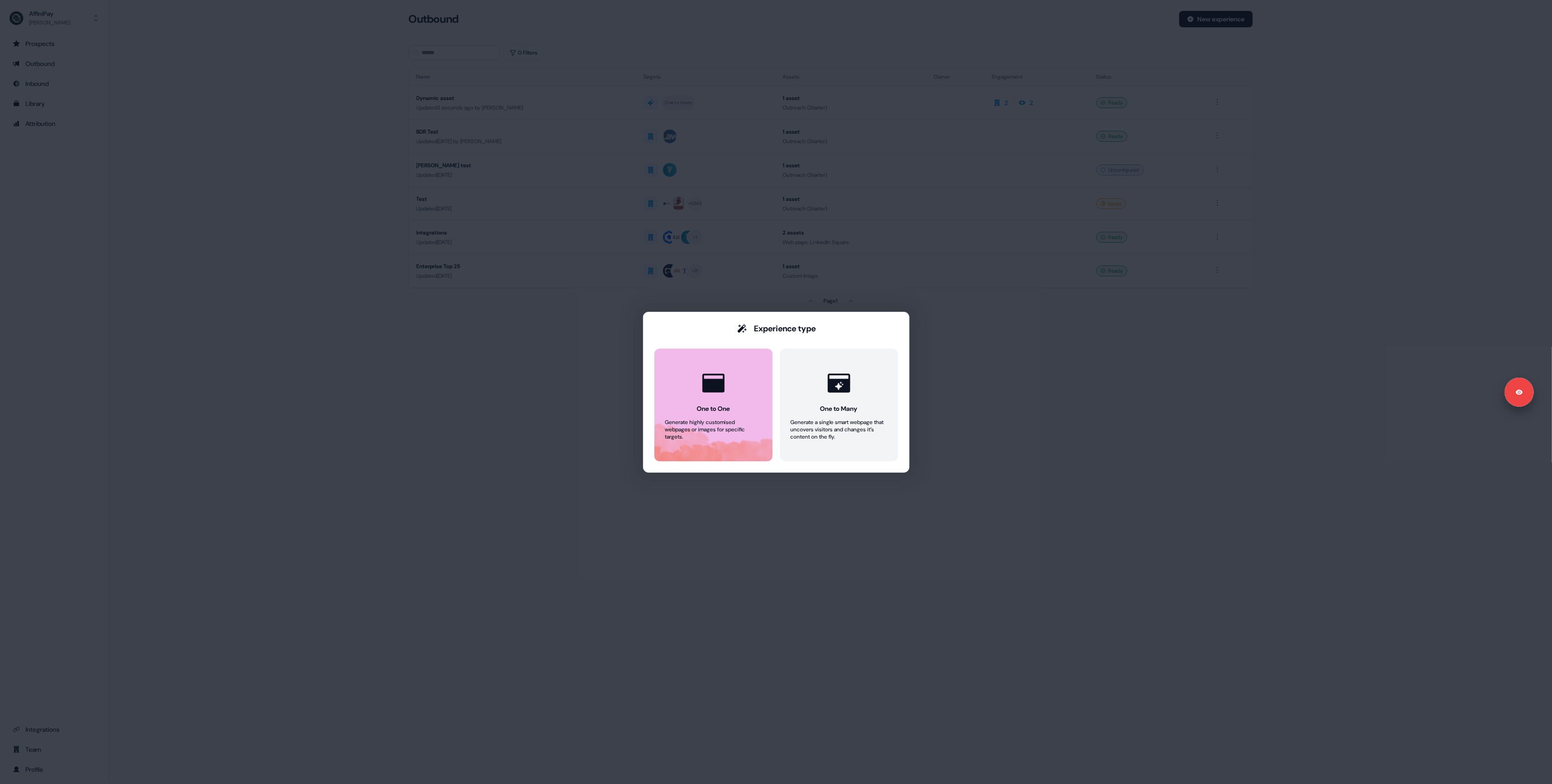
click at [721, 401] on button "One to One Generate highly customised webpages or images for specific targets." at bounding box center [713, 404] width 118 height 113
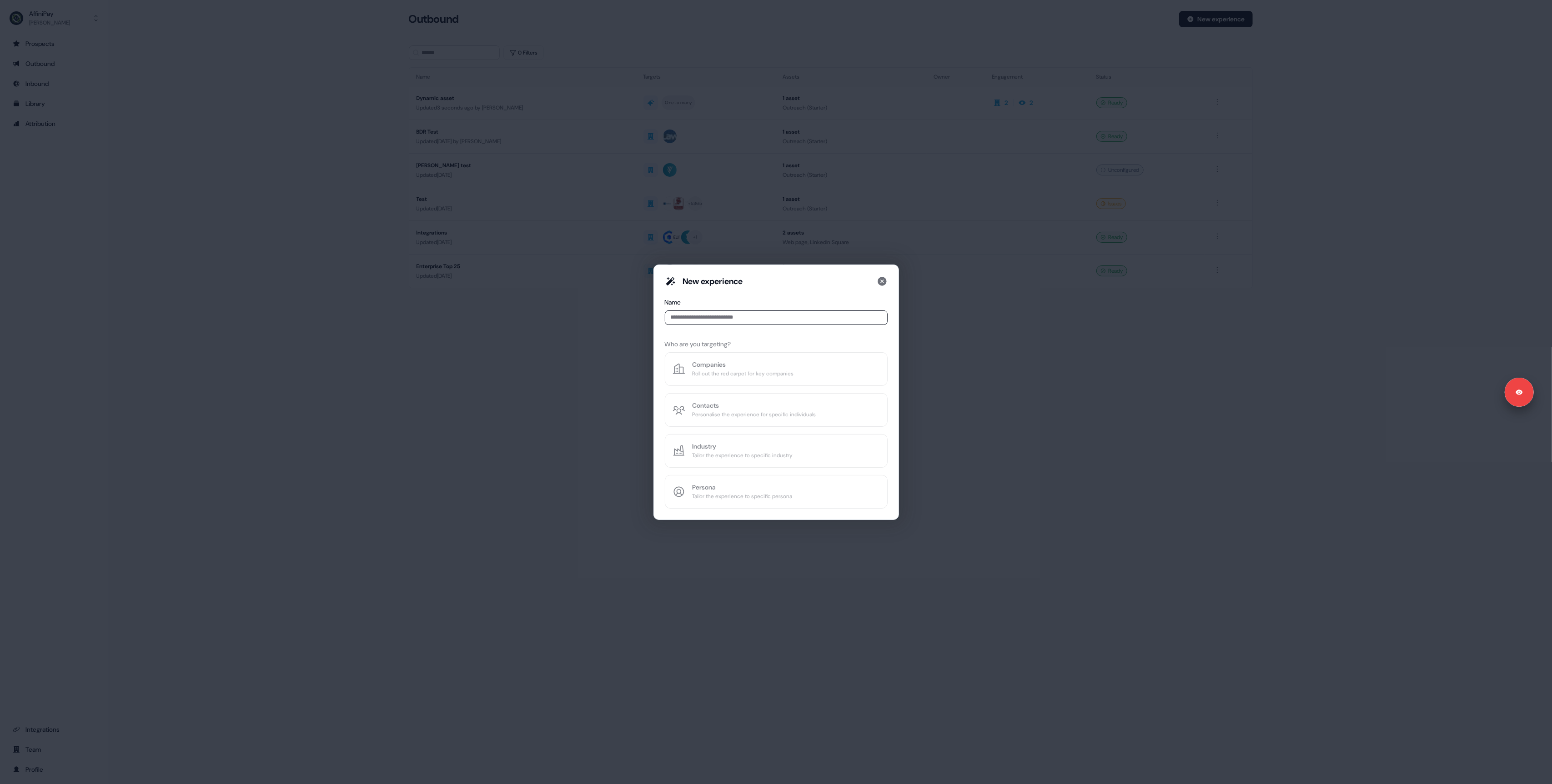
click at [714, 321] on input at bounding box center [776, 317] width 223 height 14
type input "**********"
click at [716, 375] on div "Roll out the red carpet for key companies" at bounding box center [743, 374] width 102 height 9
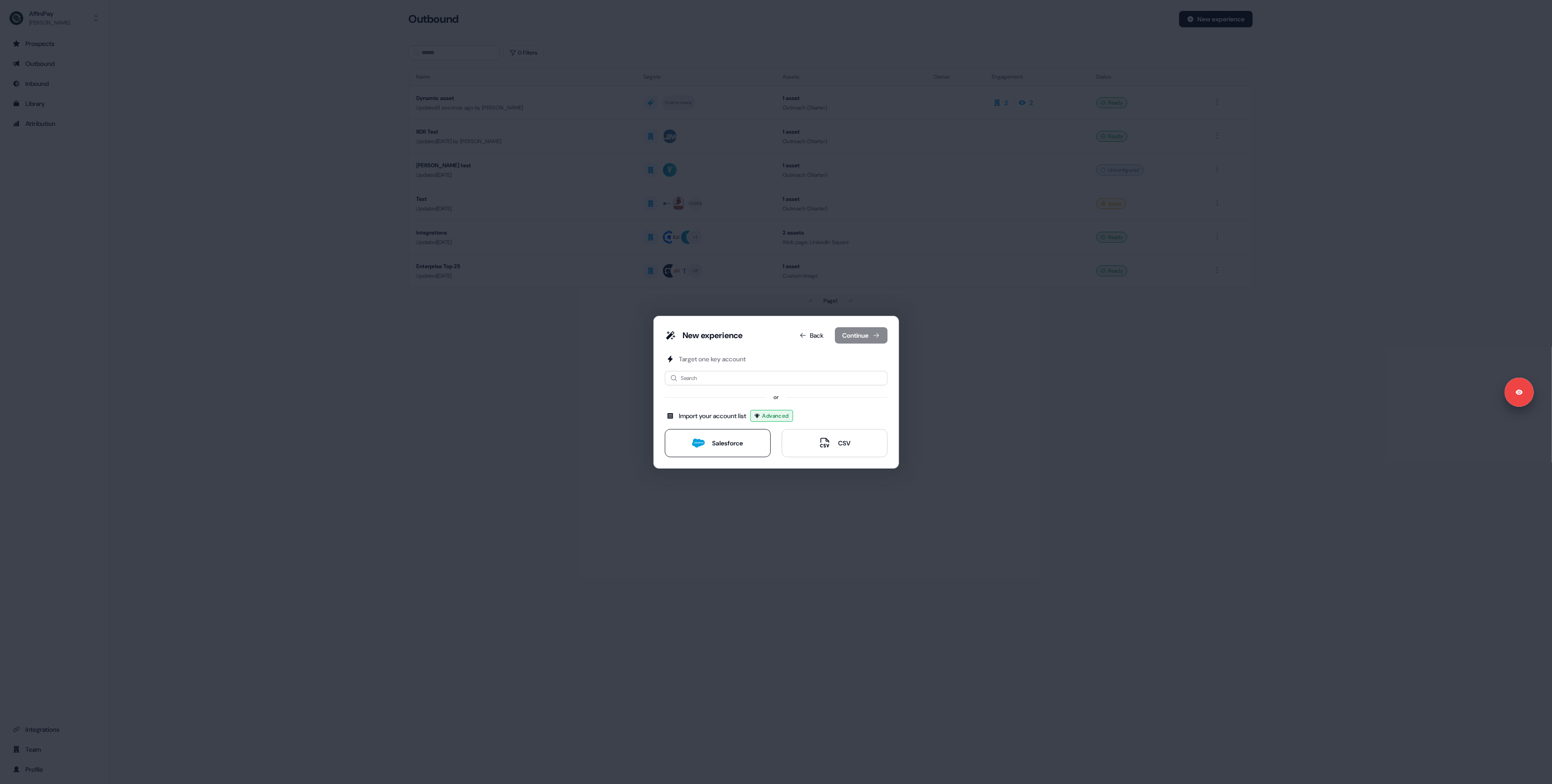
click at [718, 457] on button "Salesforce" at bounding box center [718, 443] width 106 height 28
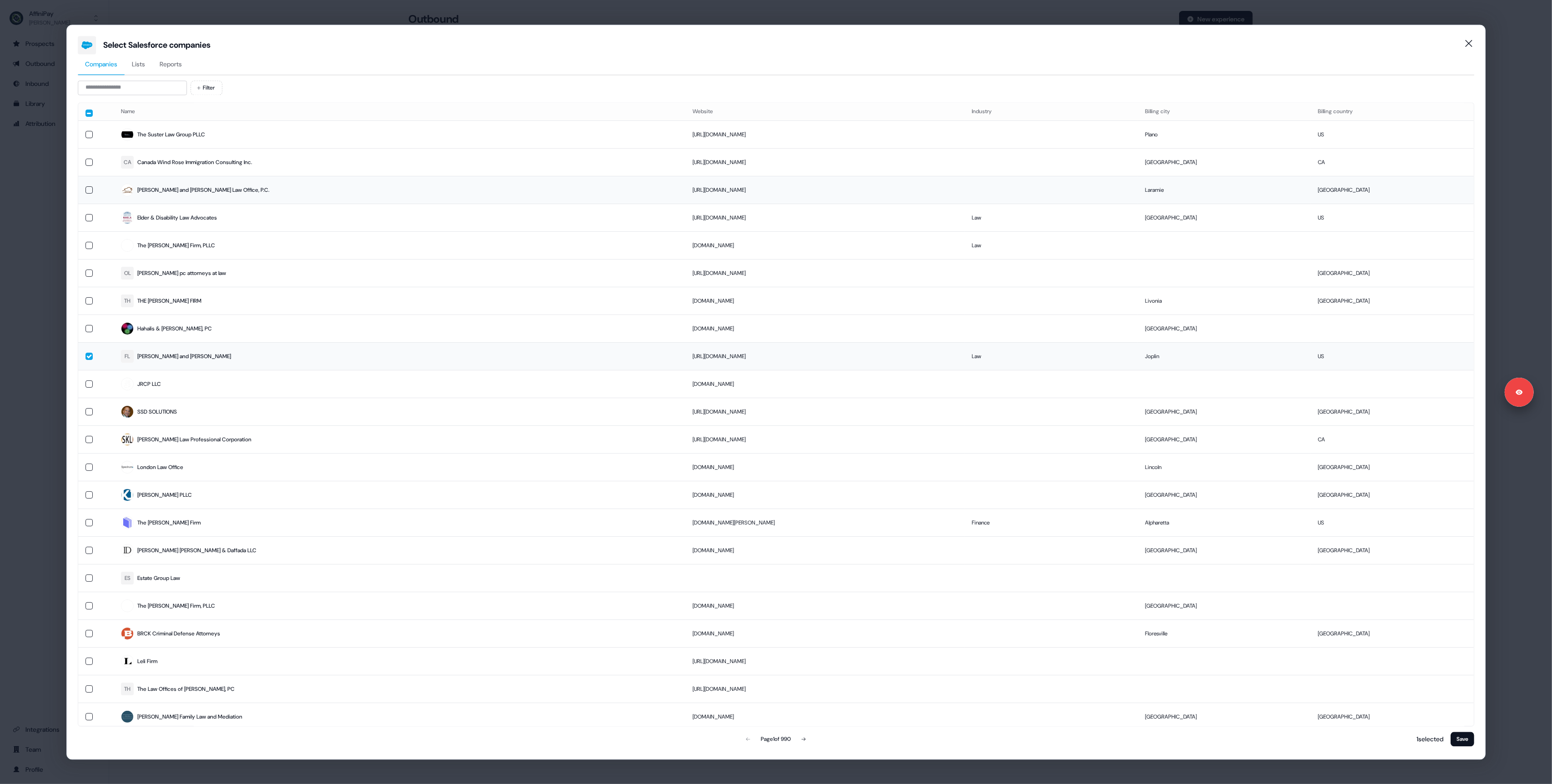
drag, startPoint x: 89, startPoint y: 188, endPoint x: 93, endPoint y: 195, distance: 8.1
click at [89, 188] on button "button" at bounding box center [89, 190] width 7 height 7
drag, startPoint x: 1465, startPoint y: 737, endPoint x: 1453, endPoint y: 731, distance: 13.4
click at [1462, 735] on button "Save" at bounding box center [1462, 738] width 24 height 14
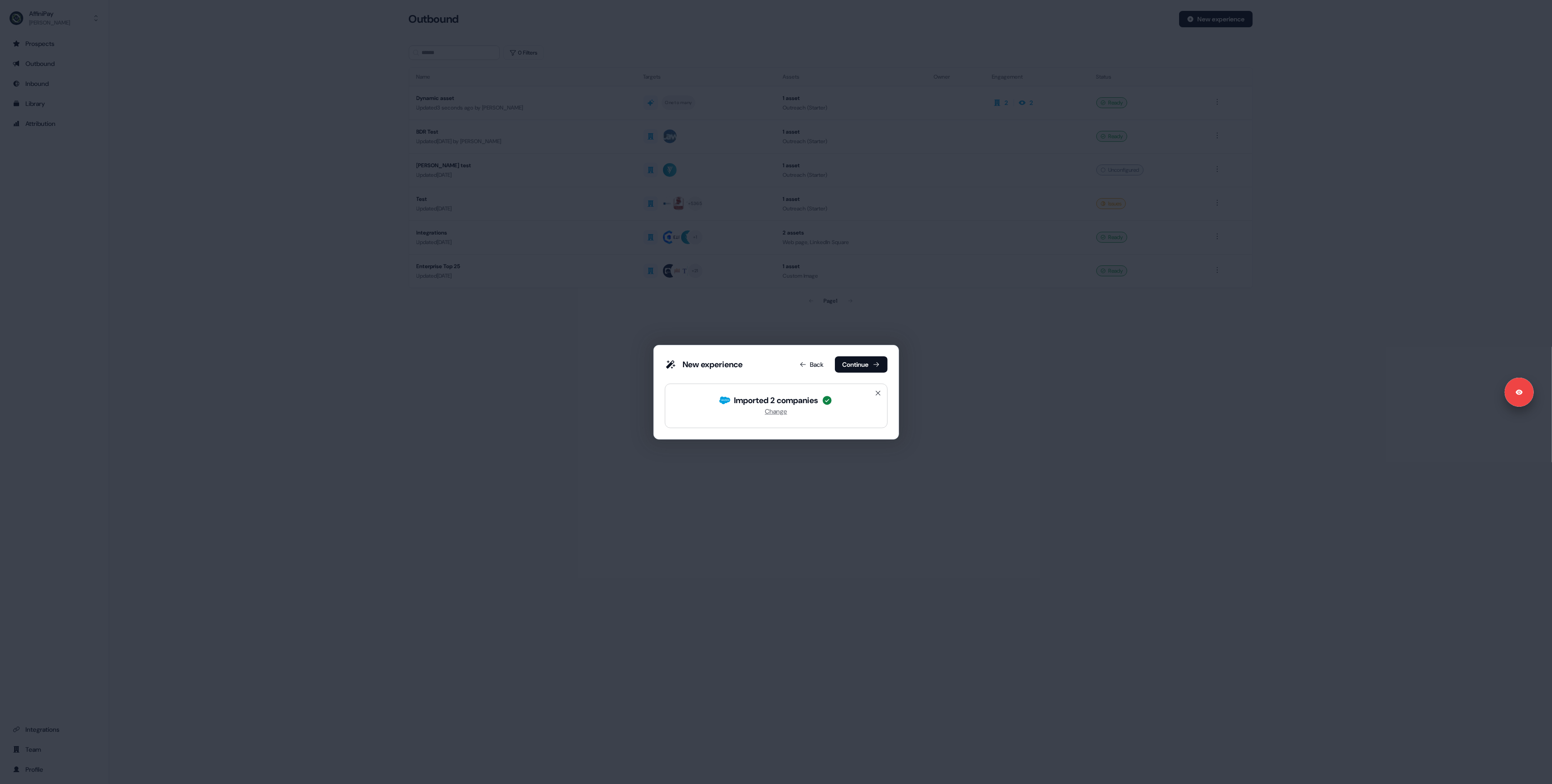
click at [860, 365] on button "Continue" at bounding box center [861, 365] width 53 height 16
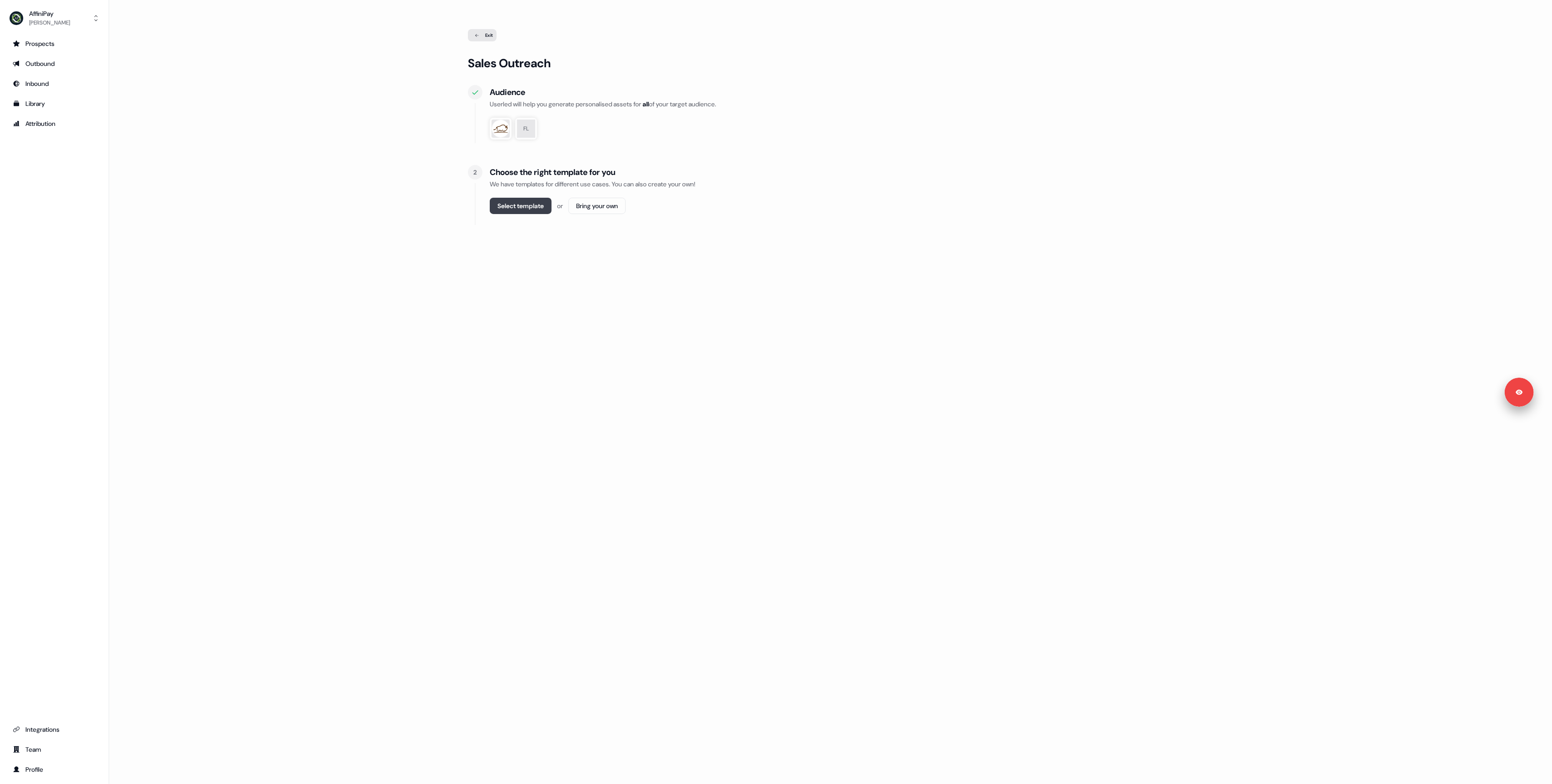
click at [494, 201] on button "Select template" at bounding box center [520, 206] width 62 height 16
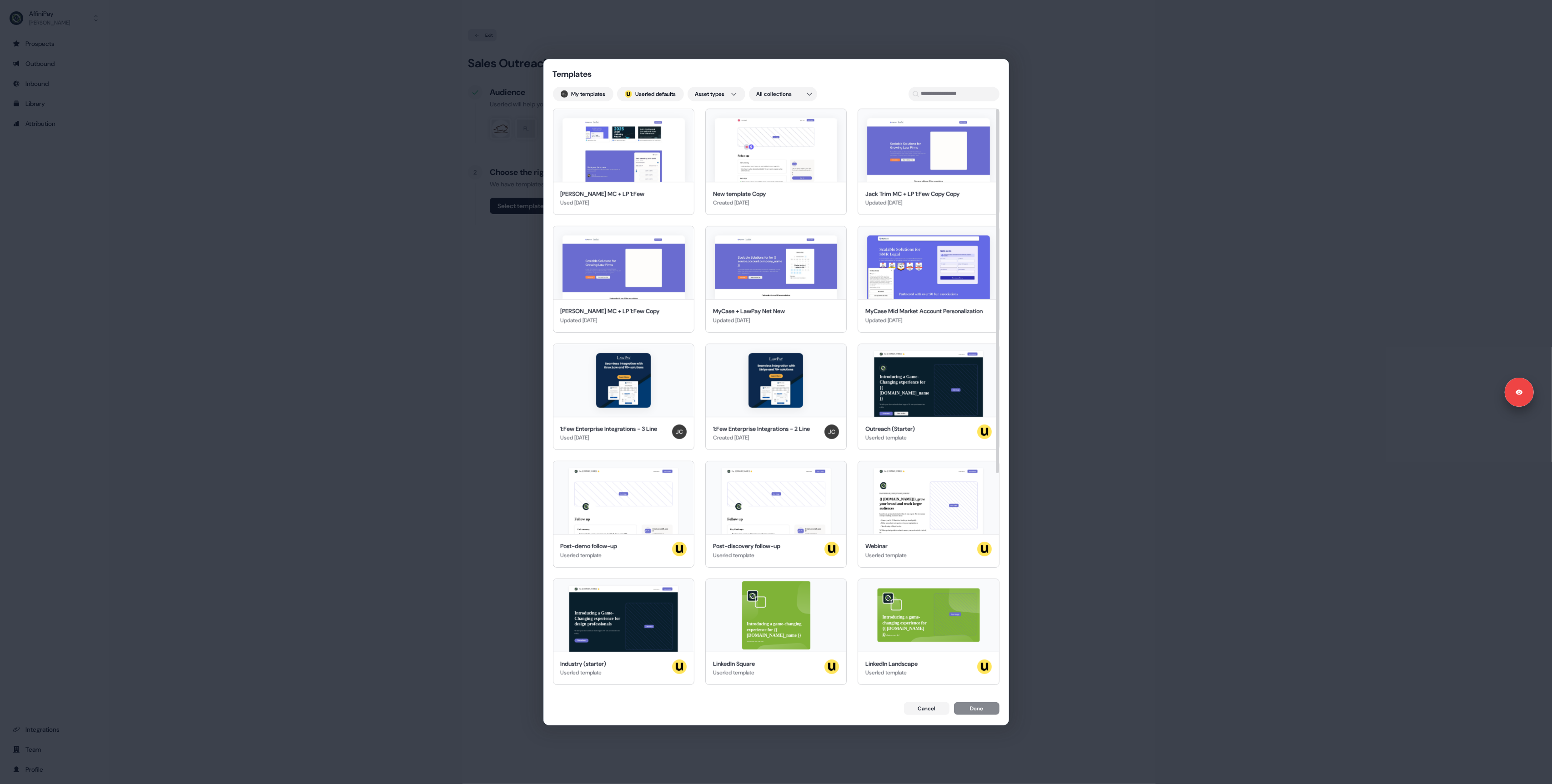
drag, startPoint x: 377, startPoint y: 200, endPoint x: 434, endPoint y: 210, distance: 57.9
click at [379, 202] on div "Templates My templates ; Userled defaults Asset types All collections [PERSON_N…" at bounding box center [776, 392] width 1552 height 784
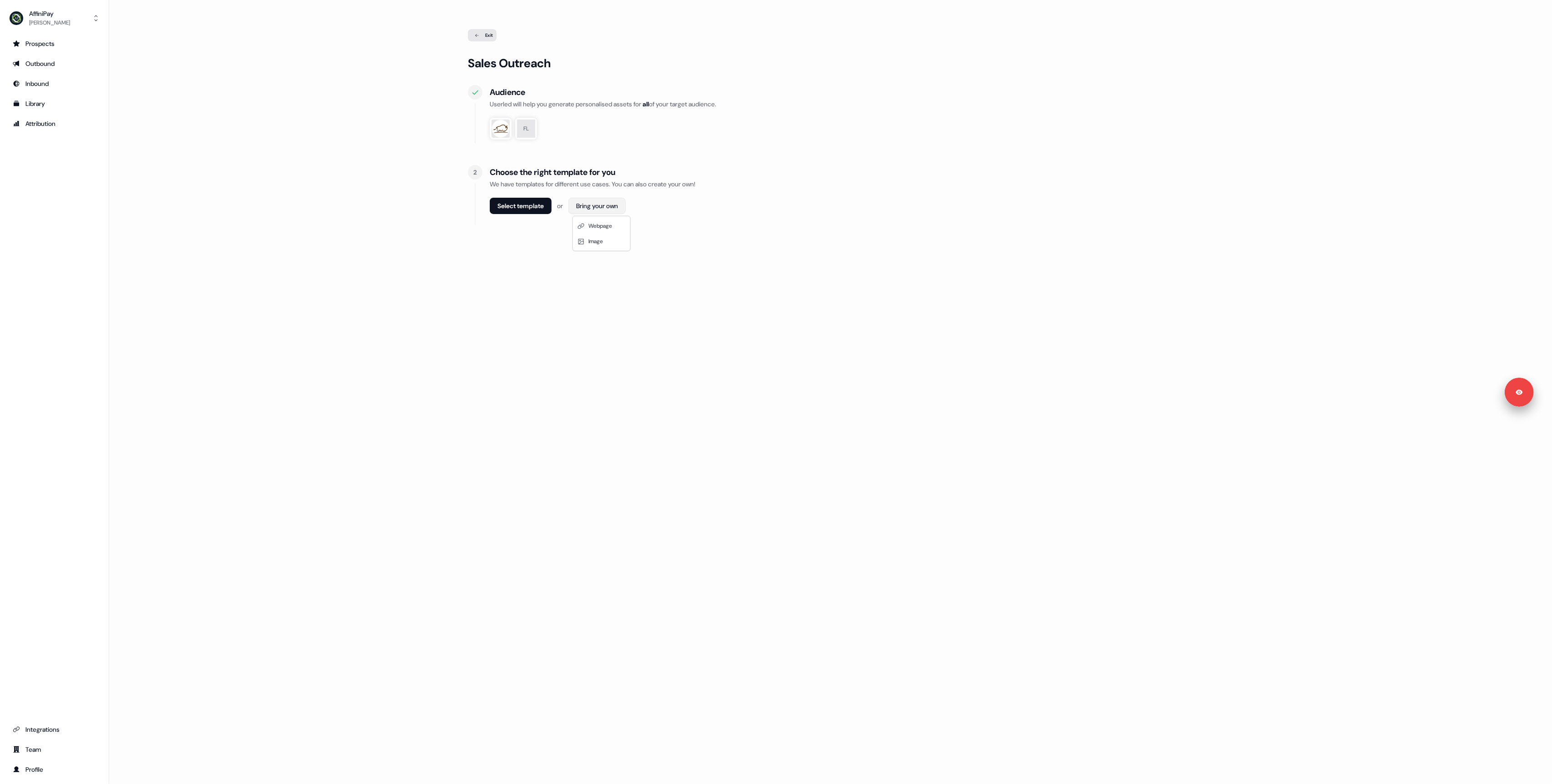
click at [594, 203] on html "Signed in as [PERSON_NAME] Sign out For the best experience switch devices to a…" at bounding box center [776, 392] width 1552 height 784
click at [612, 222] on span "Webpage" at bounding box center [600, 226] width 24 height 7
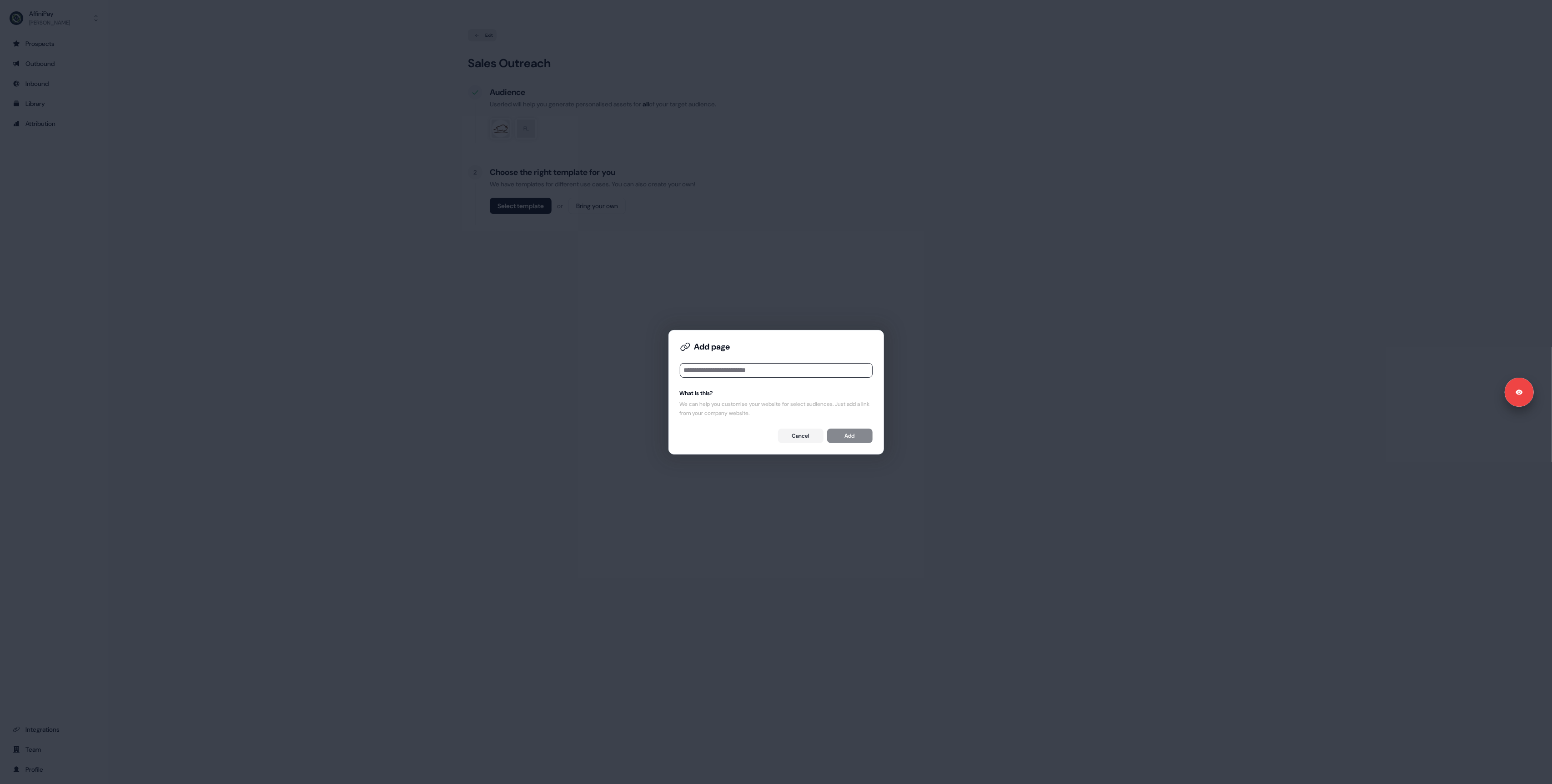
type input "**********"
click at [304, 66] on div "Add page URL is required What is this? We can help you customise your website f…" at bounding box center [776, 392] width 1552 height 784
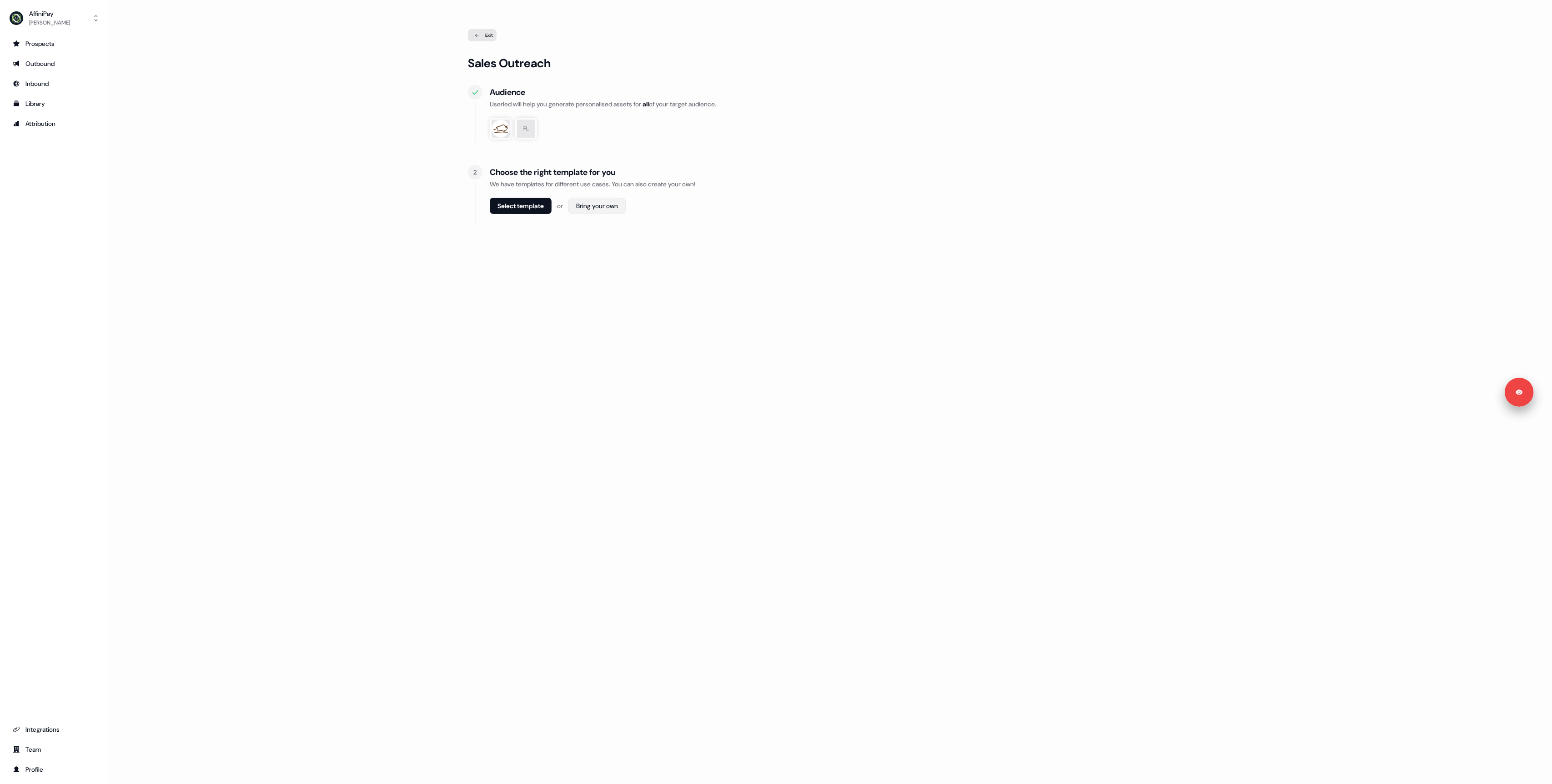
drag, startPoint x: 526, startPoint y: 206, endPoint x: 597, endPoint y: 204, distance: 71.0
click at [611, 206] on div "Select template or Bring your own" at bounding box center [841, 206] width 703 height 16
click at [597, 204] on html "Signed in as [PERSON_NAME] Sign out For the best experience switch devices to a…" at bounding box center [776, 392] width 1552 height 784
click at [617, 225] on div "Webpage" at bounding box center [602, 226] width 54 height 16
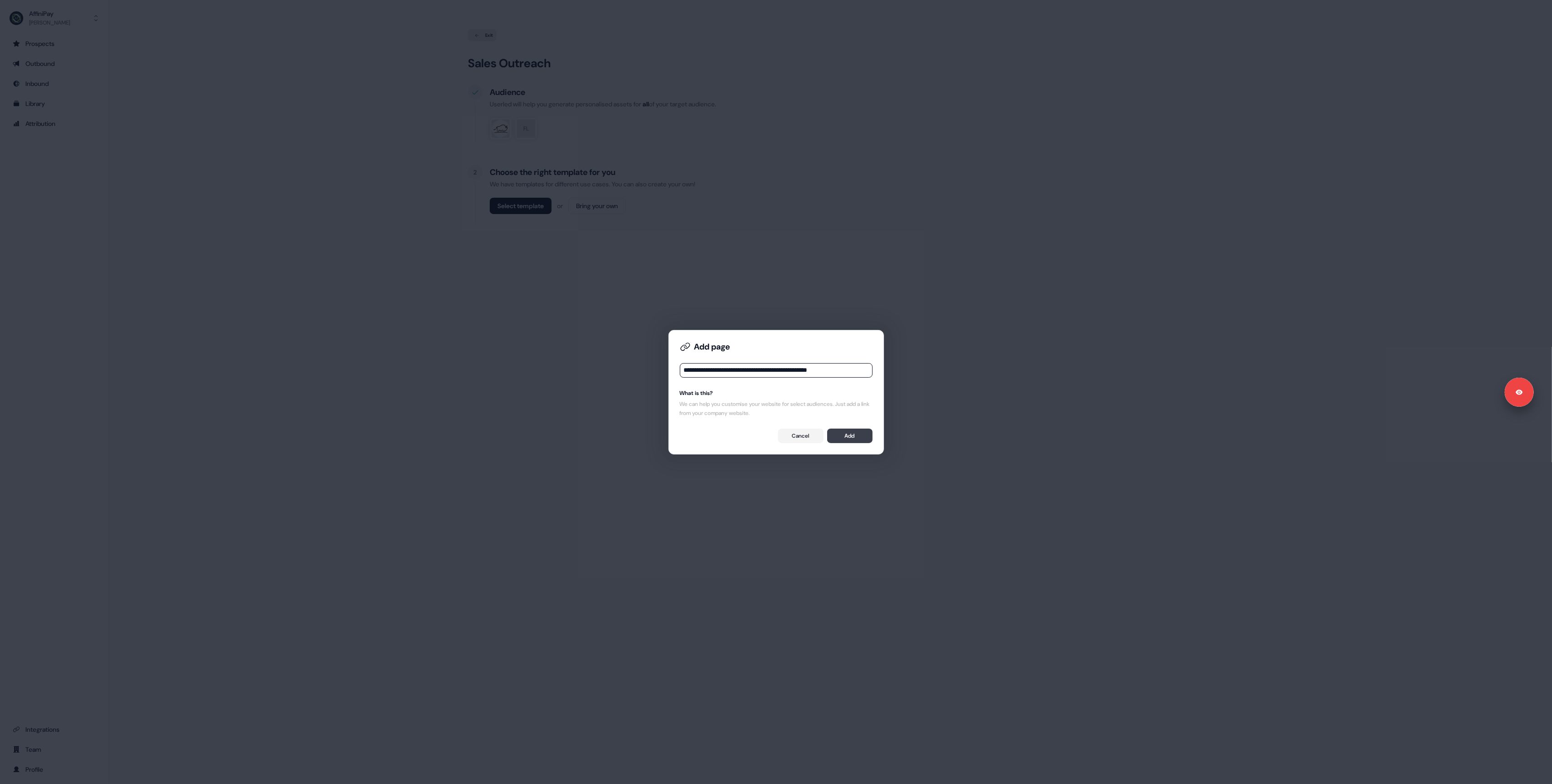
type input "**********"
drag, startPoint x: 857, startPoint y: 439, endPoint x: 718, endPoint y: 407, distance: 142.6
click at [857, 439] on button "Add" at bounding box center [849, 435] width 46 height 14
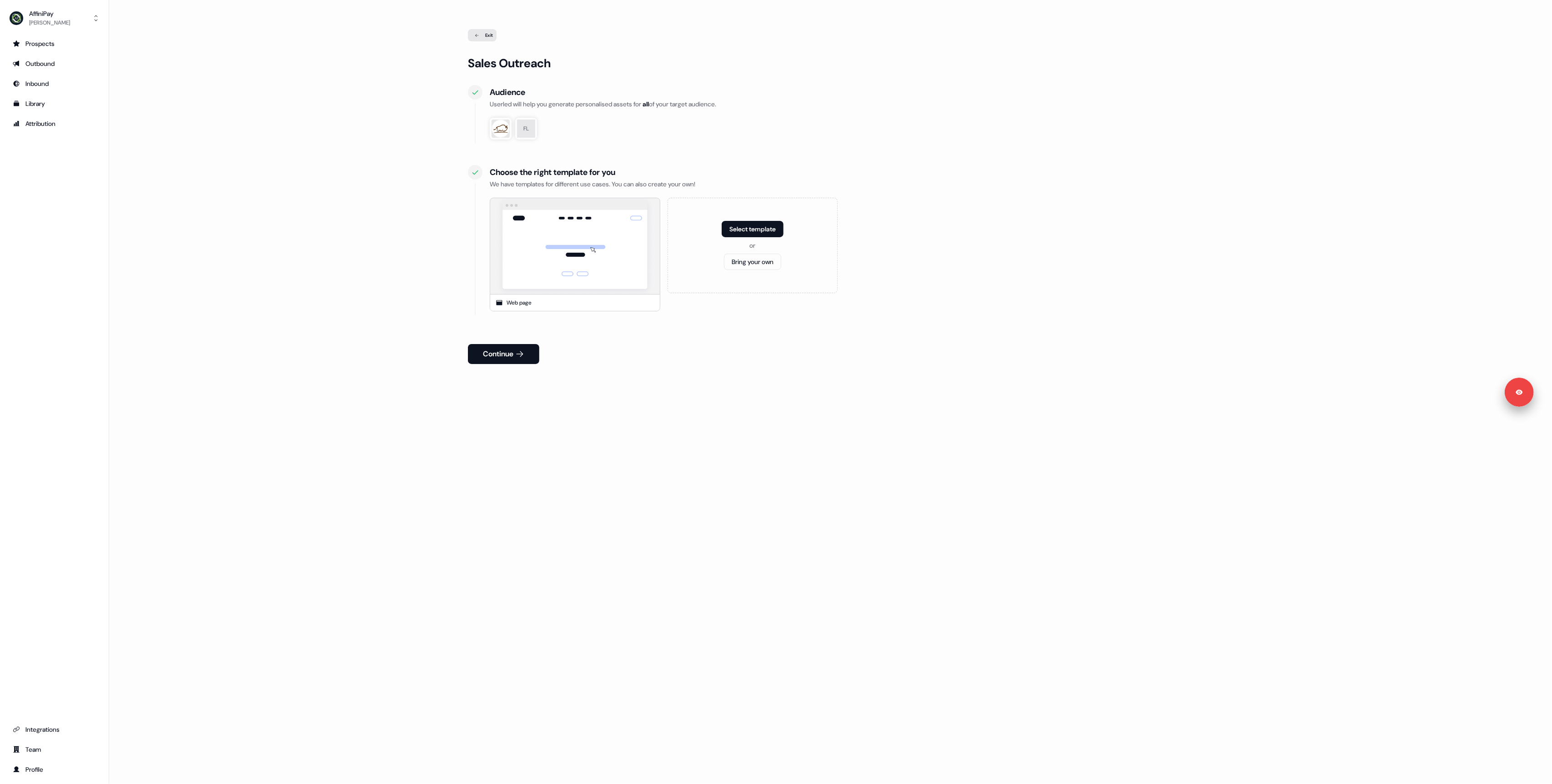
click at [497, 355] on button "Continue" at bounding box center [503, 354] width 71 height 20
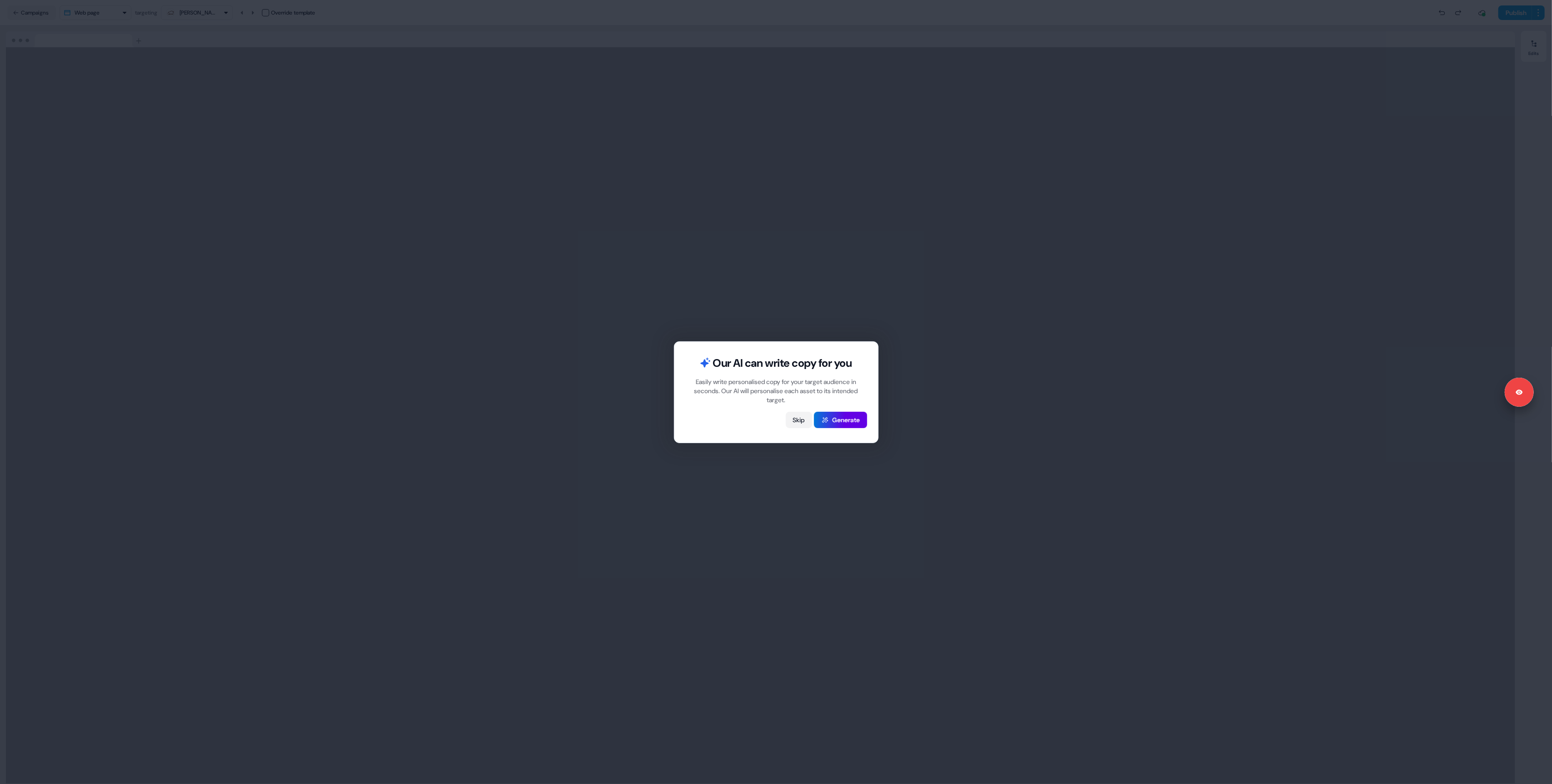
click at [797, 418] on button "Skip" at bounding box center [798, 420] width 26 height 16
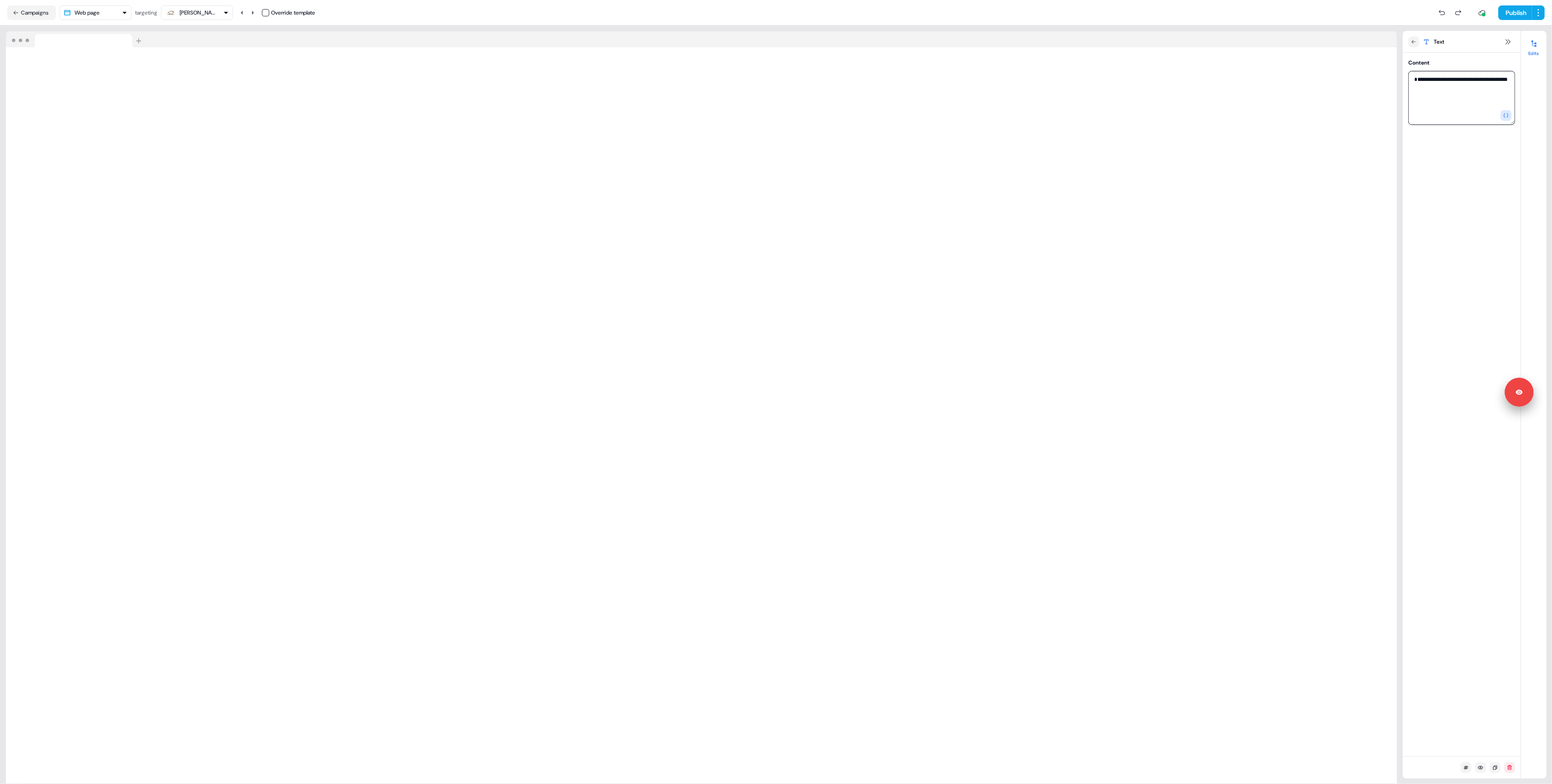
click at [1413, 81] on textarea "**********" at bounding box center [1461, 98] width 107 height 54
click at [1508, 115] on icon "button" at bounding box center [1505, 114] width 5 height 4
type input "*"
type input "****"
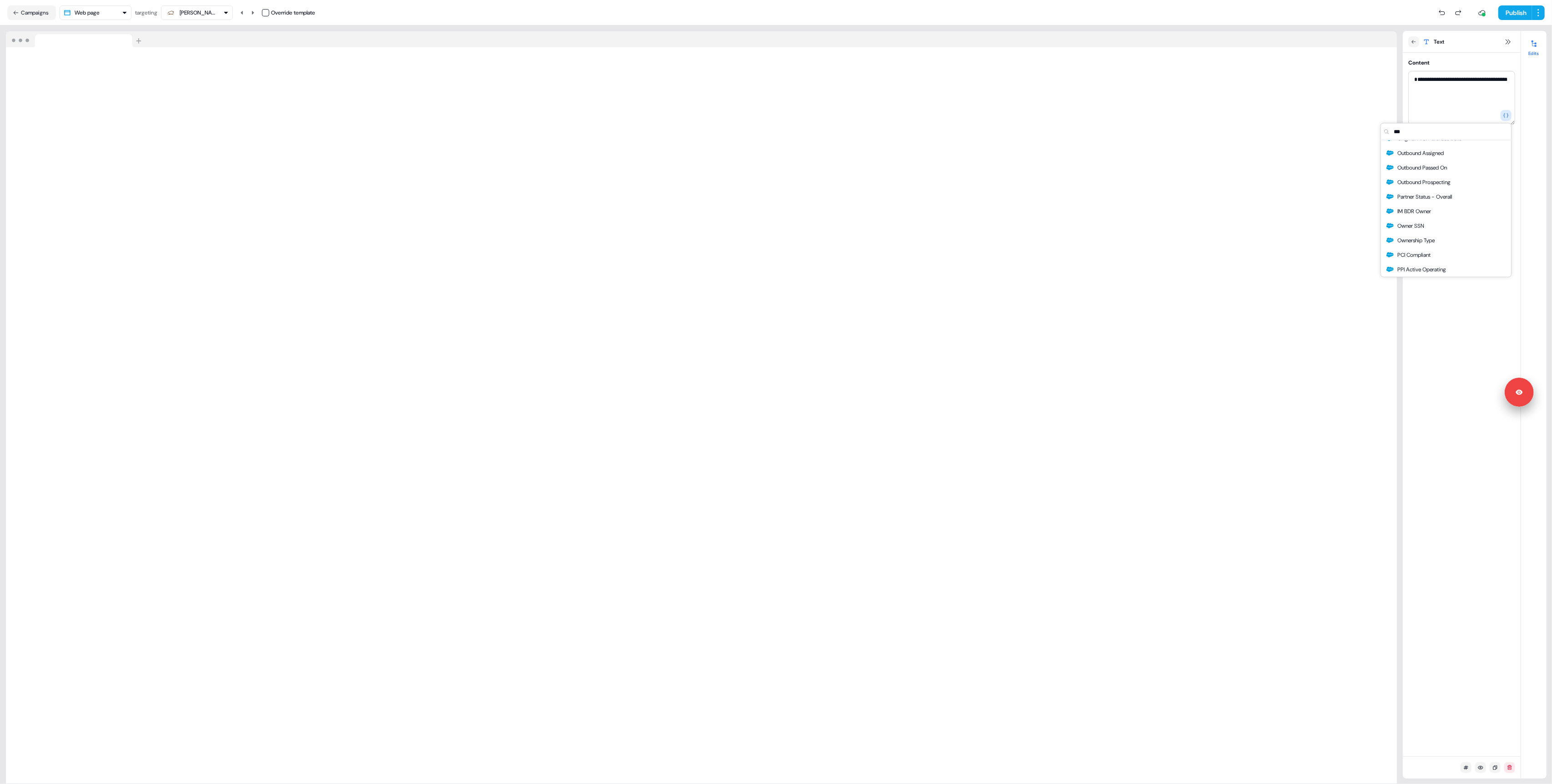
scroll to position [335, 0]
type input "****"
click at [1433, 208] on span "Company Name" at bounding box center [1416, 207] width 37 height 9
click at [1419, 100] on textarea "**********" at bounding box center [1461, 98] width 107 height 54
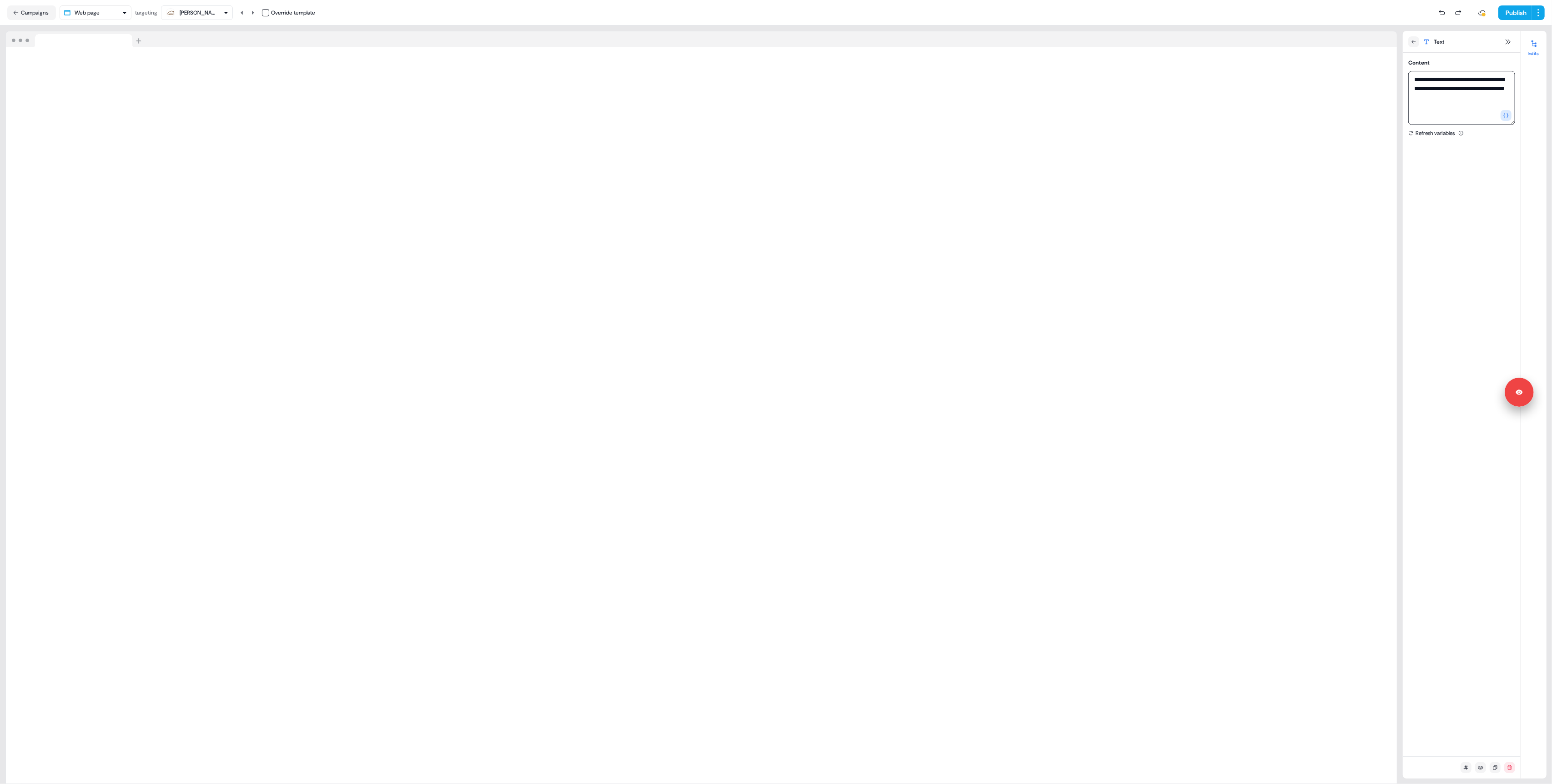
drag, startPoint x: 1423, startPoint y: 98, endPoint x: 1462, endPoint y: 108, distance: 40.3
click at [1462, 108] on textarea "**********" at bounding box center [1461, 98] width 107 height 54
drag, startPoint x: 1452, startPoint y: 108, endPoint x: 1423, endPoint y: 99, distance: 30.4
click at [1423, 99] on textarea "**********" at bounding box center [1461, 98] width 107 height 54
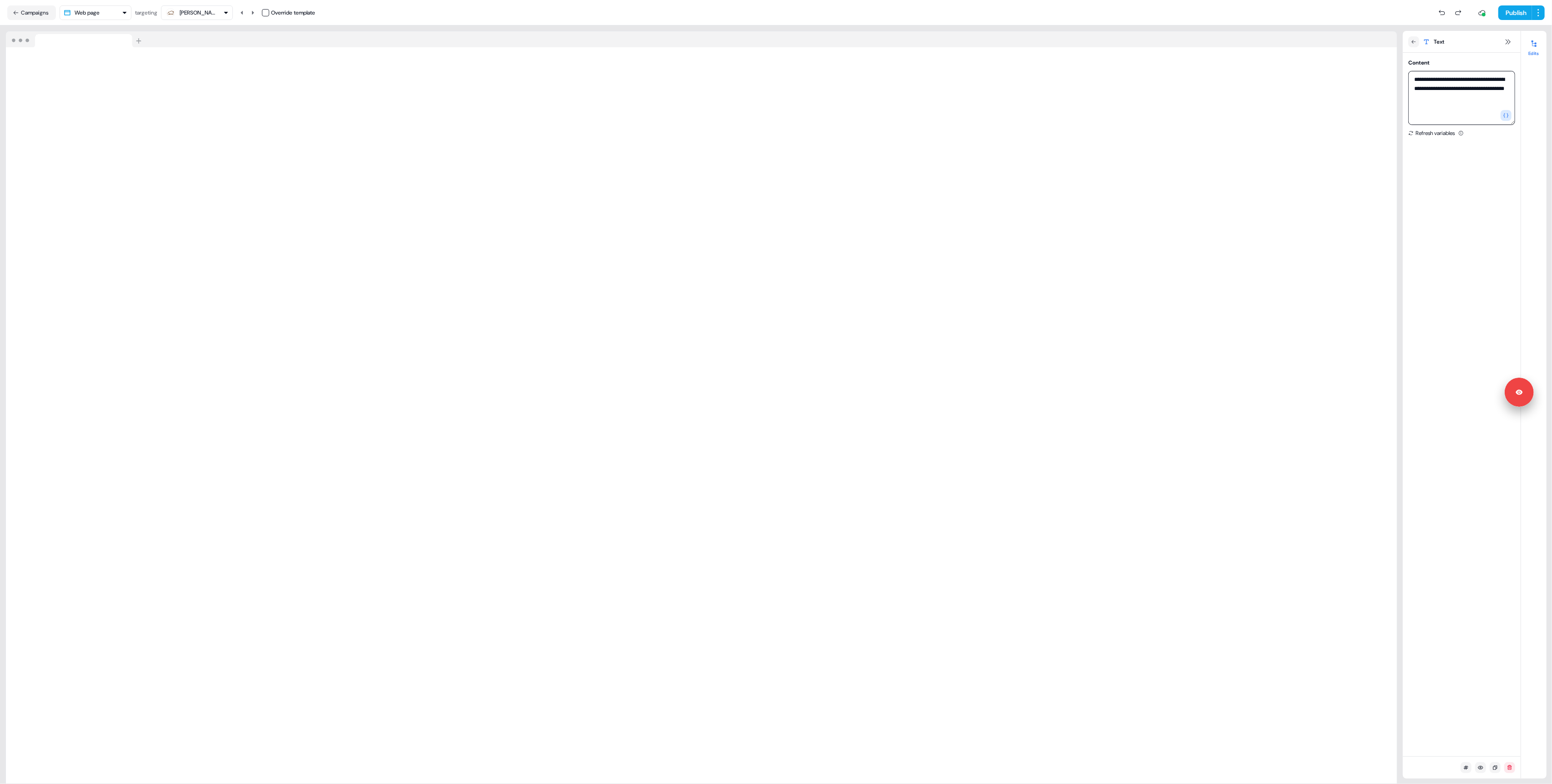
click at [1423, 99] on textarea "**********" at bounding box center [1461, 98] width 107 height 54
click at [1424, 99] on textarea "**********" at bounding box center [1461, 98] width 107 height 54
click at [1422, 97] on textarea "**********" at bounding box center [1461, 98] width 107 height 54
click at [1426, 97] on textarea "**********" at bounding box center [1461, 98] width 107 height 54
drag, startPoint x: 1420, startPoint y: 96, endPoint x: 1428, endPoint y: 102, distance: 10.0
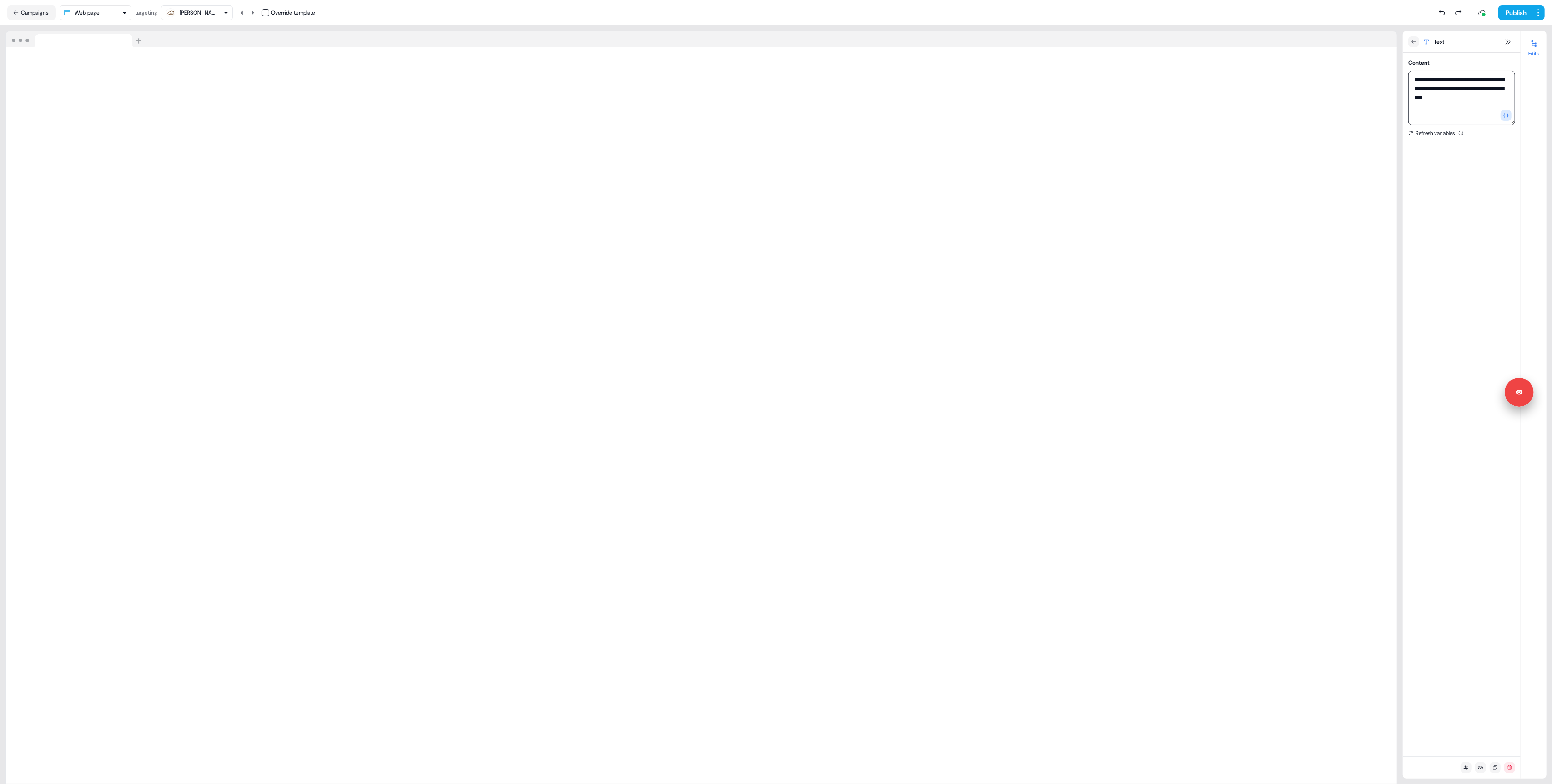
click at [1420, 96] on textarea "**********" at bounding box center [1461, 98] width 107 height 54
type textarea "**********"
click at [258, 10] on button at bounding box center [253, 12] width 11 height 14
click at [1516, 13] on button "Publish" at bounding box center [1515, 12] width 34 height 14
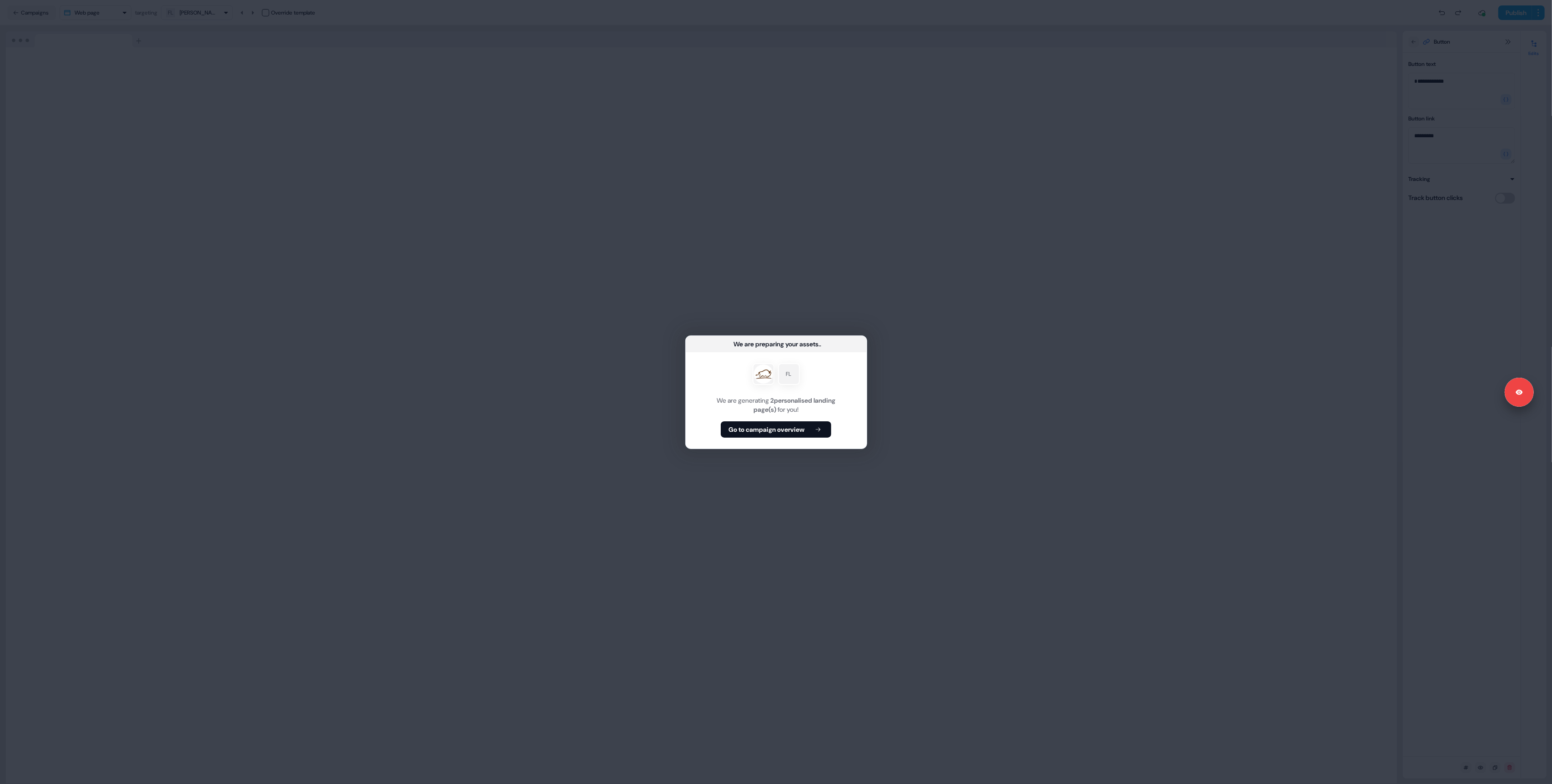
click at [763, 425] on b "Go to campaign overview" at bounding box center [766, 430] width 76 height 9
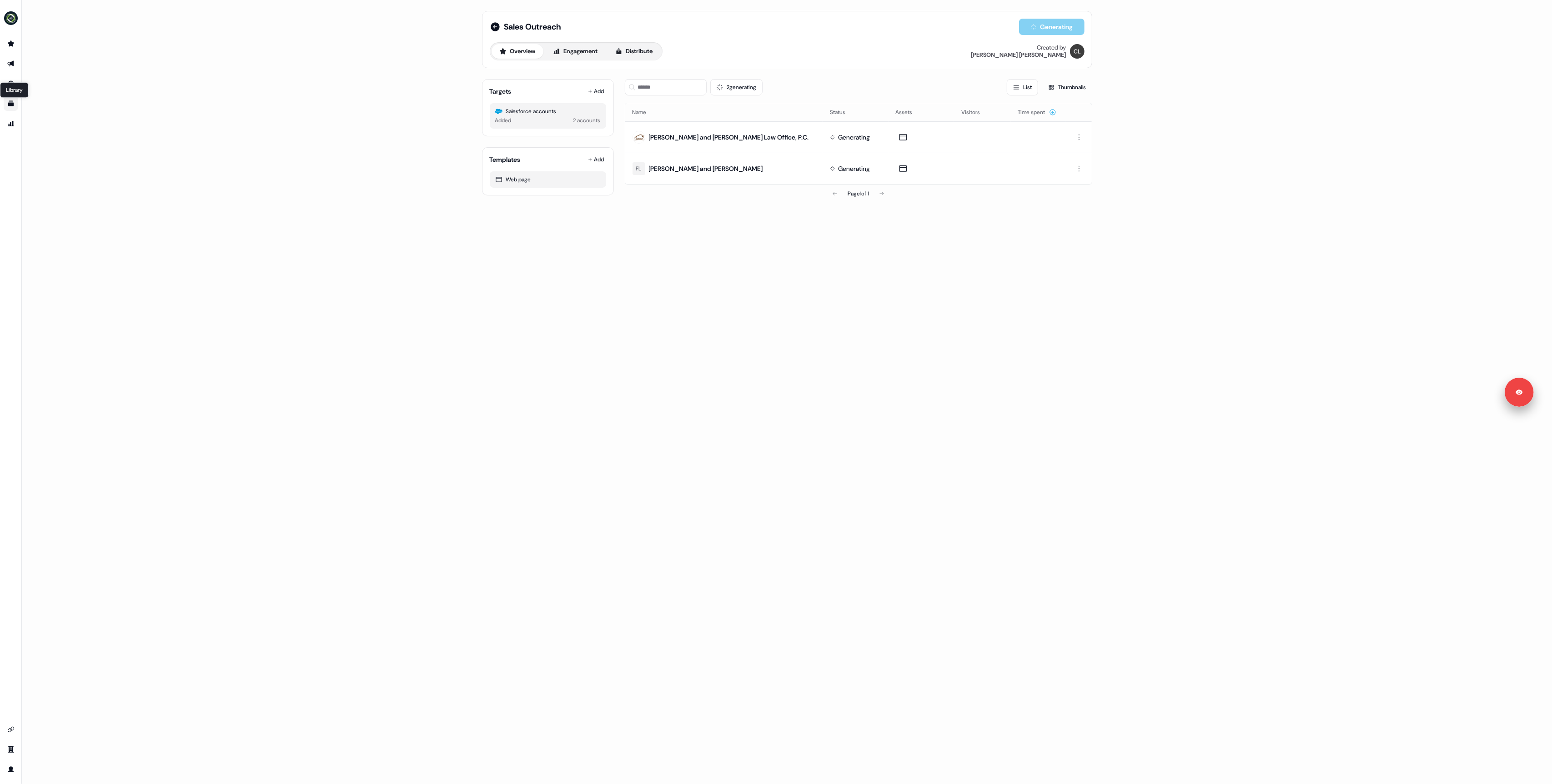
click at [10, 102] on icon "Go to templates" at bounding box center [10, 103] width 5 height 5
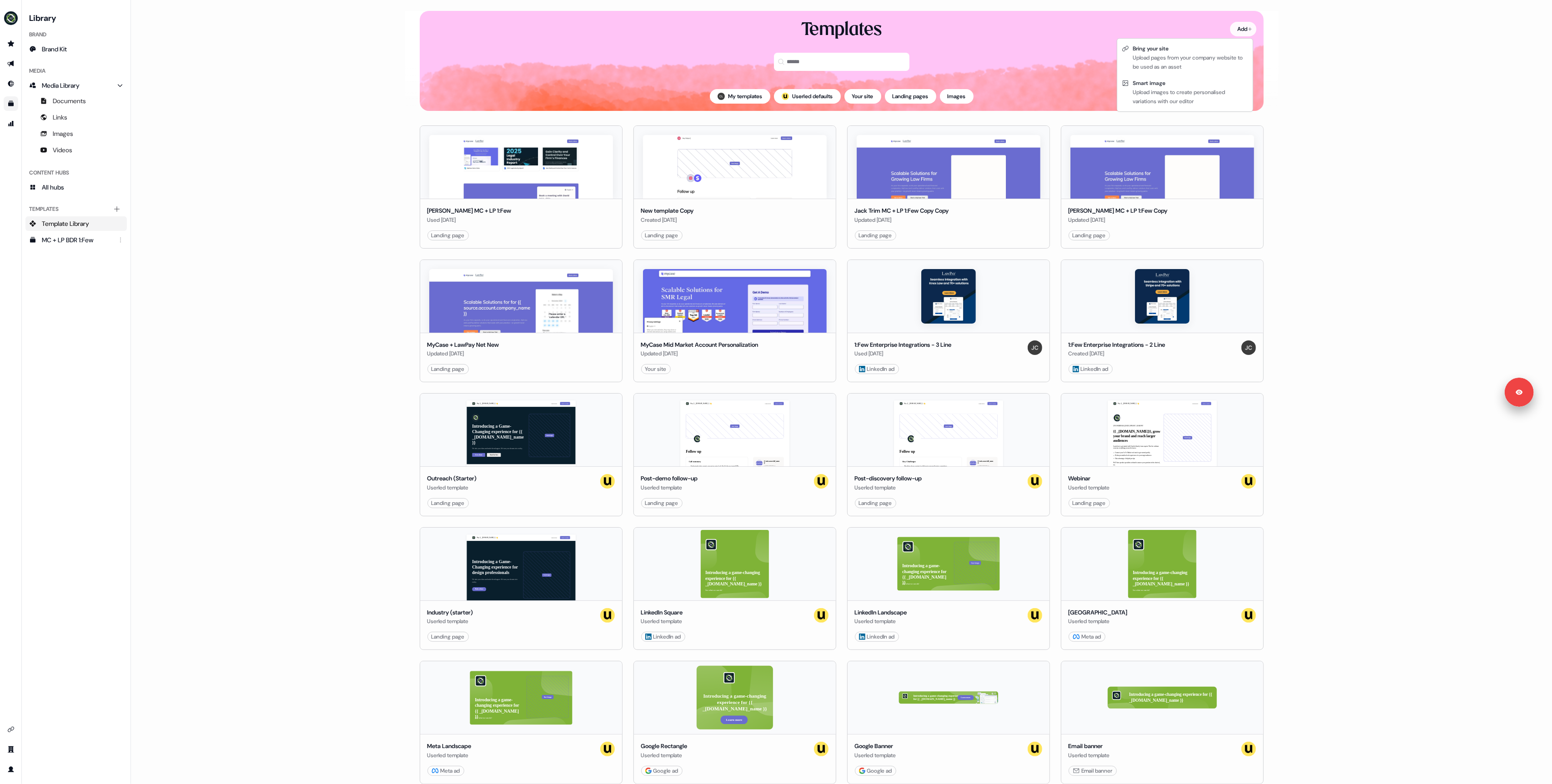
click at [1237, 29] on html "Signed in as [PERSON_NAME] Sign out For the best experience switch devices to a…" at bounding box center [776, 392] width 1552 height 784
click at [1150, 88] on div "Upload images to create personalised variations with our editor" at bounding box center [1190, 96] width 115 height 18
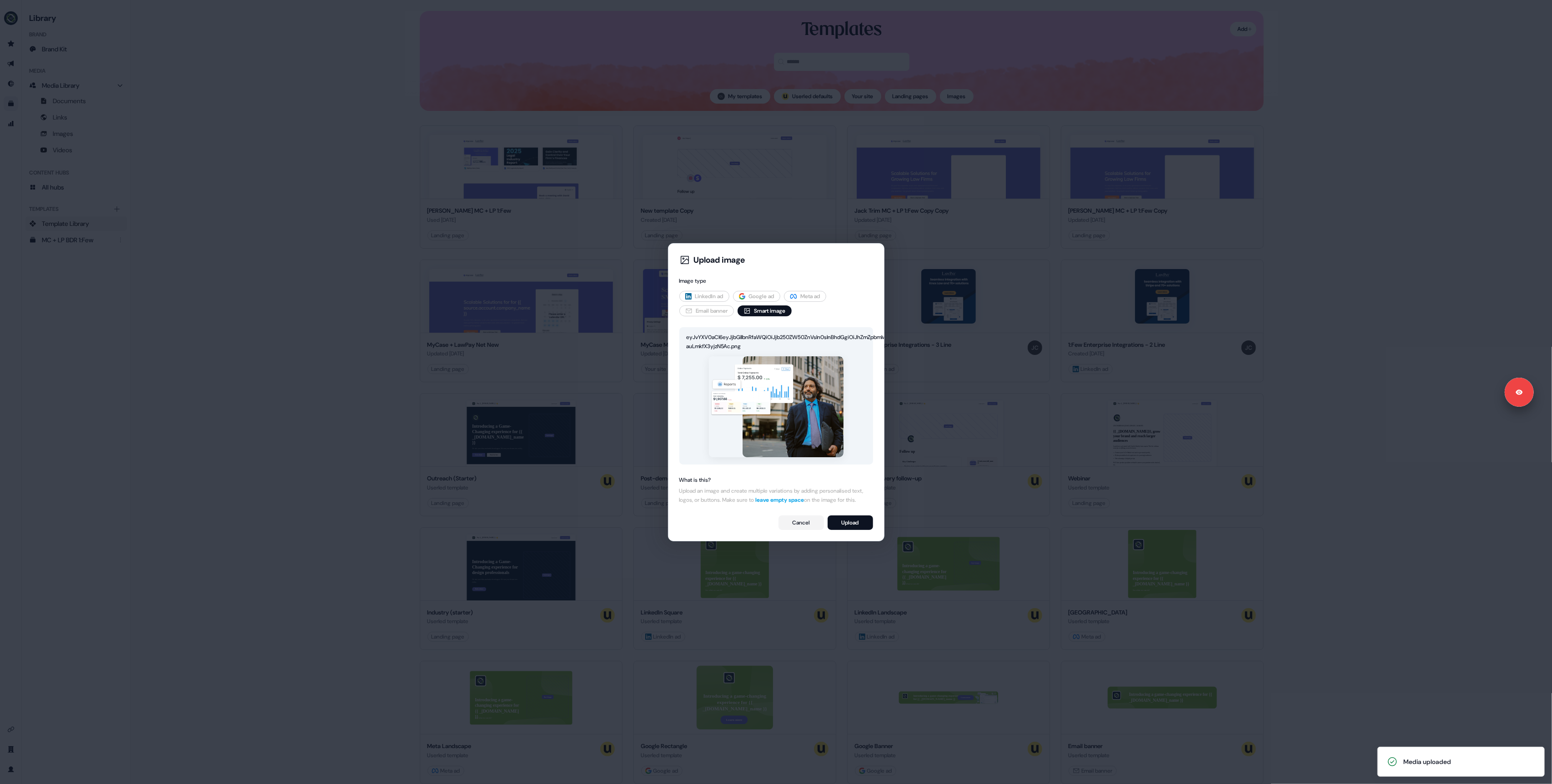
click at [847, 524] on button "Upload" at bounding box center [850, 522] width 46 height 14
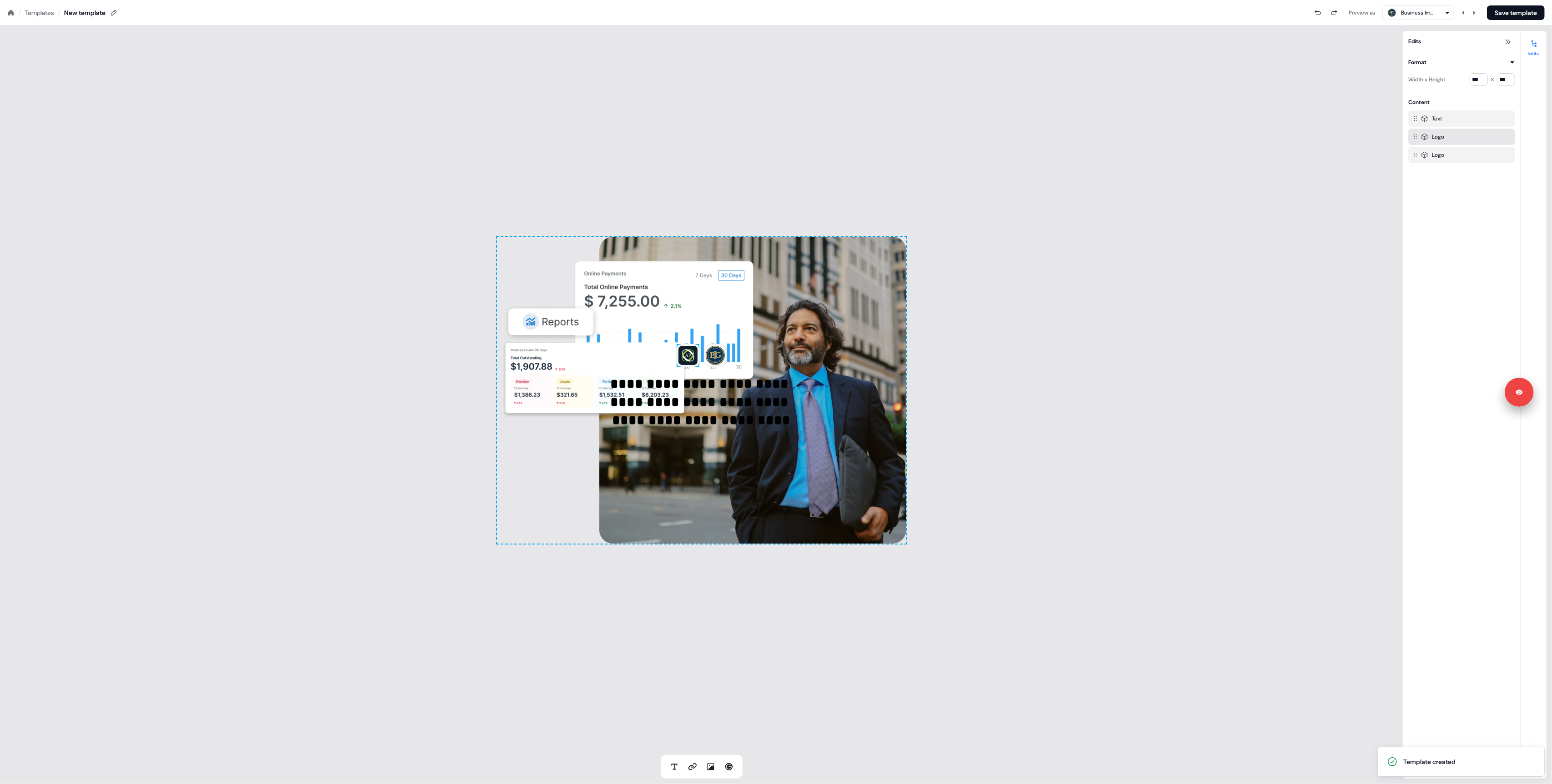
click at [683, 356] on img at bounding box center [688, 355] width 22 height 22
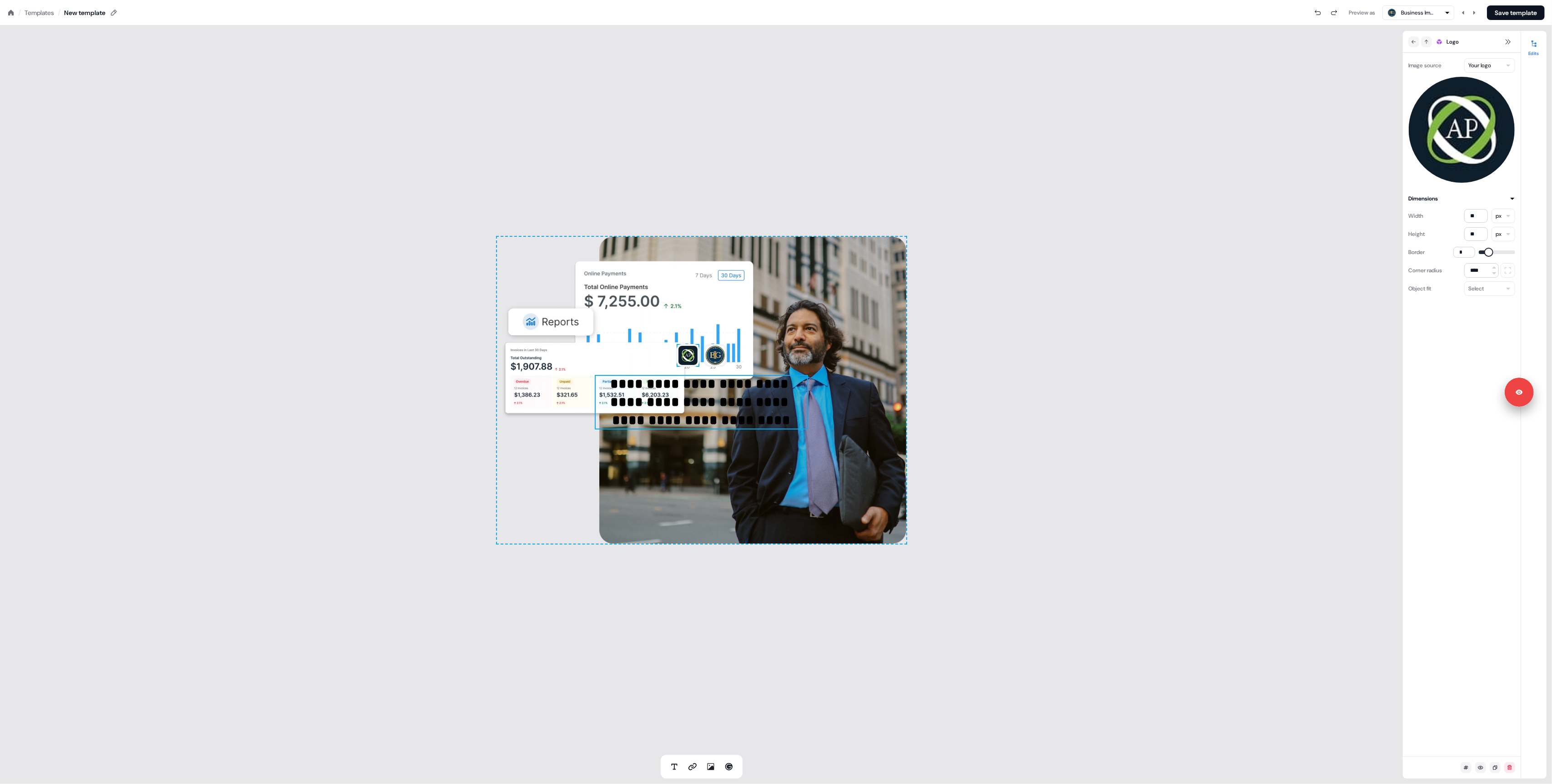
drag, startPoint x: 693, startPoint y: 389, endPoint x: 705, endPoint y: 389, distance: 12.0
click at [693, 389] on p "**********" at bounding box center [700, 402] width 213 height 55
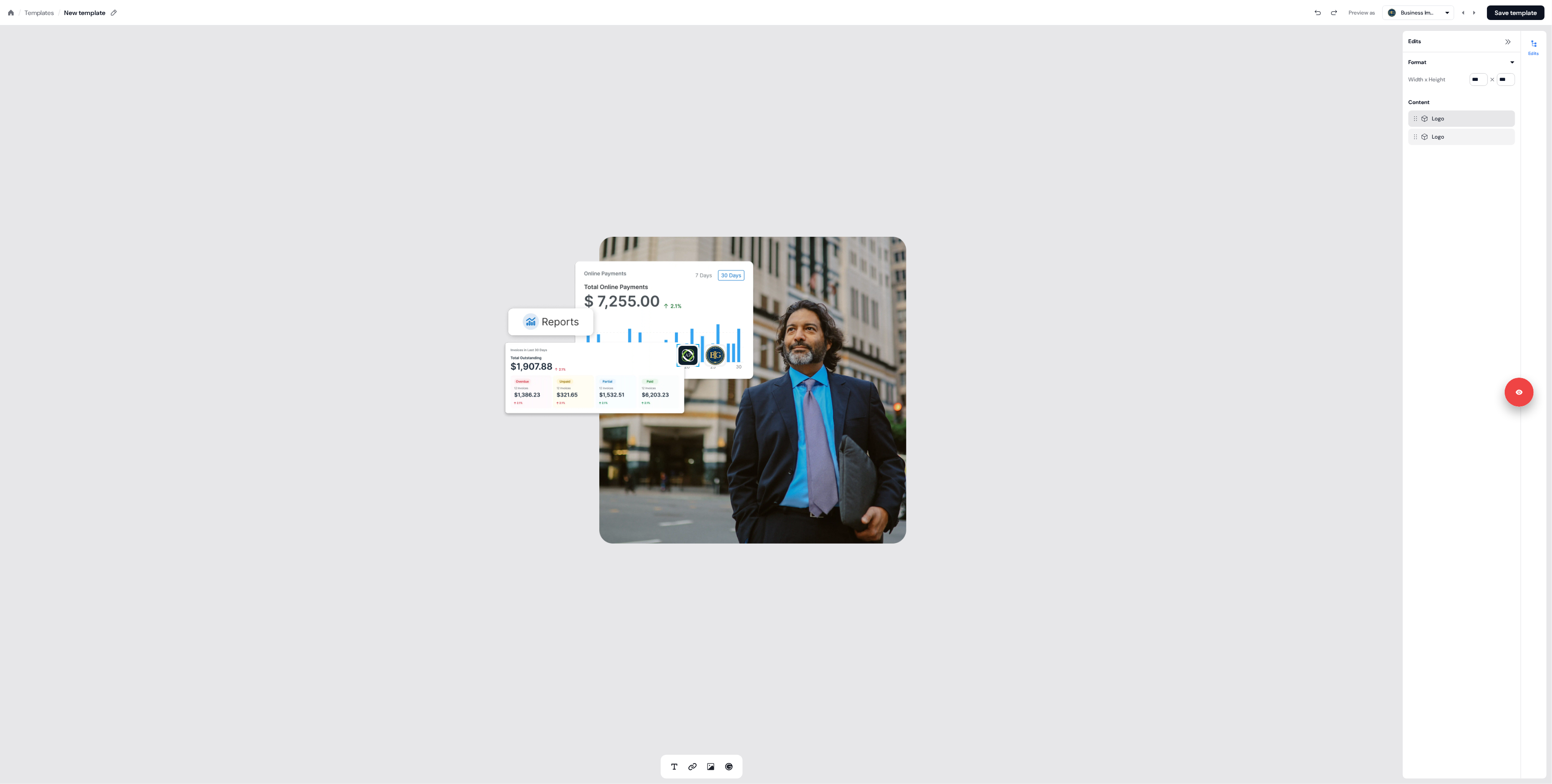
drag, startPoint x: 690, startPoint y: 355, endPoint x: 695, endPoint y: 357, distance: 5.4
click at [690, 356] on img at bounding box center [688, 355] width 22 height 22
click at [1476, 78] on input "***" at bounding box center [1478, 79] width 18 height 13
click at [543, 276] on img at bounding box center [546, 277] width 22 height 22
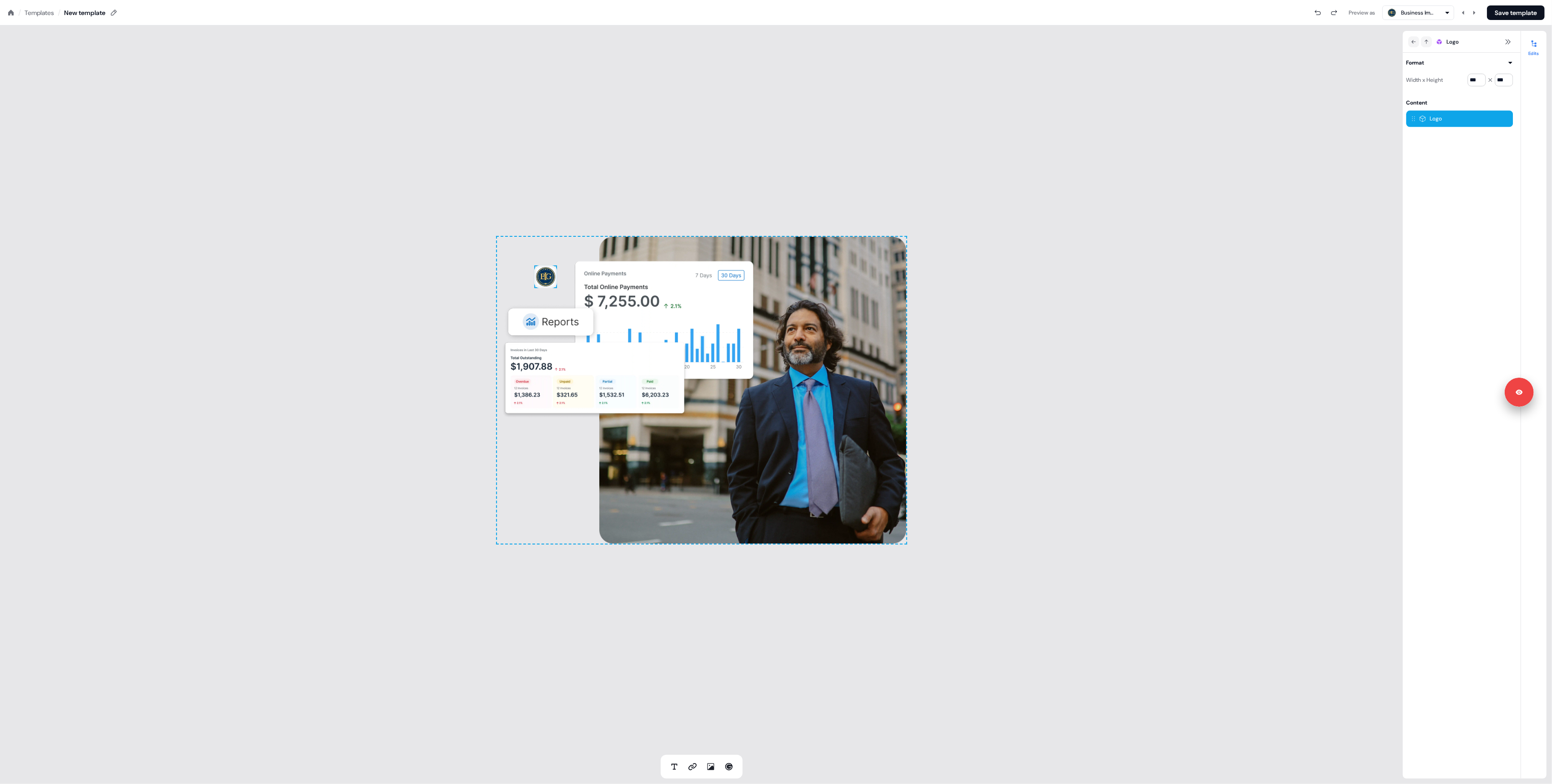
click at [543, 276] on img at bounding box center [546, 277] width 22 height 22
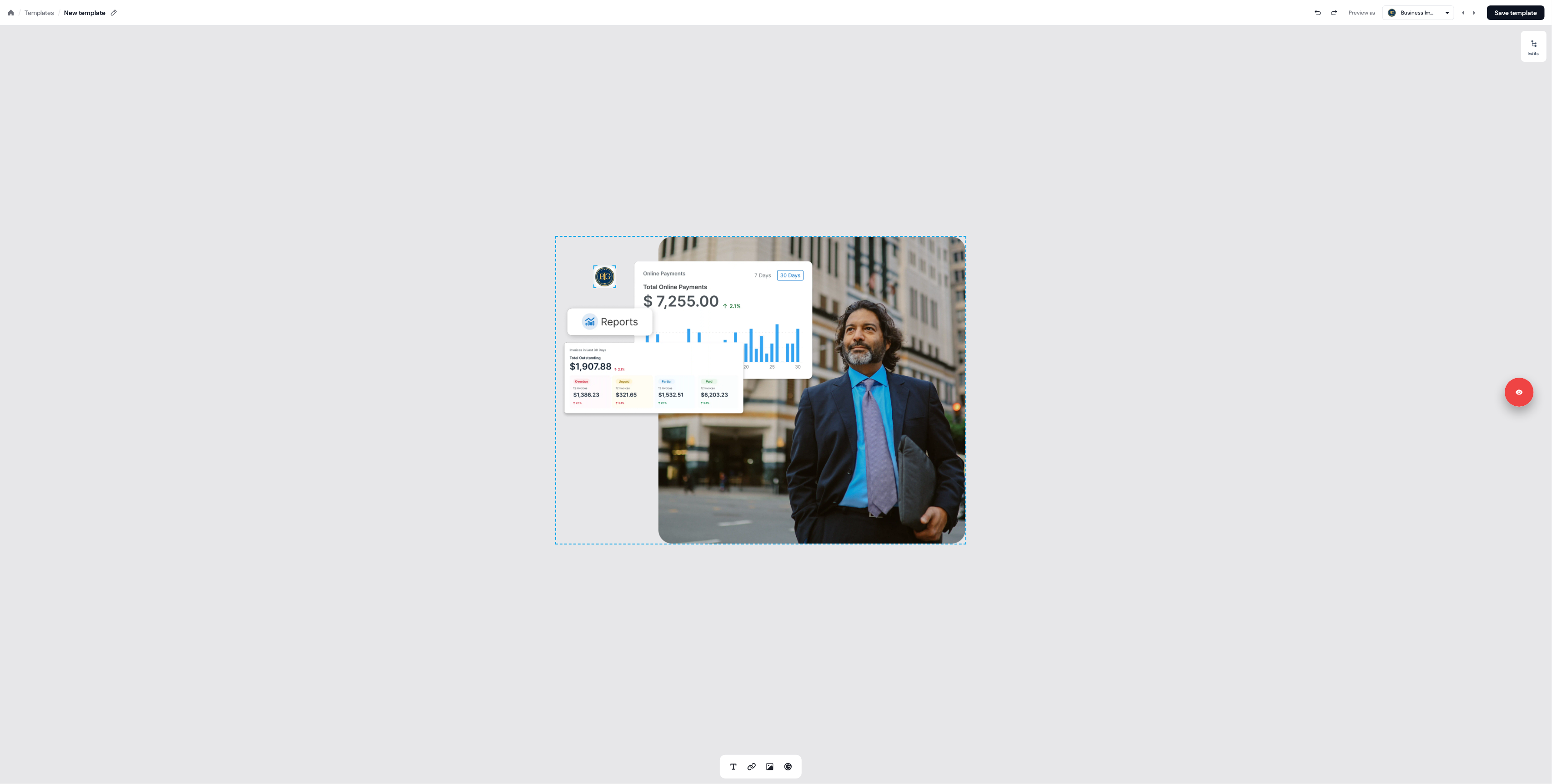
click at [602, 277] on img at bounding box center [605, 277] width 22 height 22
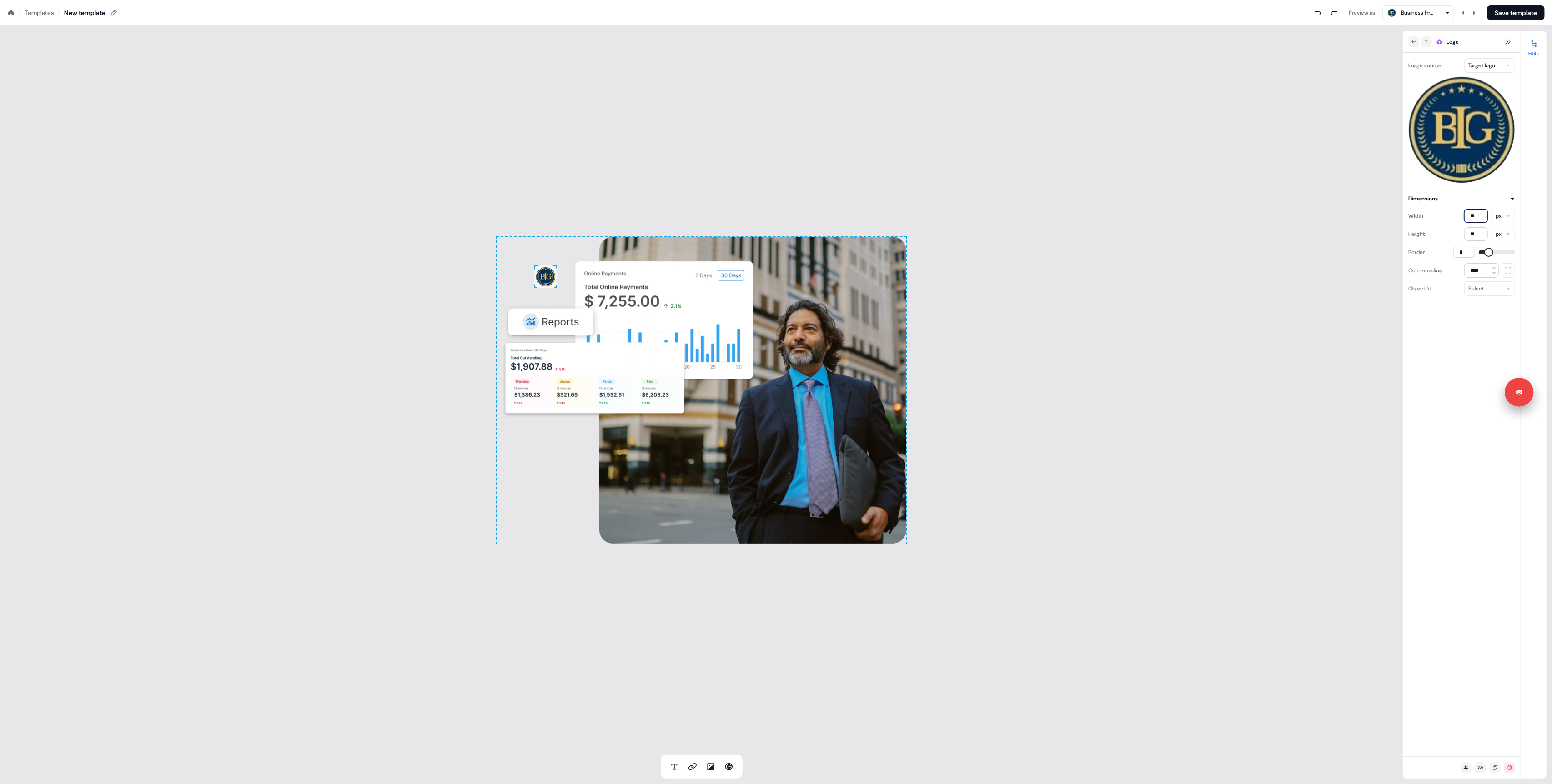
click at [1482, 214] on input "**" at bounding box center [1476, 216] width 24 height 13
type input "***"
click at [1478, 233] on input "**" at bounding box center [1476, 234] width 24 height 13
type input "***"
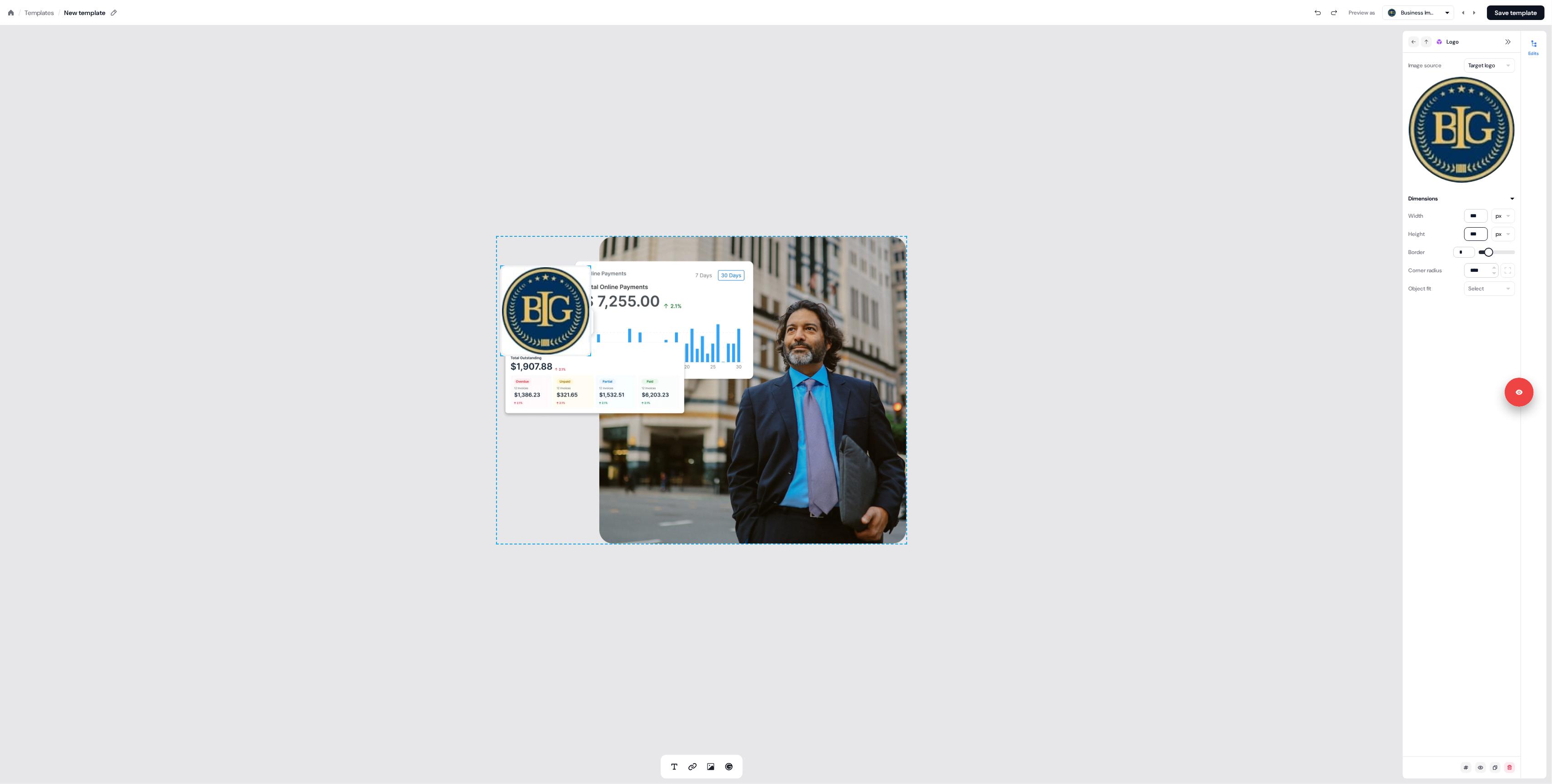
type input "*"
click at [1479, 248] on span at bounding box center [1483, 252] width 9 height 9
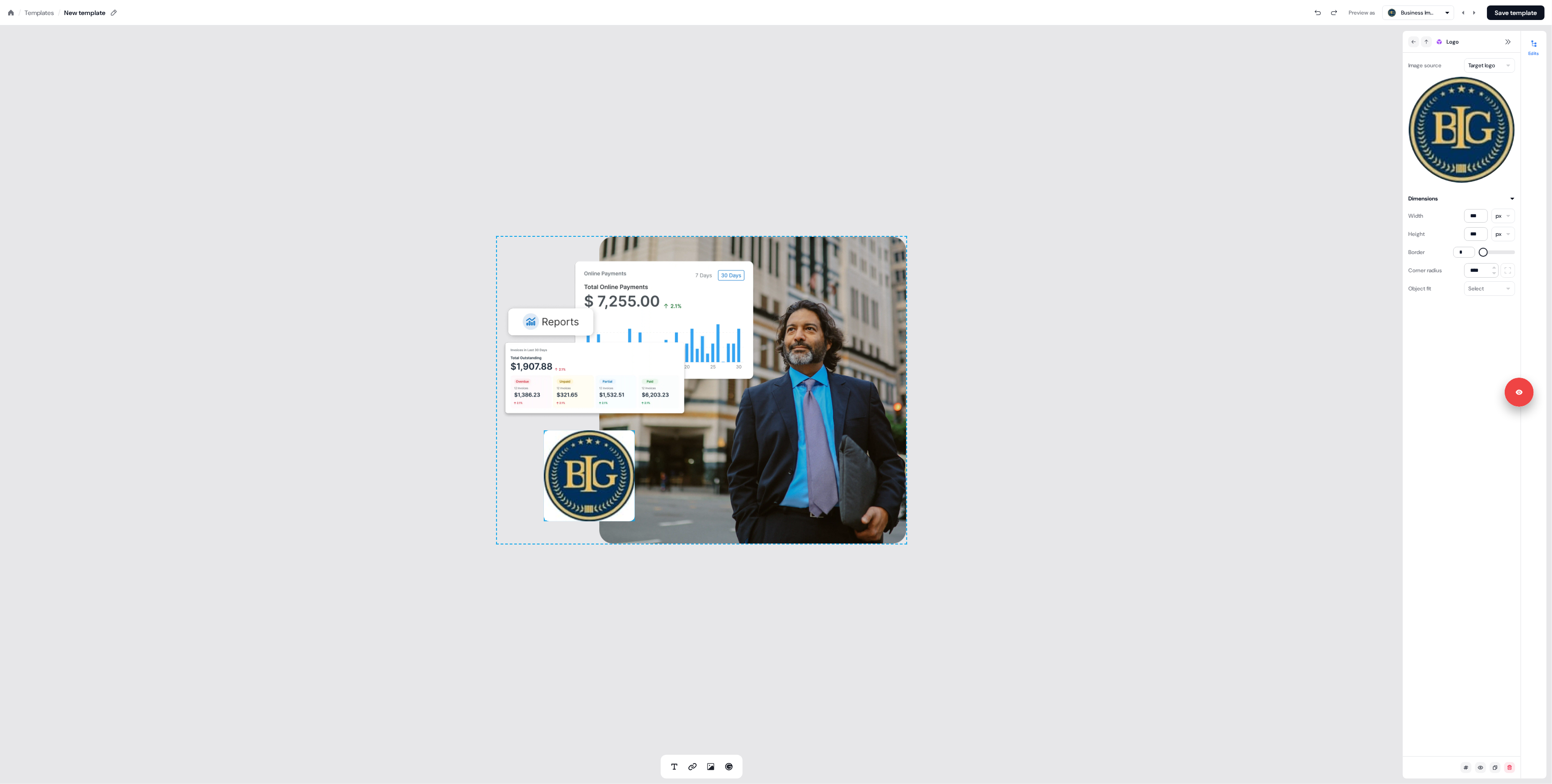
click at [360, 422] on div "To pick up a draggable item, press the space bar. While dragging, use the arrow…" at bounding box center [701, 390] width 1402 height 729
click at [1473, 12] on icon at bounding box center [1474, 12] width 2 height 4
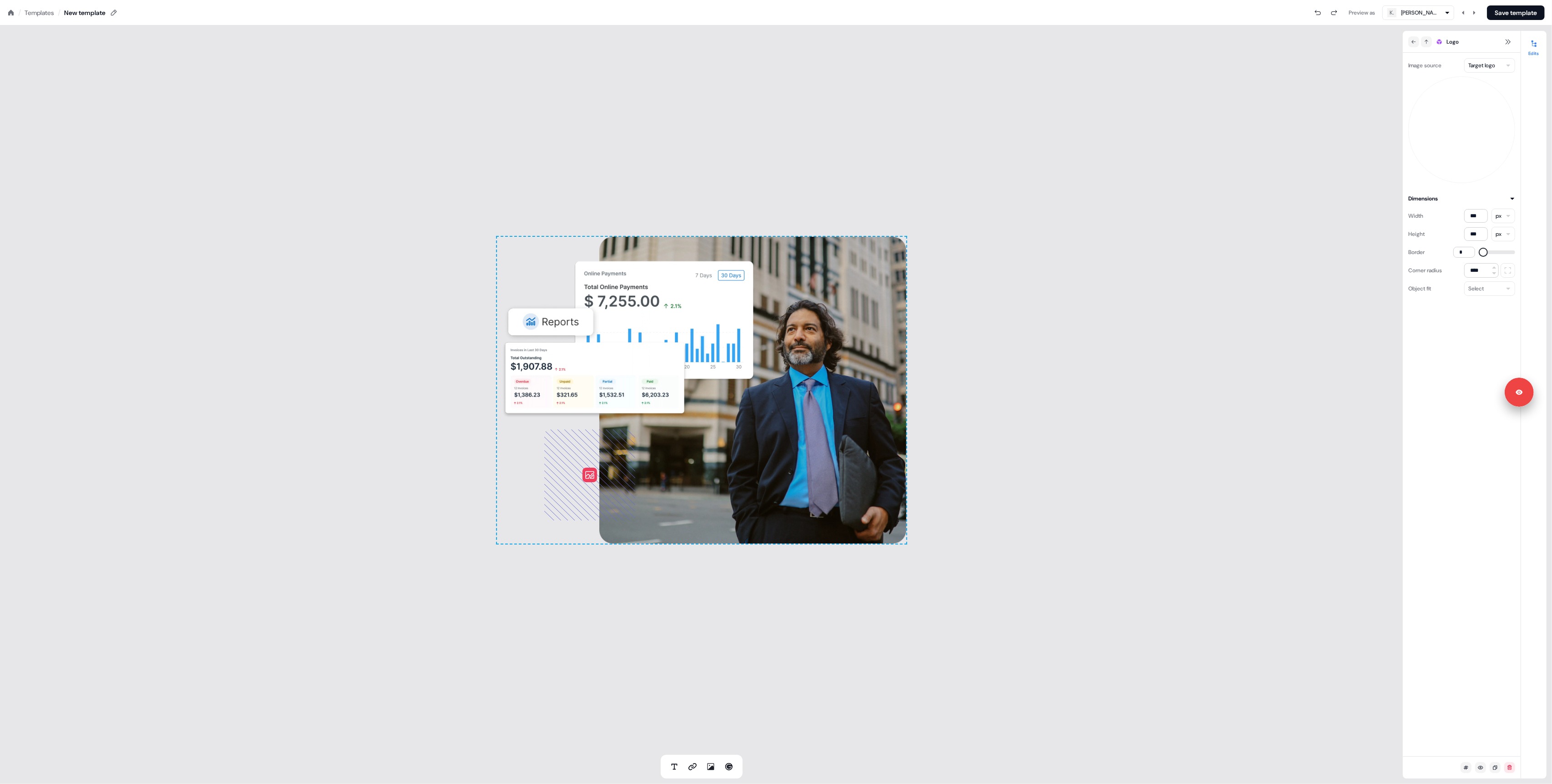
click at [572, 491] on icon at bounding box center [590, 475] width 91 height 91
click at [591, 462] on icon at bounding box center [590, 475] width 91 height 91
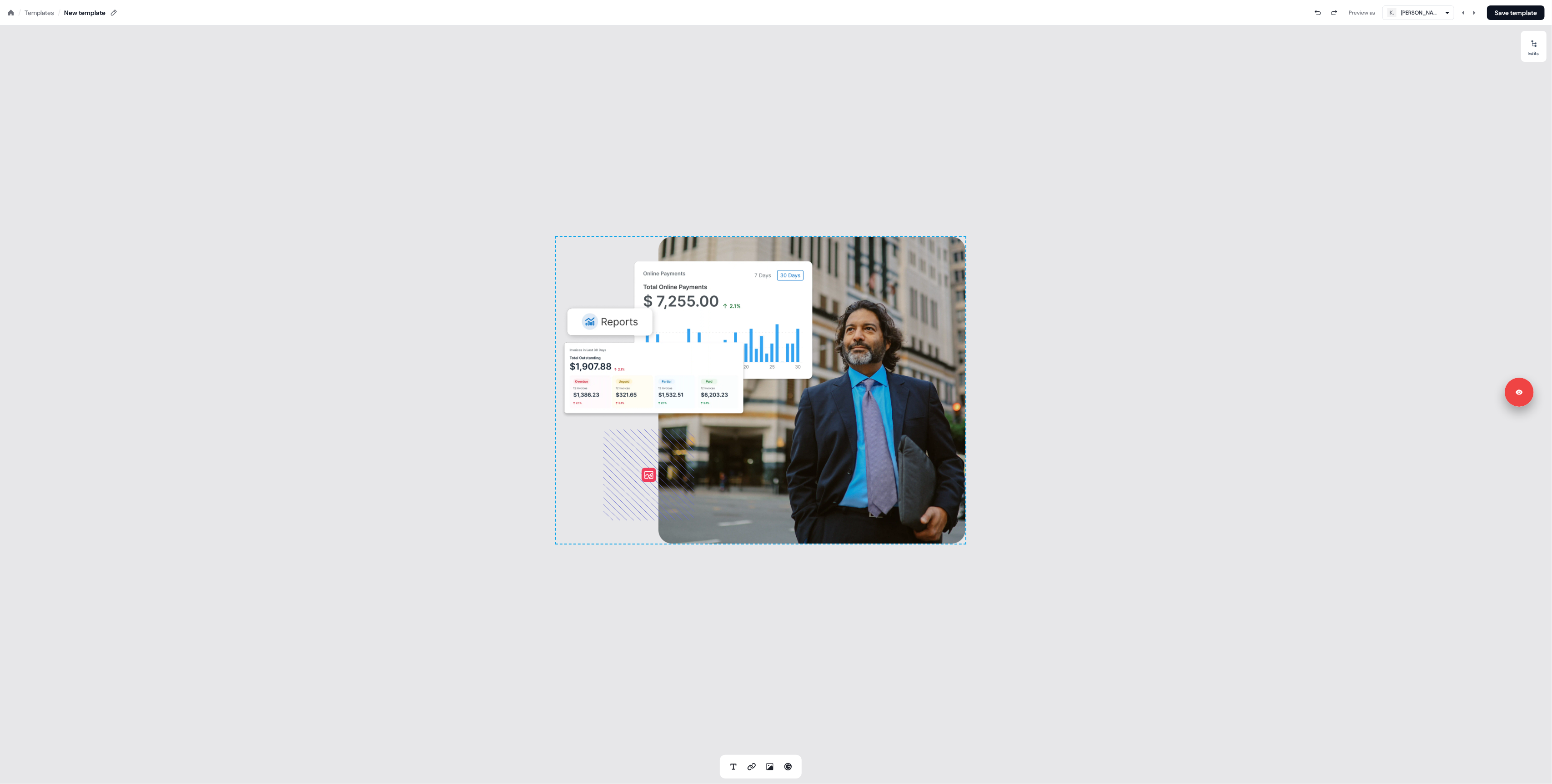
click at [642, 448] on icon at bounding box center [649, 475] width 91 height 91
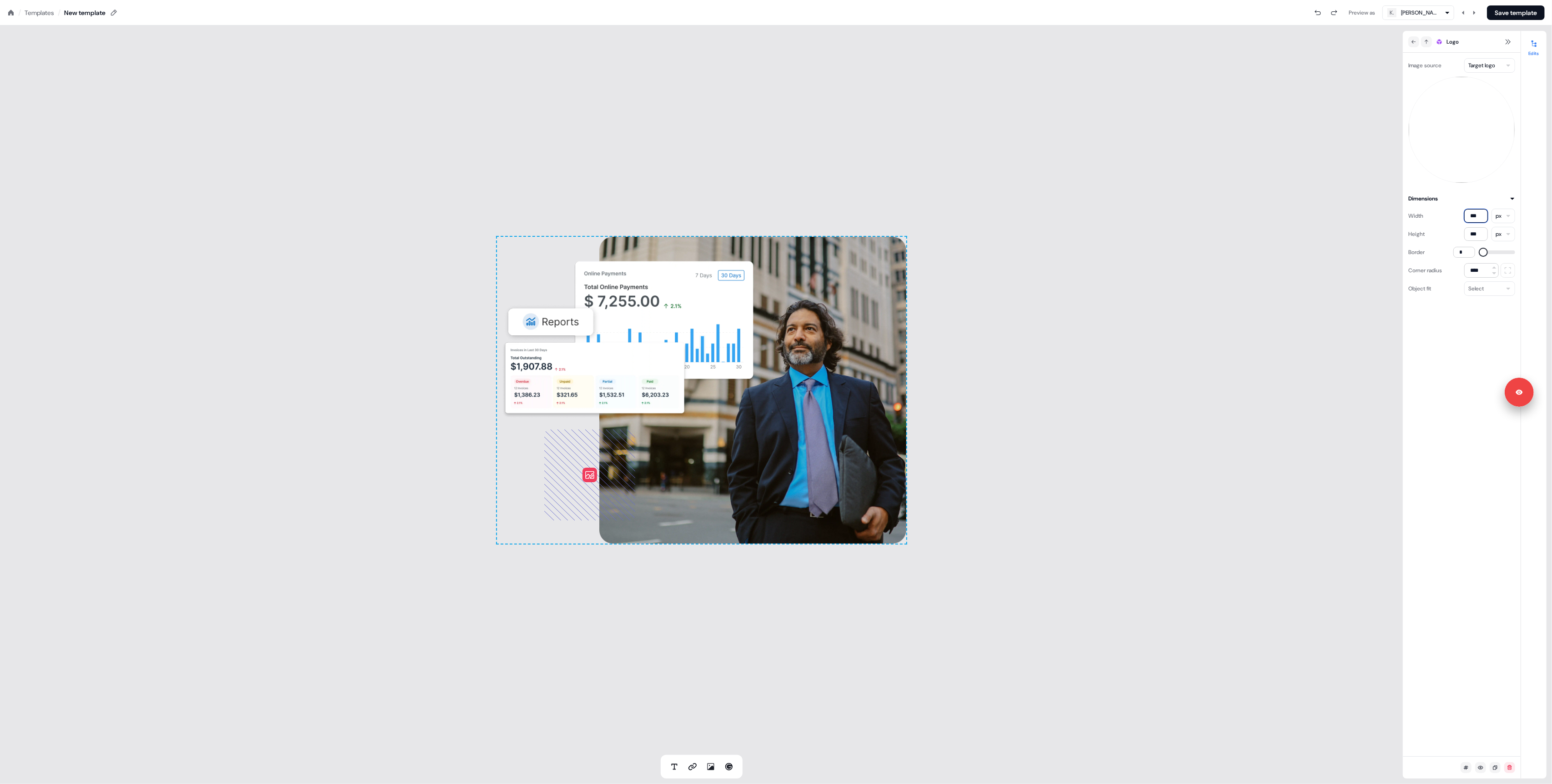
click at [1479, 215] on input "***" at bounding box center [1476, 216] width 24 height 13
type input "***"
click at [1033, 397] on div "To pick up a draggable item, press the space bar. While dragging, use the arrow…" at bounding box center [701, 390] width 1402 height 729
drag, startPoint x: 1099, startPoint y: 378, endPoint x: 1016, endPoint y: 390, distance: 83.9
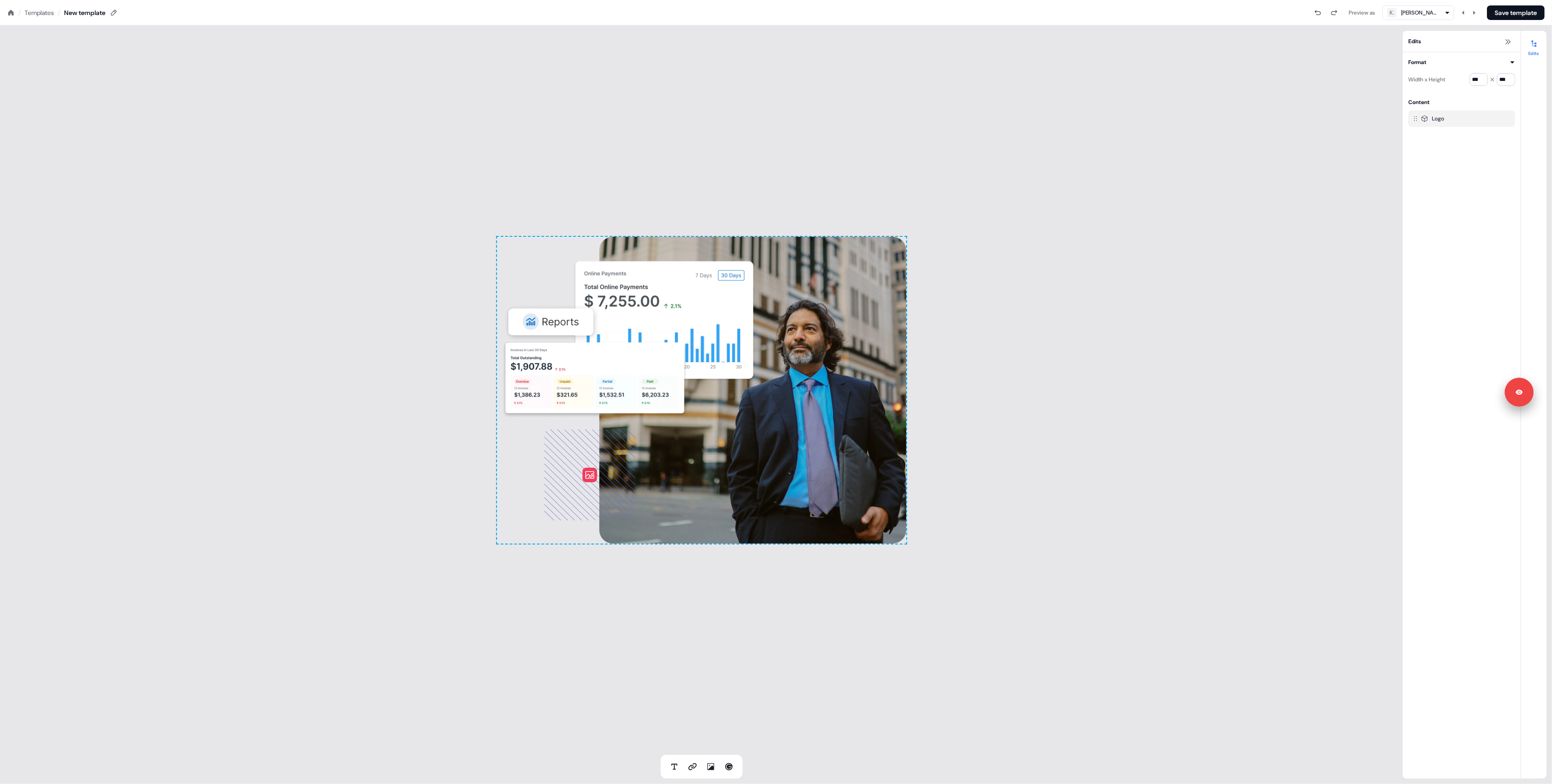
click at [1099, 378] on div "To pick up a draggable item, press the space bar. While dragging, use the arrow…" at bounding box center [701, 390] width 1402 height 729
click at [306, 363] on div "To pick up a draggable item, press the space bar. While dragging, use the arrow…" at bounding box center [701, 390] width 1402 height 729
click at [1514, 15] on button "Save template" at bounding box center [1515, 12] width 58 height 14
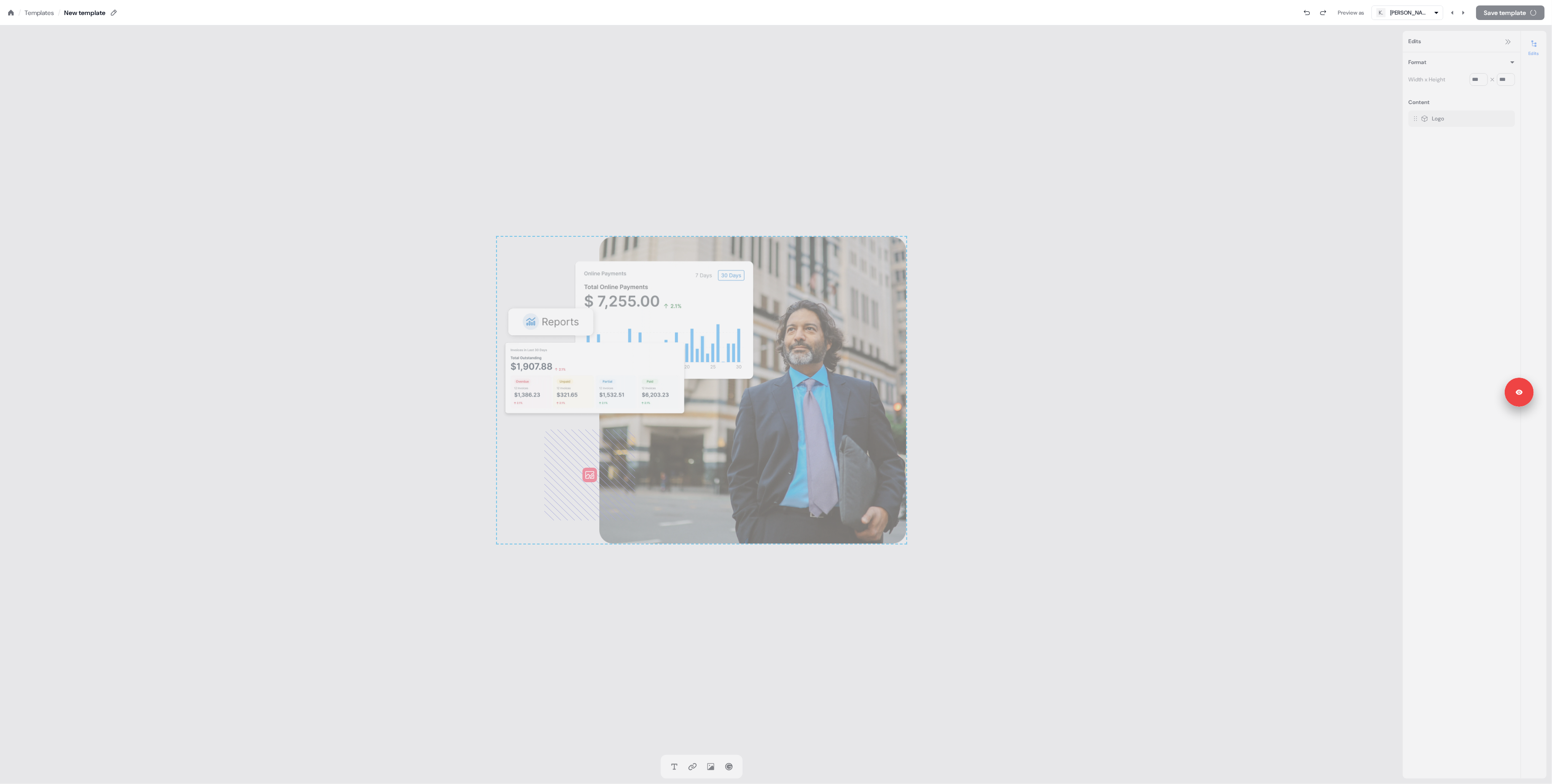
click at [259, 333] on section "Loading... / Templates / New template Preview as [PERSON_NAME] Save template To…" at bounding box center [776, 392] width 1552 height 784
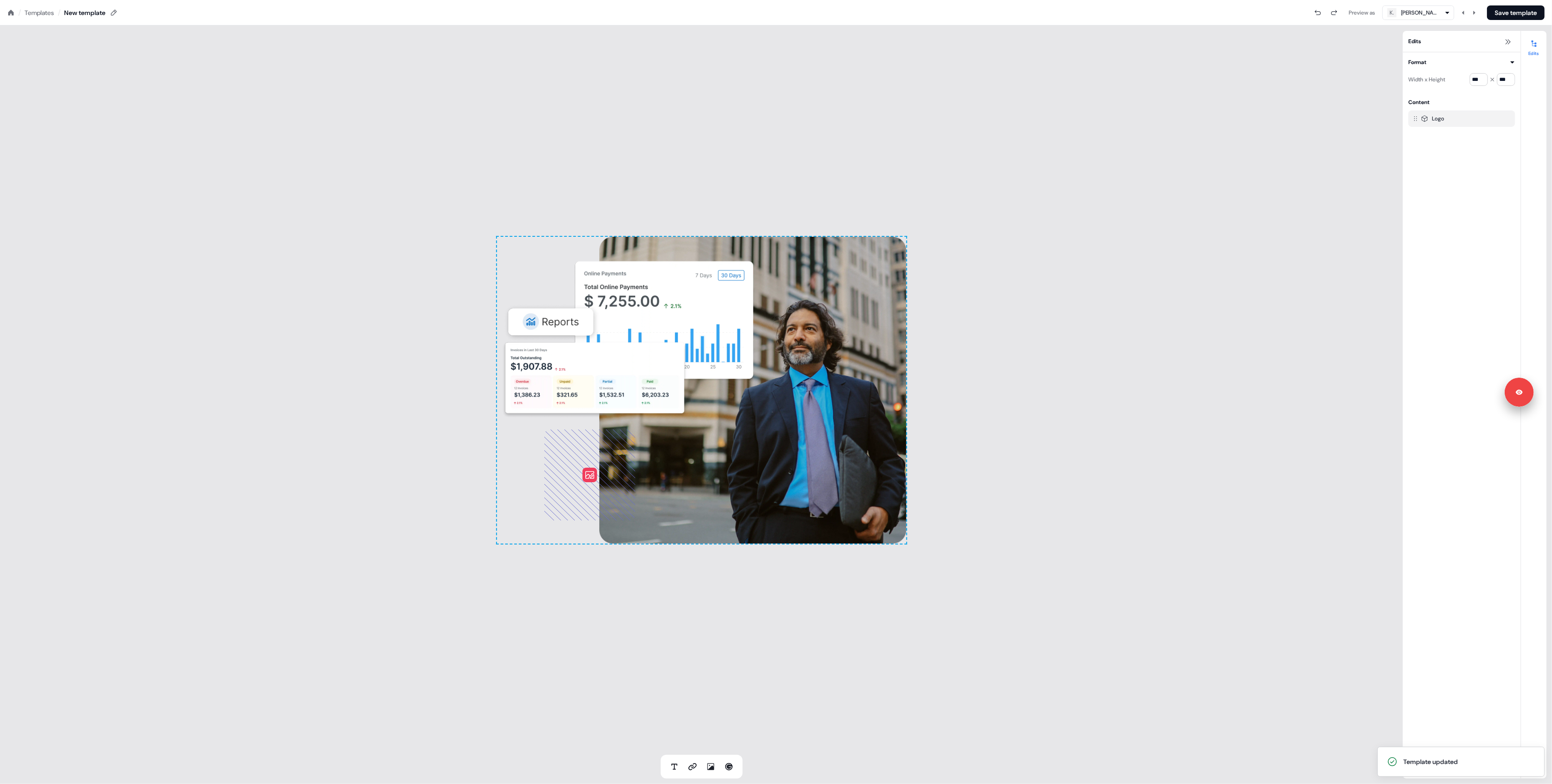
drag, startPoint x: 226, startPoint y: 279, endPoint x: 235, endPoint y: 278, distance: 9.1
click at [226, 279] on div "To pick up a draggable item, press the space bar. While dragging, use the arrow…" at bounding box center [701, 390] width 1402 height 729
click at [245, 360] on div "To pick up a draggable item, press the space bar. While dragging, use the arrow…" at bounding box center [701, 390] width 1402 height 729
click at [283, 377] on div "To pick up a draggable item, press the space bar. While dragging, use the arrow…" at bounding box center [701, 390] width 1402 height 729
click at [13, 14] on icon at bounding box center [11, 13] width 7 height 7
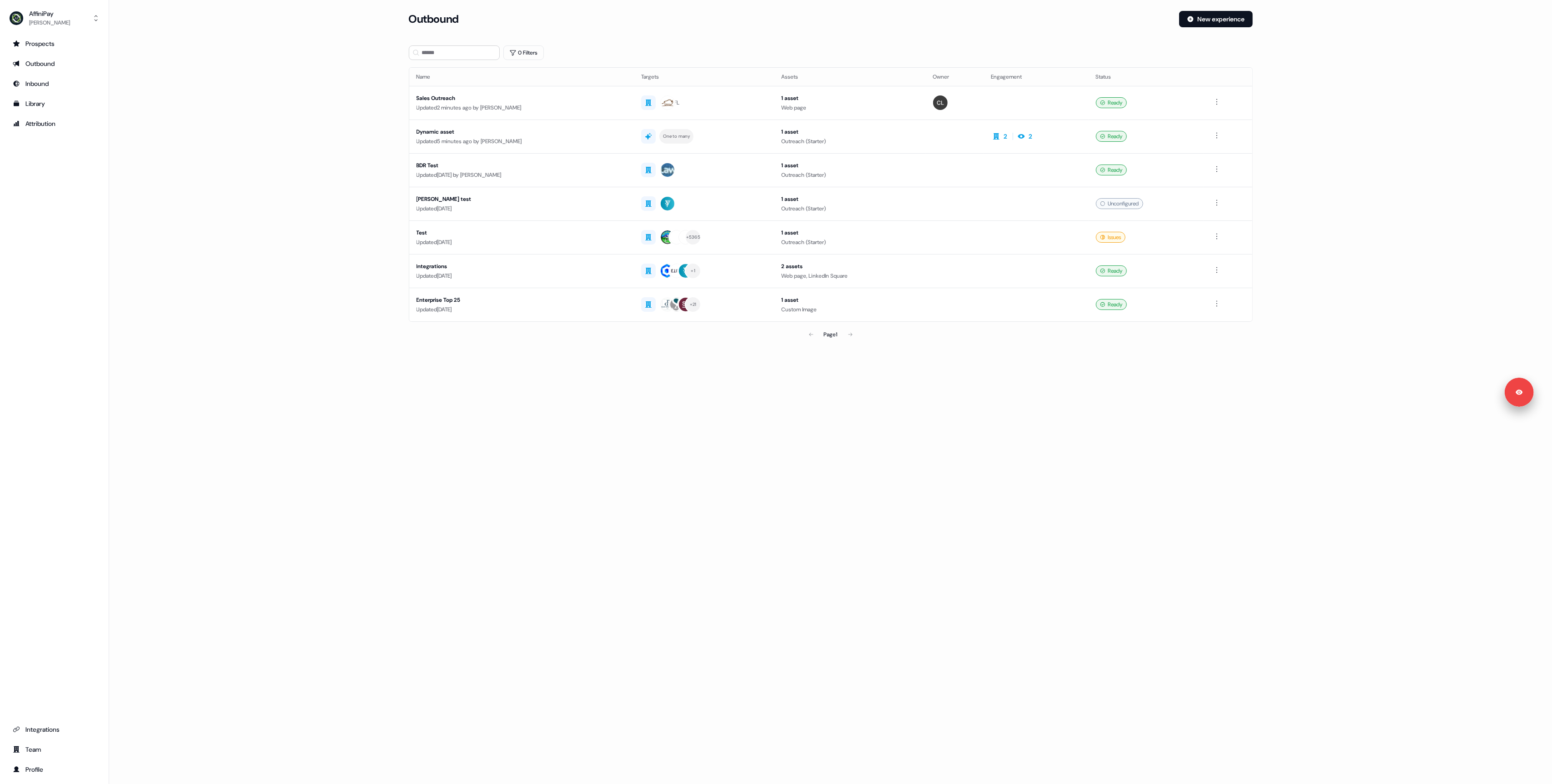
drag, startPoint x: 300, startPoint y: 271, endPoint x: 265, endPoint y: 145, distance: 130.8
click at [293, 265] on main "Loading... Outbound New experience 0 Filters Name Targets Assets Owner Engageme…" at bounding box center [831, 190] width 1443 height 358
click at [265, 134] on main "Loading... Outbound New experience 0 Filters Name Targets Assets Owner Engageme…" at bounding box center [831, 190] width 1443 height 358
click at [259, 142] on main "Loading... Outbound New experience 0 Filters Name Targets Assets Owner Engageme…" at bounding box center [831, 190] width 1443 height 358
drag, startPoint x: 351, startPoint y: 215, endPoint x: 306, endPoint y: 195, distance: 49.2
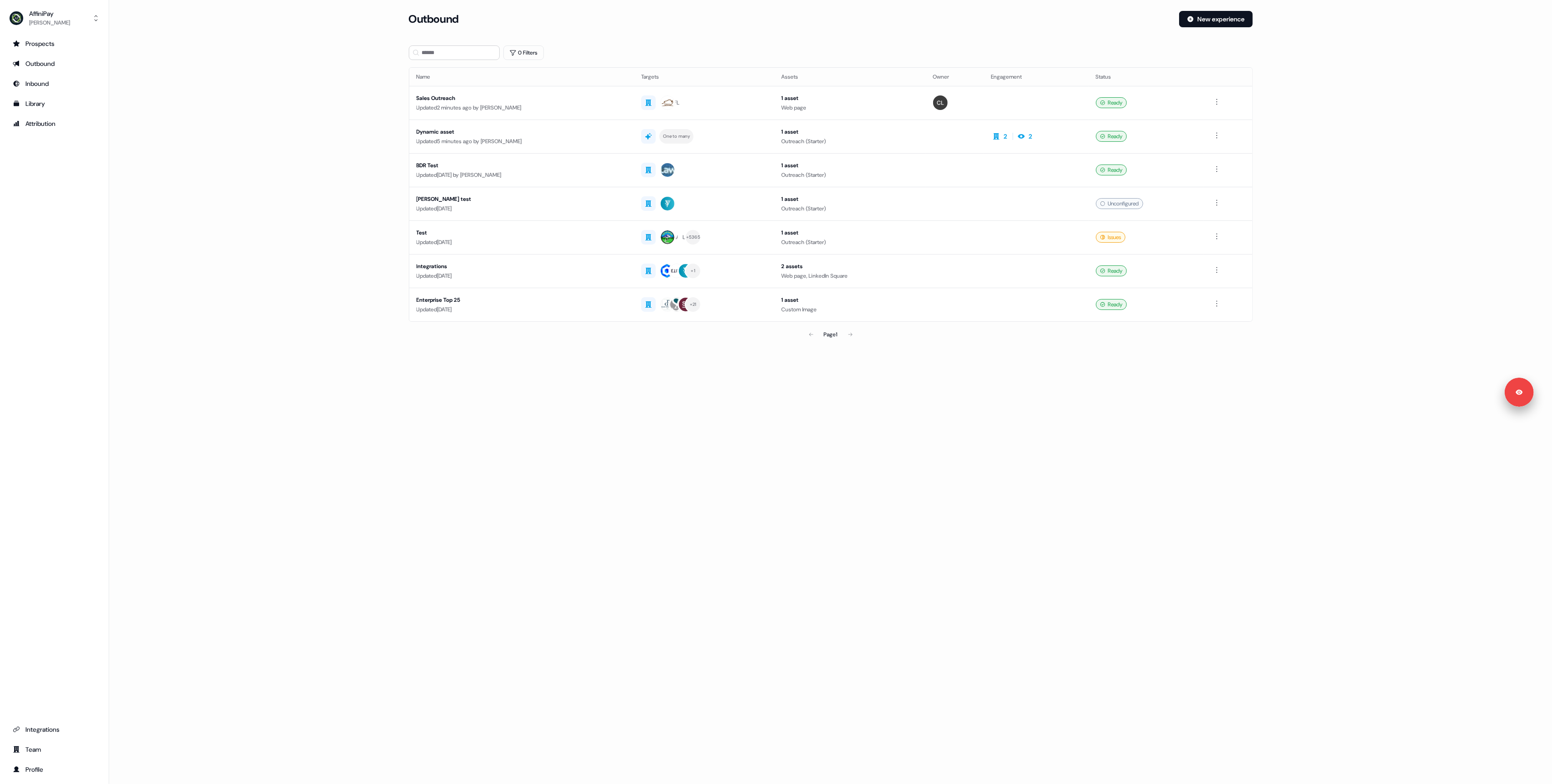
click at [345, 216] on main "Loading... Outbound New experience 0 Filters Name Targets Assets Owner Engageme…" at bounding box center [831, 190] width 1443 height 358
drag, startPoint x: 274, startPoint y: 164, endPoint x: 721, endPoint y: 211, distance: 449.5
click at [274, 165] on main "Loading... Outbound New experience 0 Filters Name Targets Assets Owner Engageme…" at bounding box center [831, 190] width 1443 height 358
click at [752, 113] on td "FL" at bounding box center [703, 102] width 140 height 34
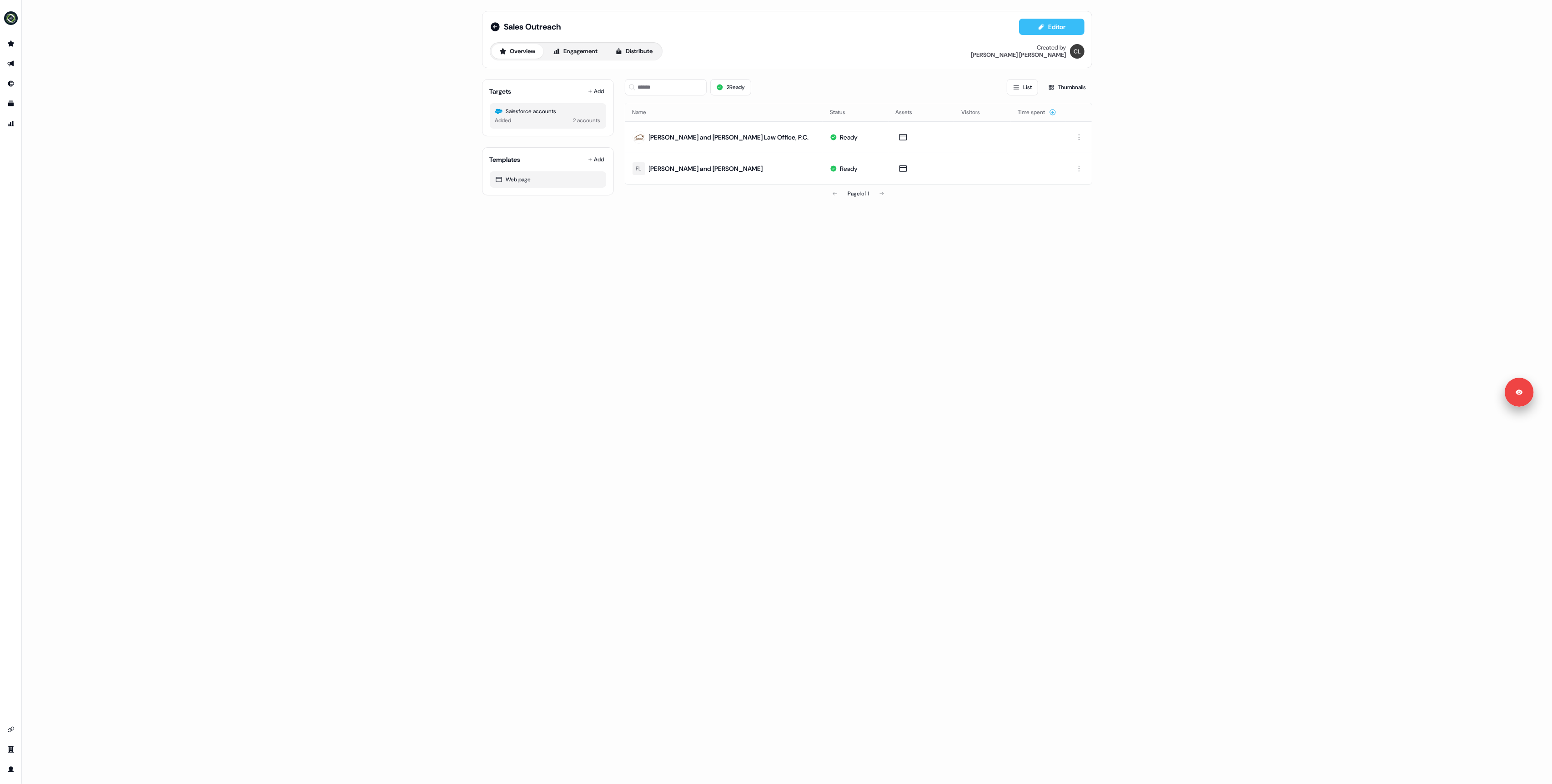
click at [1042, 33] on button "Editor" at bounding box center [1052, 27] width 66 height 16
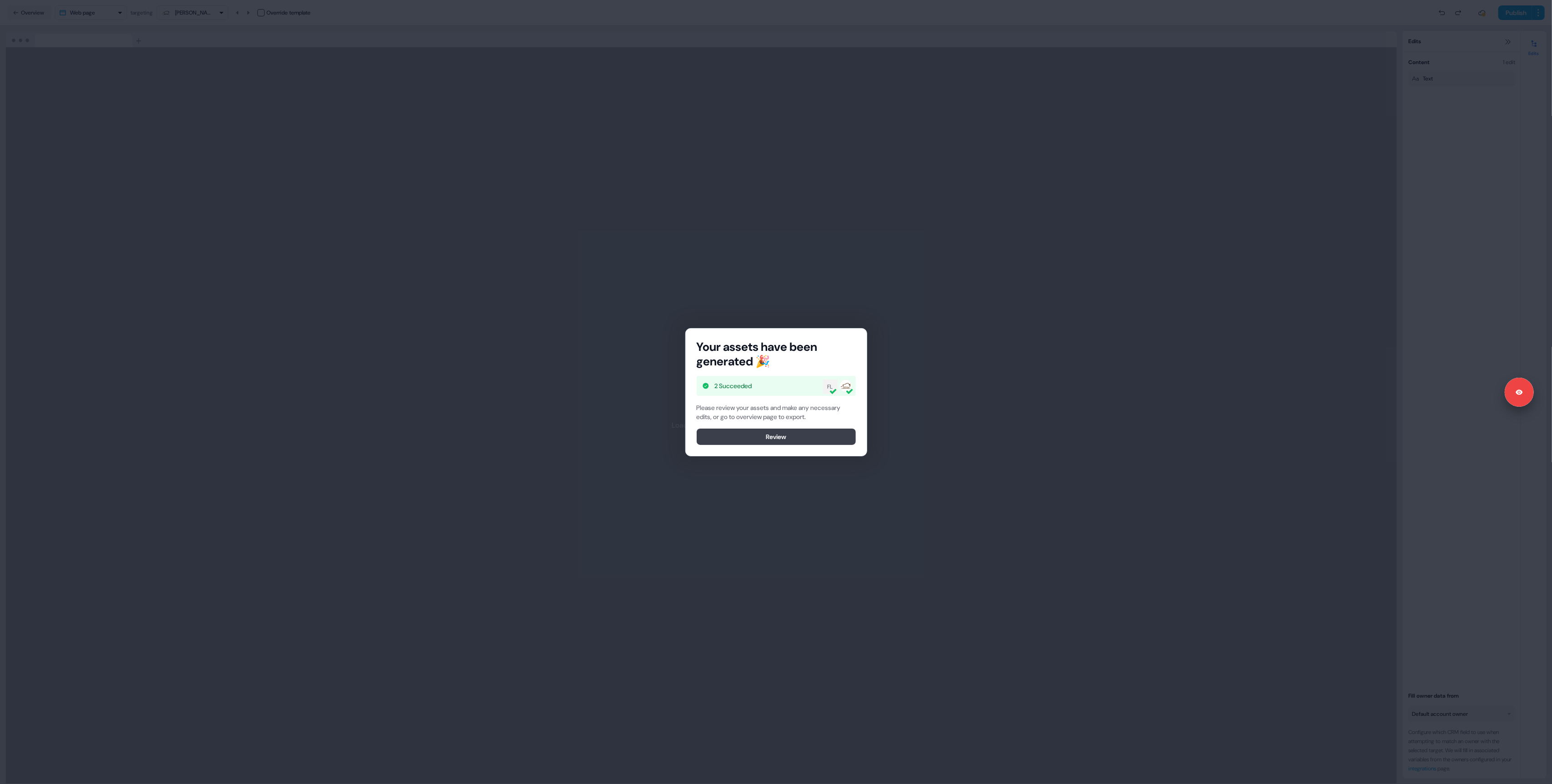
drag, startPoint x: 749, startPoint y: 427, endPoint x: 748, endPoint y: 435, distance: 8.1
click at [748, 428] on div "Please review your assets and make any necessary edits, or go to overview page …" at bounding box center [776, 424] width 159 height 42
drag, startPoint x: 748, startPoint y: 436, endPoint x: 743, endPoint y: 436, distance: 5.0
click at [748, 436] on button "Review" at bounding box center [776, 436] width 159 height 16
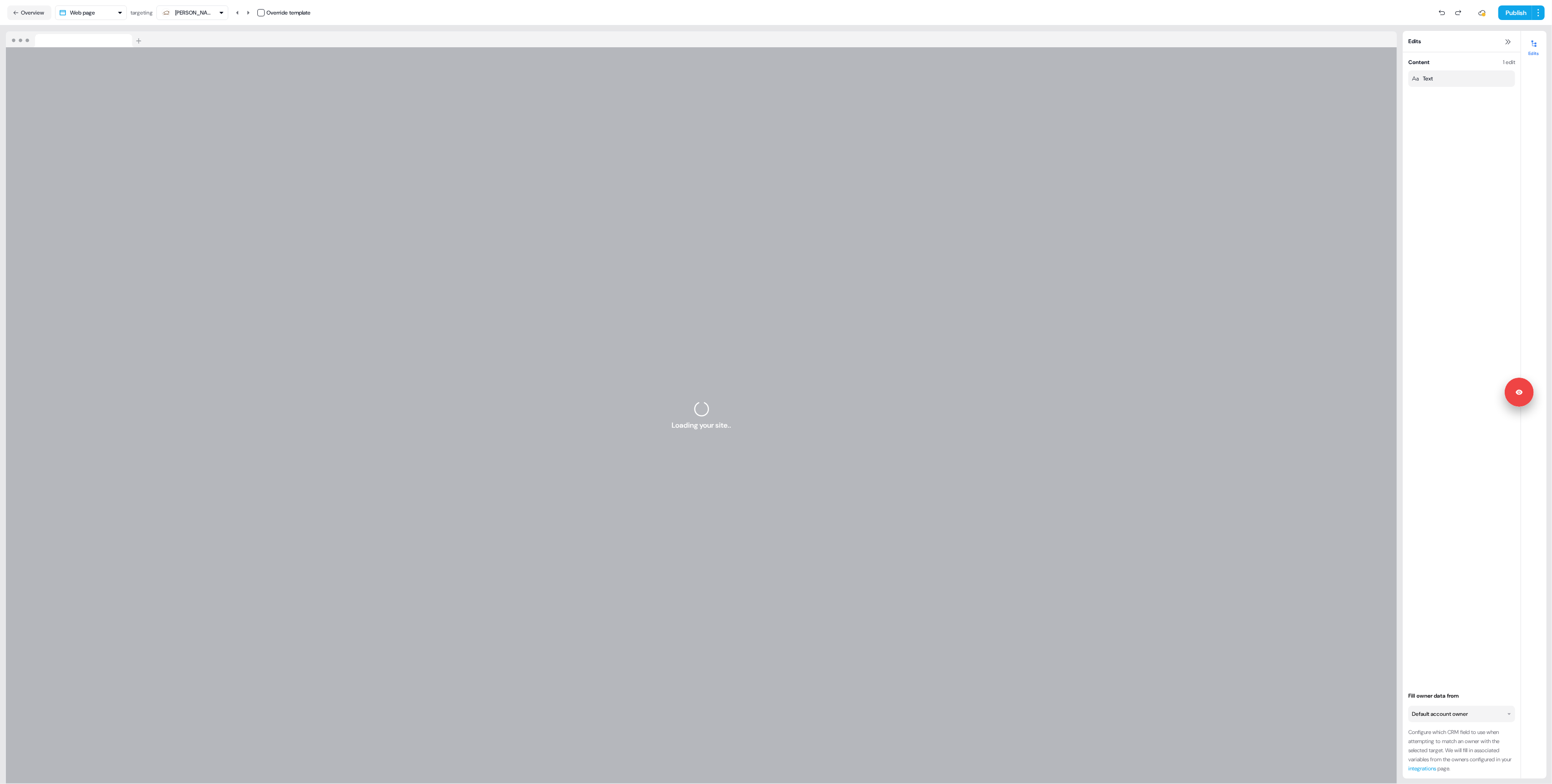
click at [912, 285] on div "Loading your site.." at bounding box center [701, 416] width 1391 height 737
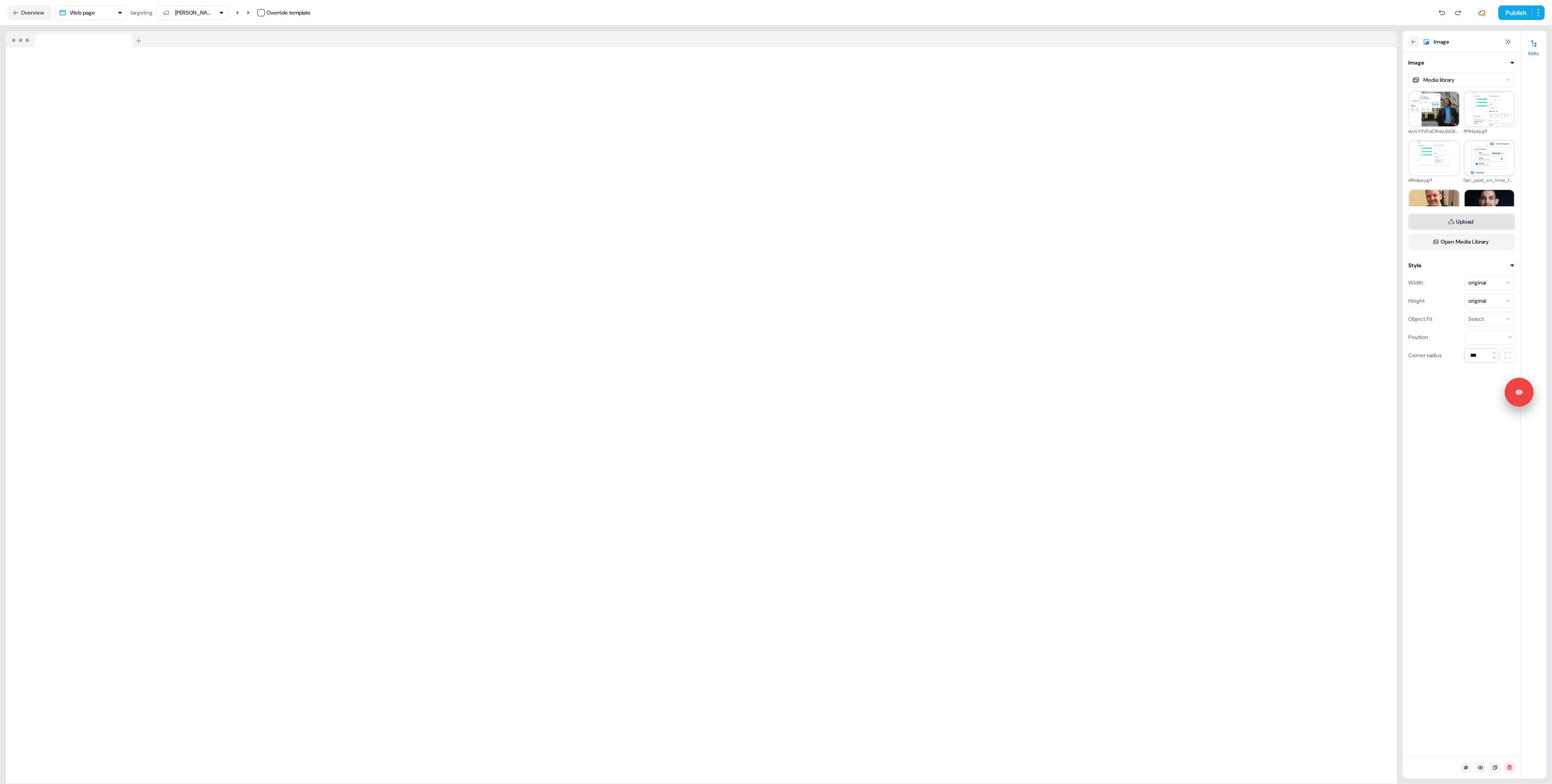
click at [1462, 223] on button "Upload" at bounding box center [1461, 222] width 107 height 16
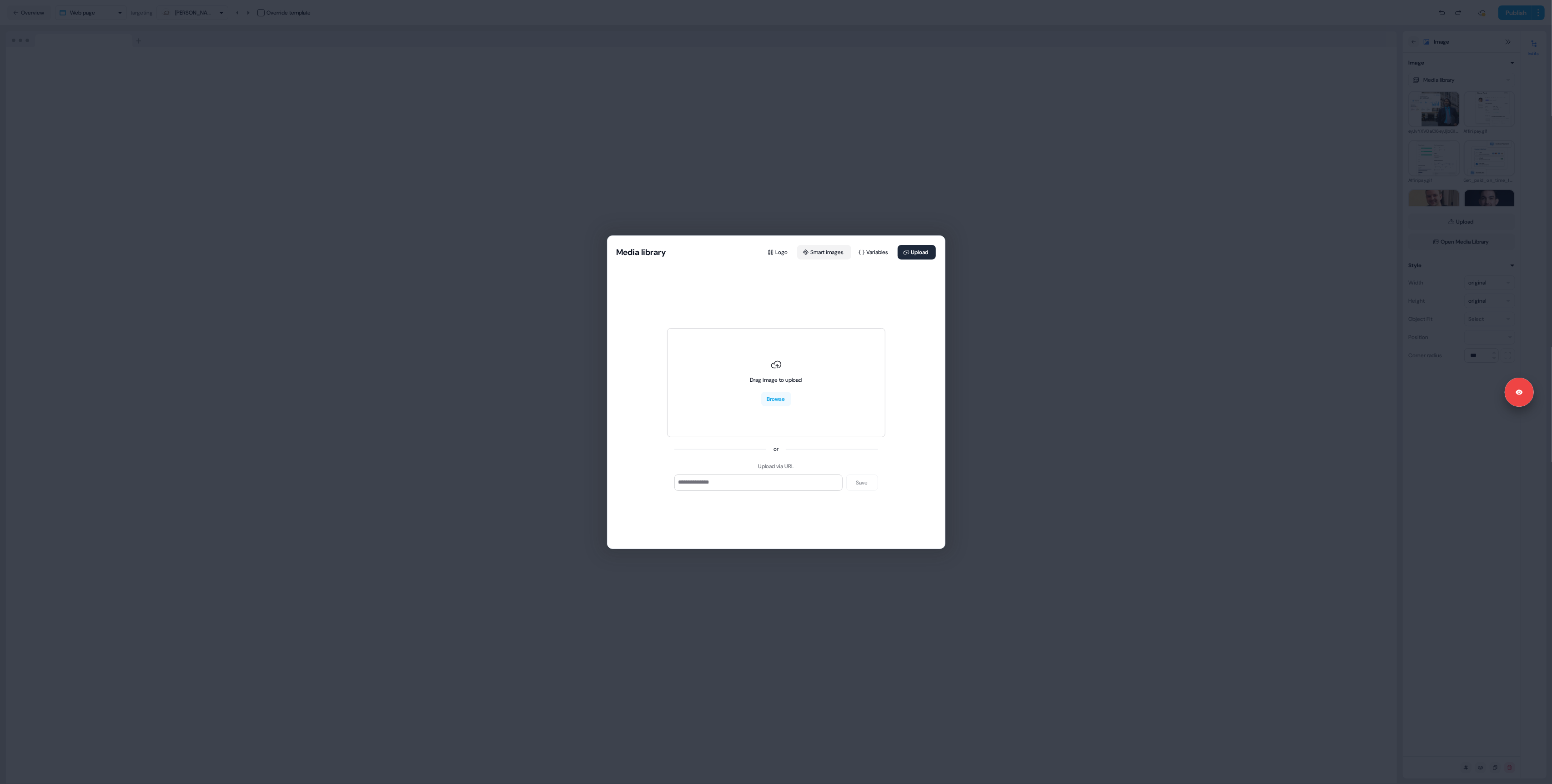
click at [813, 250] on button "Smart images" at bounding box center [824, 252] width 54 height 14
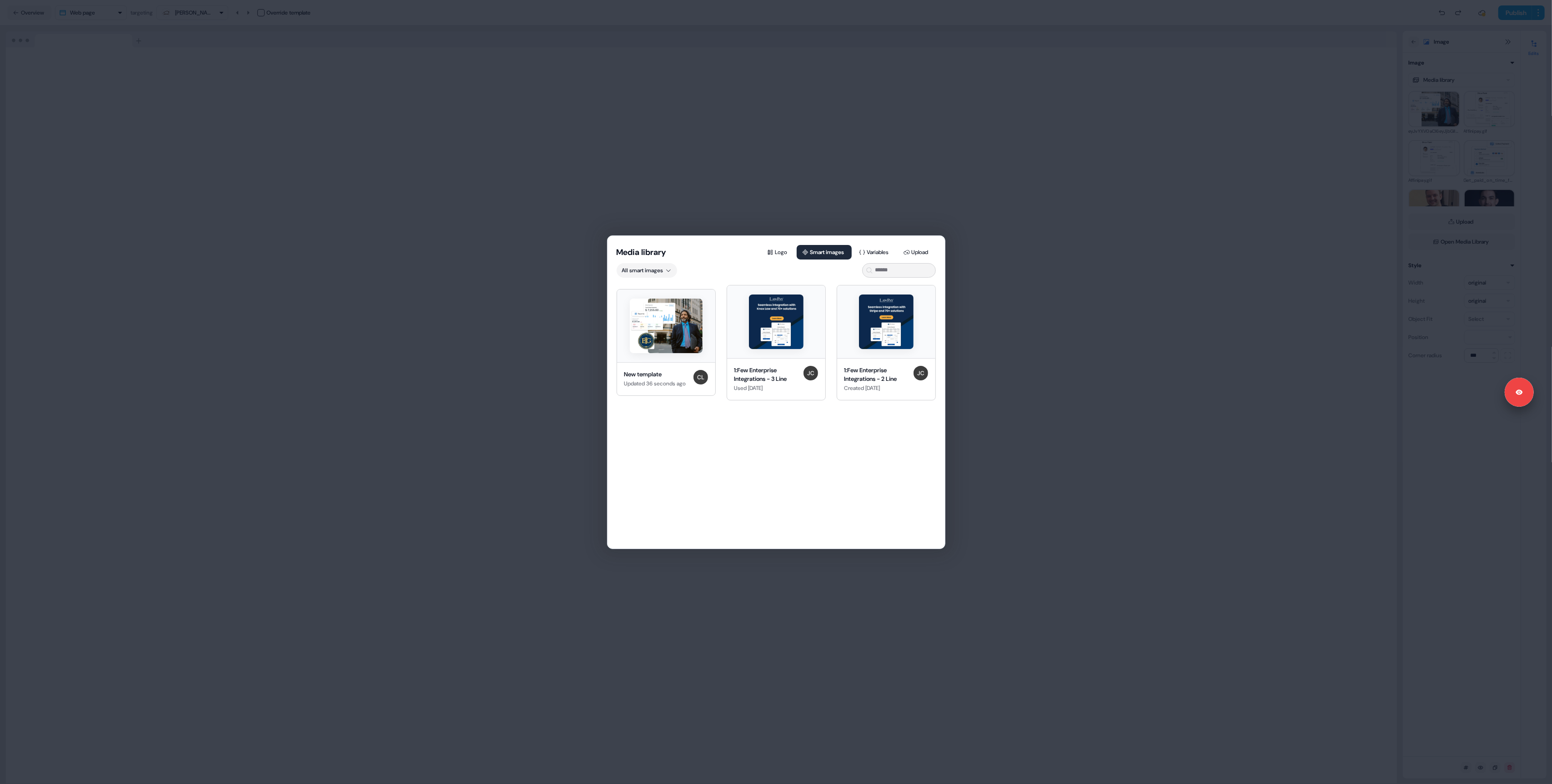
drag, startPoint x: 648, startPoint y: 333, endPoint x: 656, endPoint y: 337, distance: 8.9
click at [648, 333] on img at bounding box center [665, 326] width 73 height 55
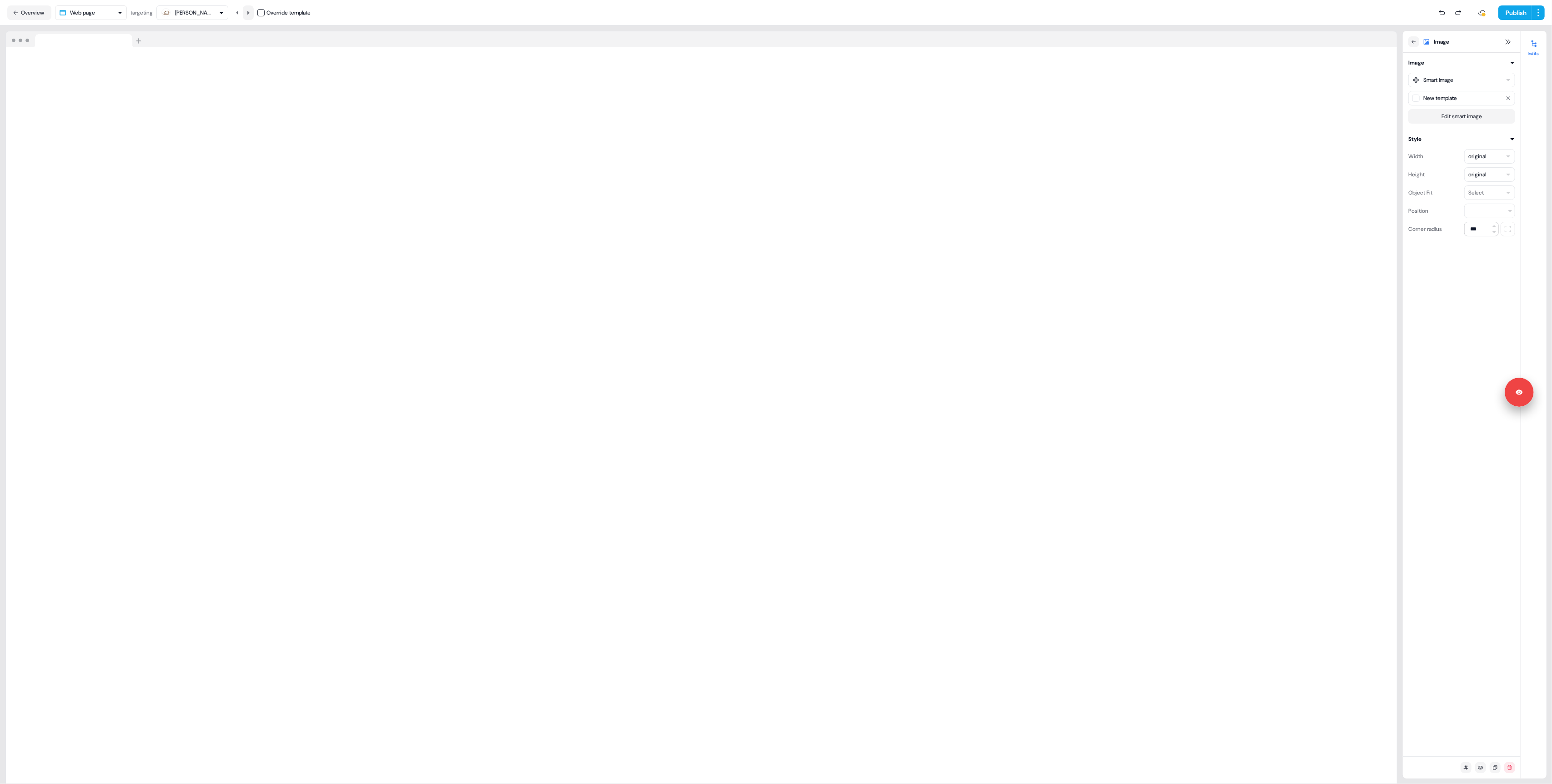
click at [251, 12] on icon at bounding box center [247, 12] width 5 height 5
click at [240, 12] on icon at bounding box center [237, 12] width 5 height 5
click at [250, 12] on icon at bounding box center [248, 12] width 2 height 4
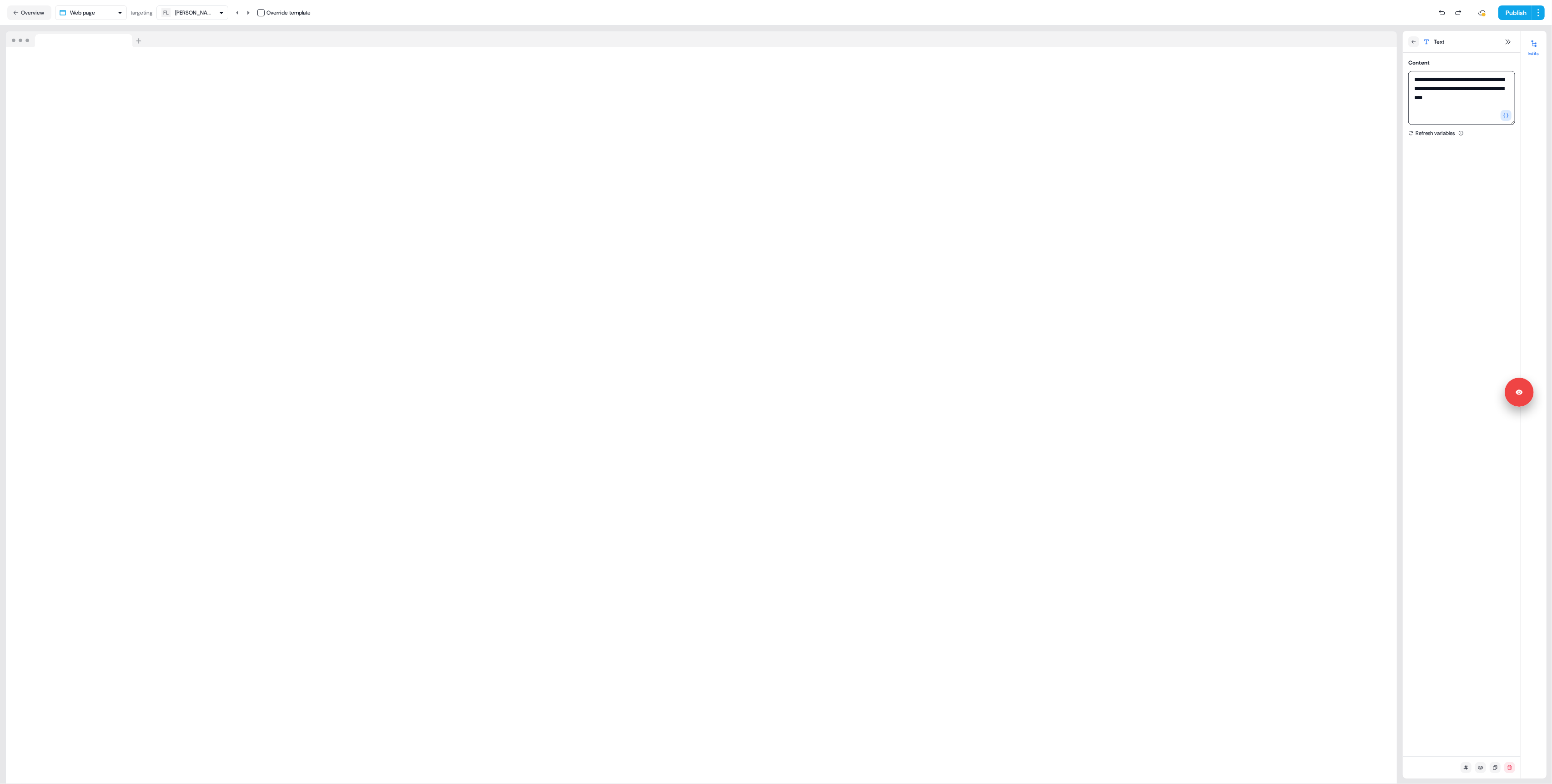
click at [1435, 97] on textarea "**********" at bounding box center [1461, 98] width 107 height 54
type textarea "**********"
click at [250, 11] on icon at bounding box center [248, 12] width 2 height 4
click at [251, 11] on icon at bounding box center [247, 12] width 5 height 5
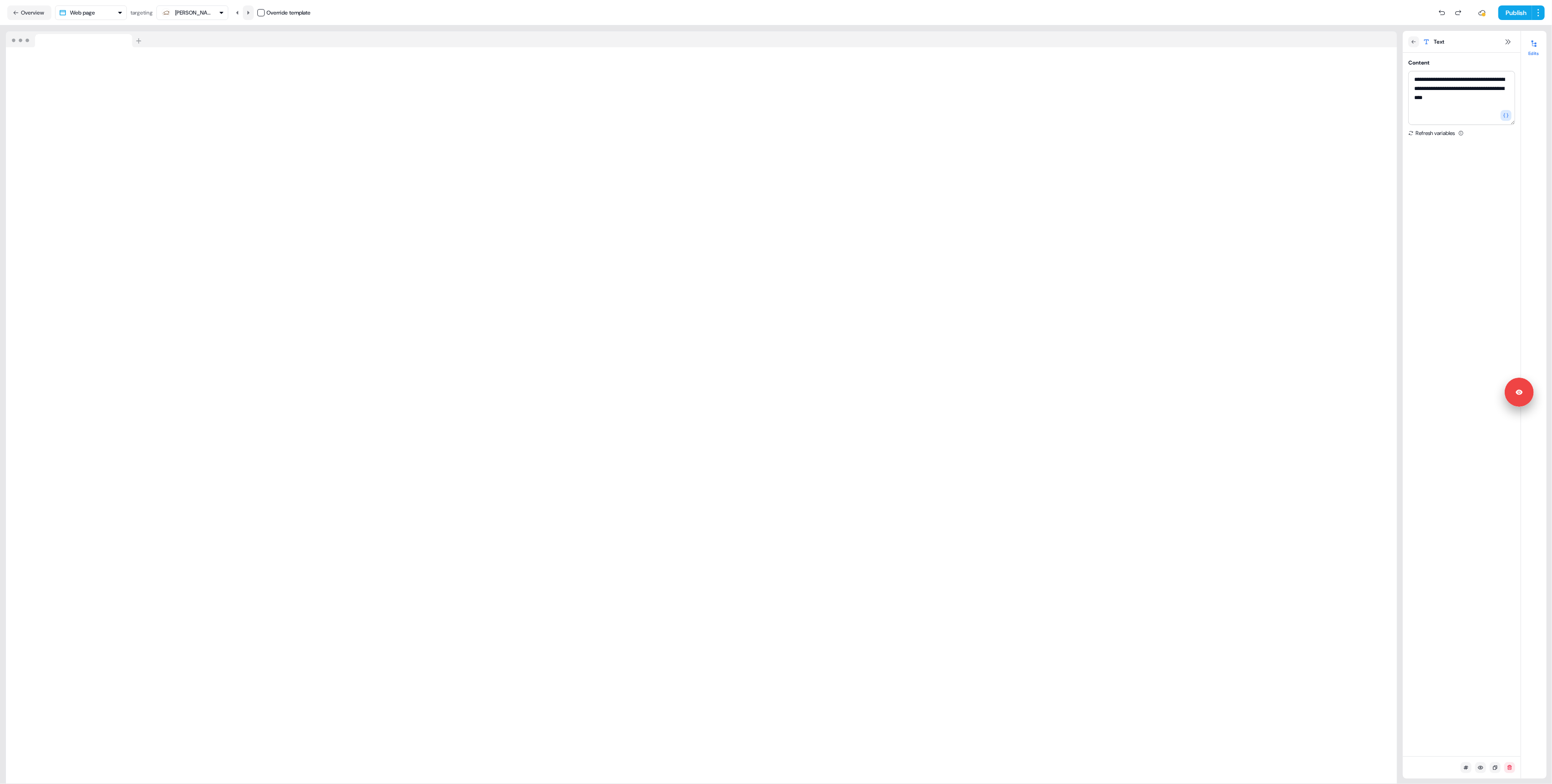
click at [251, 11] on icon at bounding box center [247, 12] width 5 height 5
click at [248, 12] on icon at bounding box center [247, 12] width 5 height 5
click at [249, 11] on icon at bounding box center [247, 12] width 5 height 5
click at [249, 12] on icon at bounding box center [247, 12] width 5 height 5
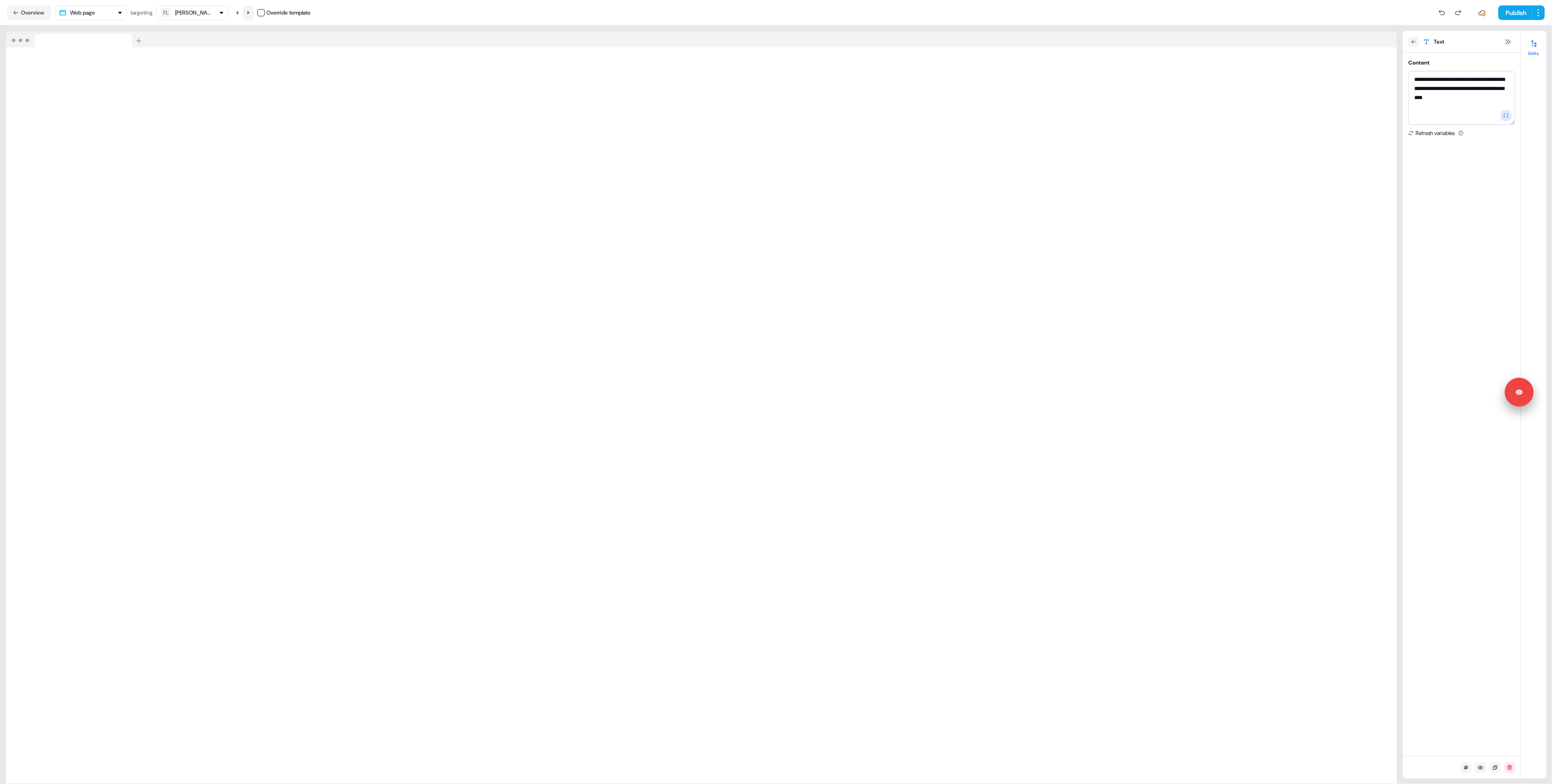
click at [253, 13] on button at bounding box center [248, 12] width 11 height 14
click at [1517, 13] on button "Publish" at bounding box center [1515, 12] width 34 height 14
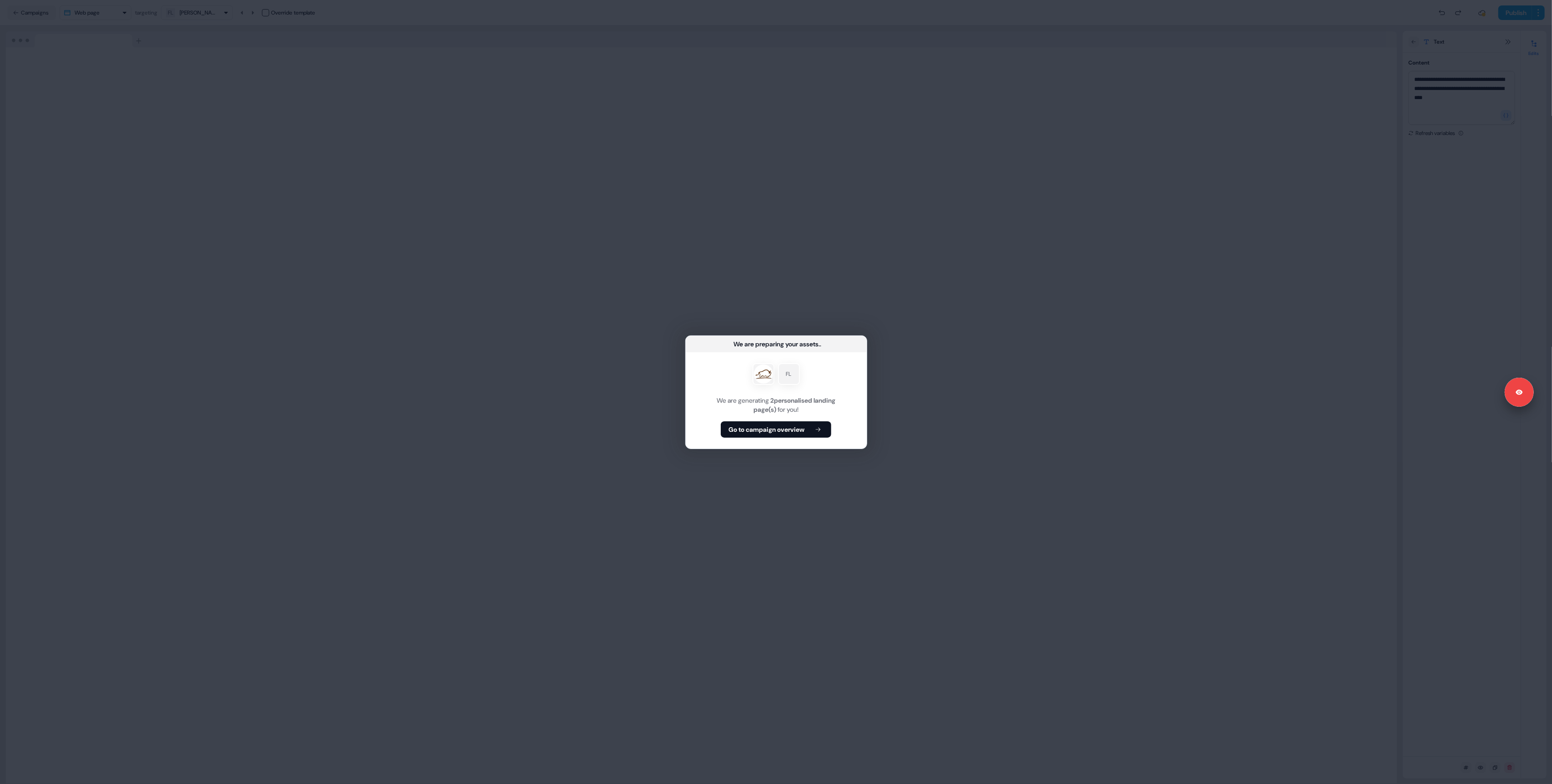
click at [765, 414] on div "FL We are generating 2 personalised landing page(s) for you! Go to campaign ove…" at bounding box center [776, 400] width 181 height 96
click at [766, 428] on b "Go to campaign overview" at bounding box center [766, 430] width 76 height 9
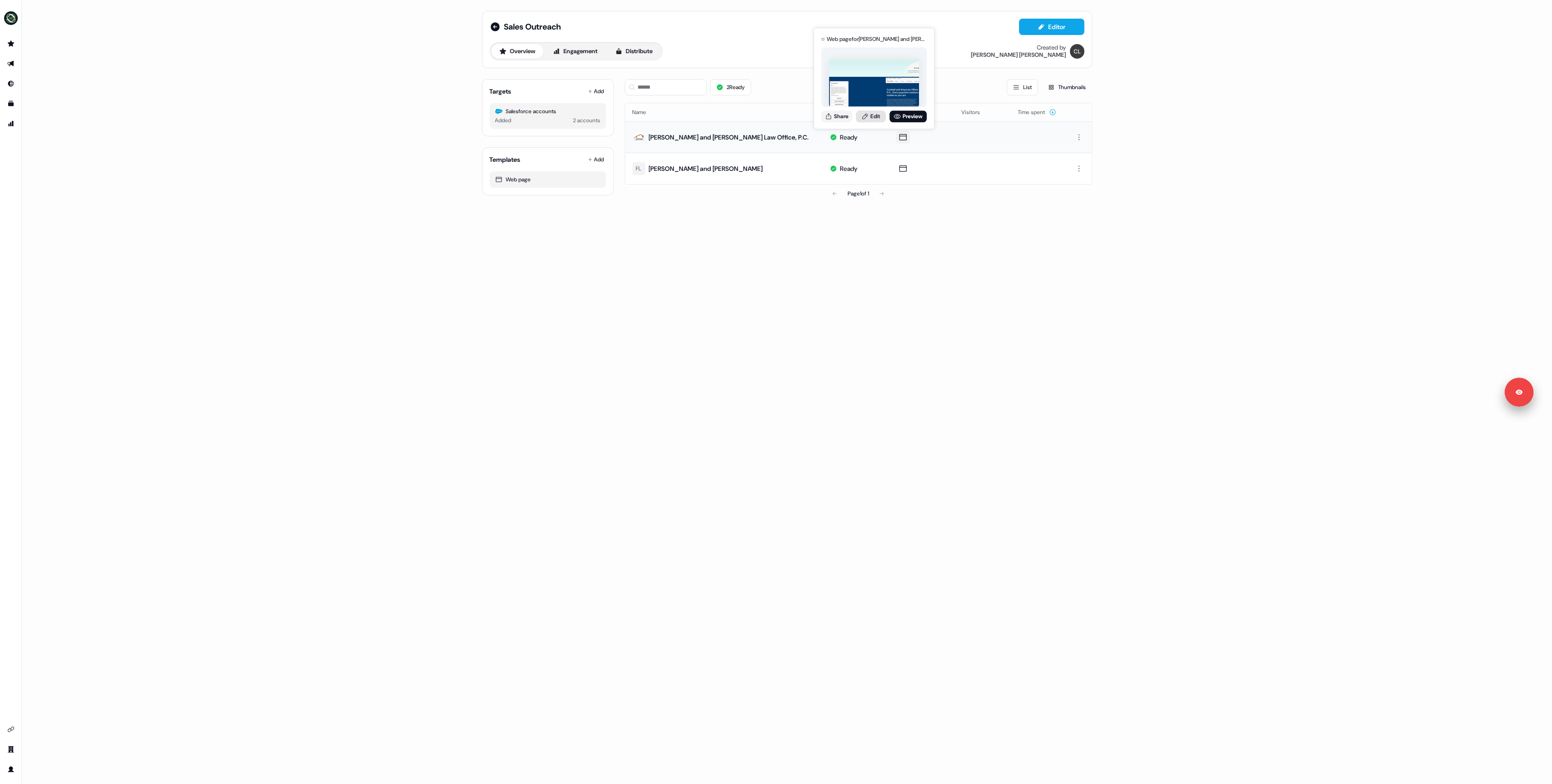
click at [873, 114] on link "Edit" at bounding box center [870, 117] width 30 height 12
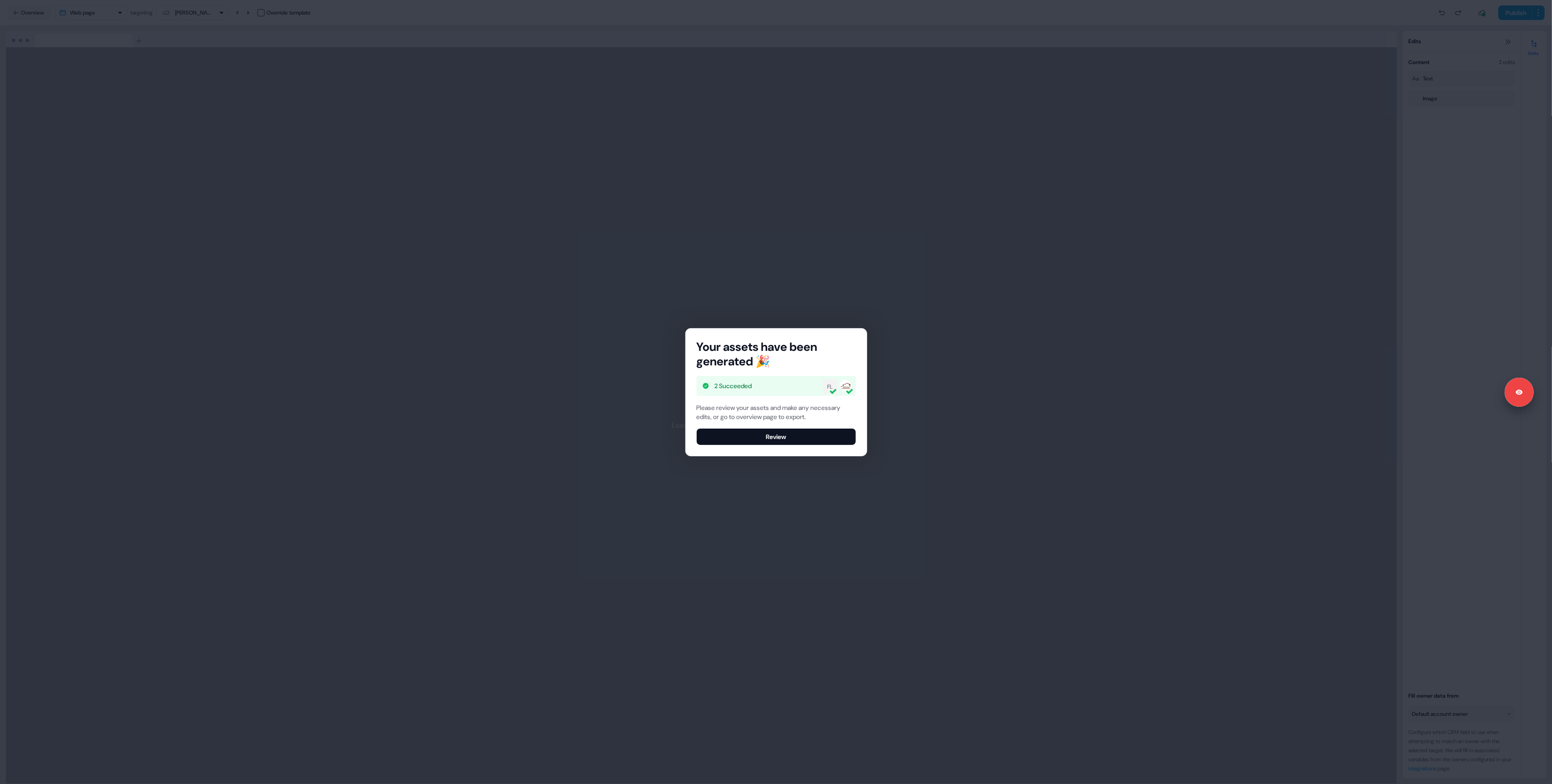
click at [722, 441] on button "Review" at bounding box center [776, 436] width 159 height 16
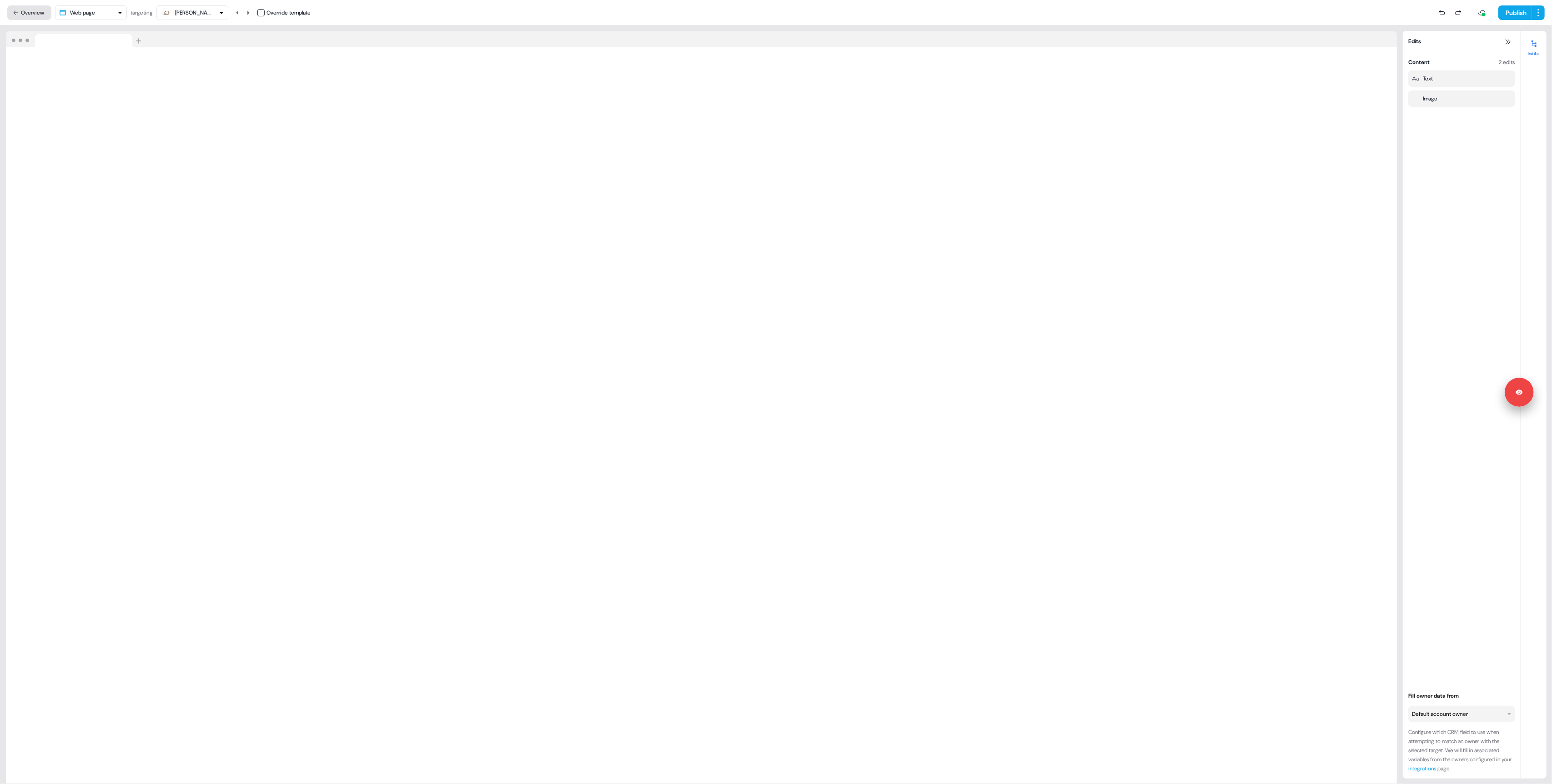
click at [25, 14] on button "Overview" at bounding box center [29, 12] width 44 height 14
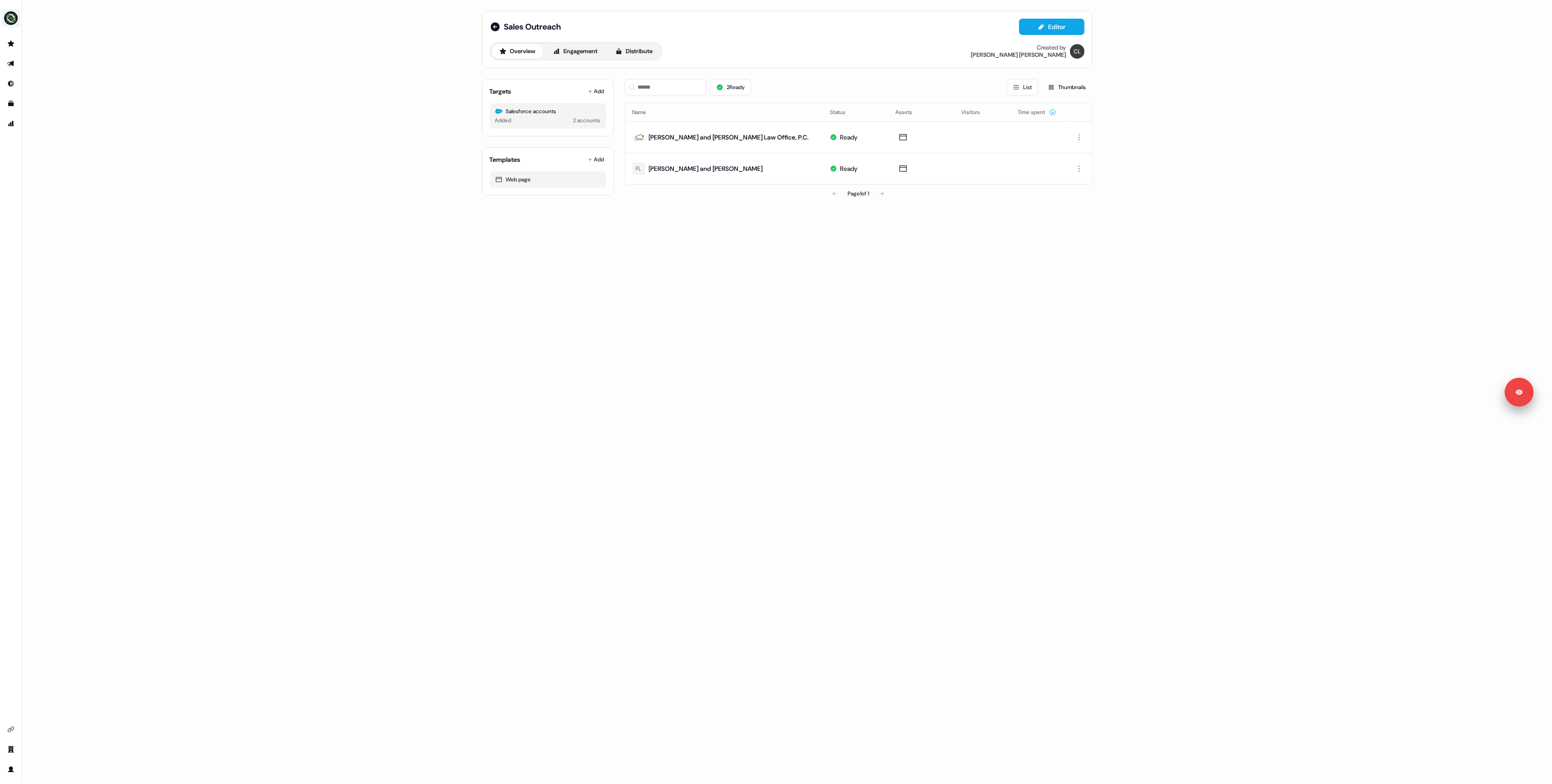
click at [11, 19] on img "side nav menu" at bounding box center [10, 18] width 14 height 14
click at [37, 74] on div "Logout" at bounding box center [47, 75] width 87 height 16
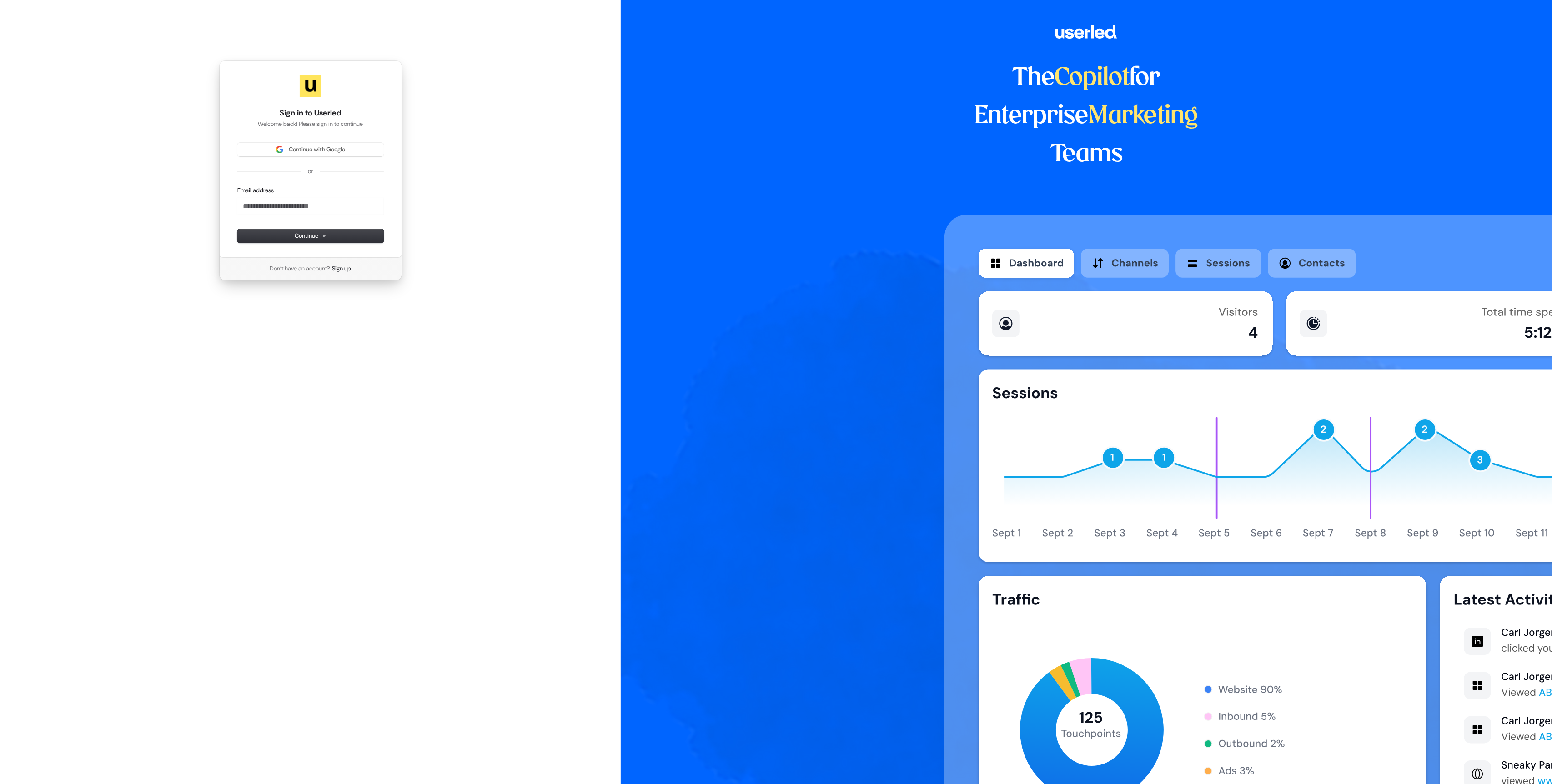
click at [10, 17] on div "Sign in to Userled Welcome back! Please sign in to continue Continue with Googl…" at bounding box center [310, 170] width 621 height 341
click at [259, 154] on button "Continue with Google" at bounding box center [310, 149] width 147 height 13
